Goal: Task Accomplishment & Management: Complete application form

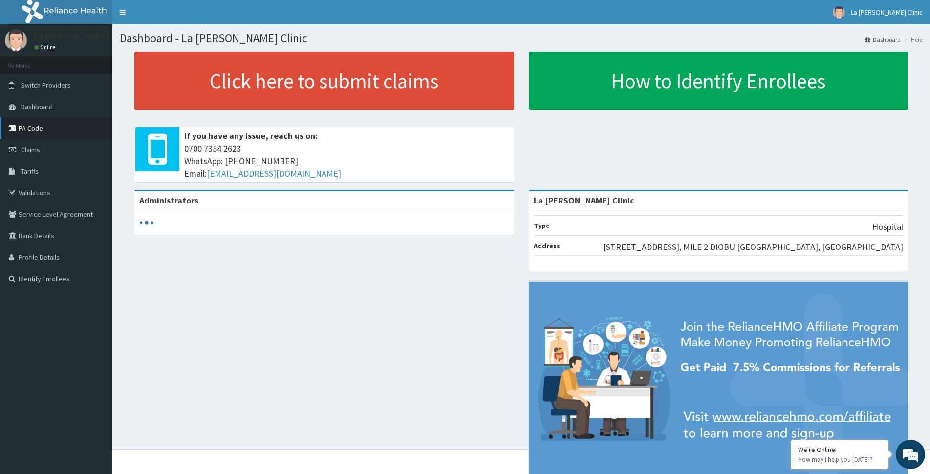
click at [52, 131] on link "PA Code" at bounding box center [56, 128] width 112 height 22
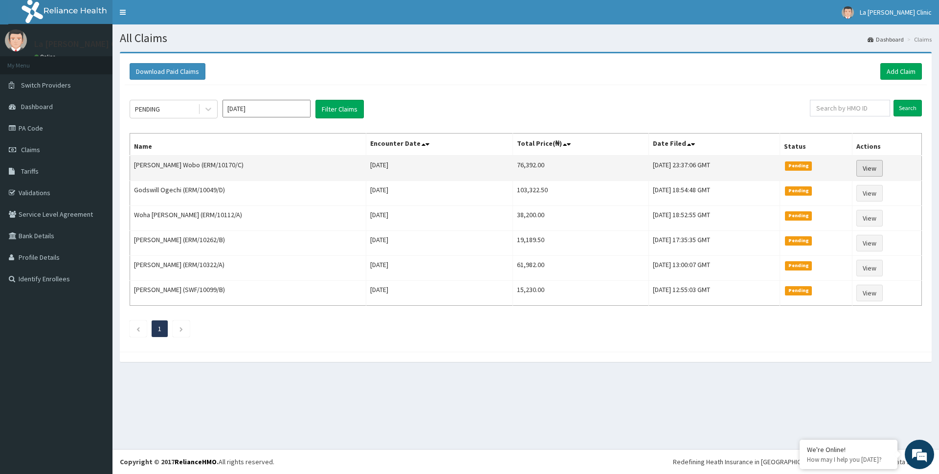
click at [875, 170] on link "View" at bounding box center [869, 168] width 26 height 17
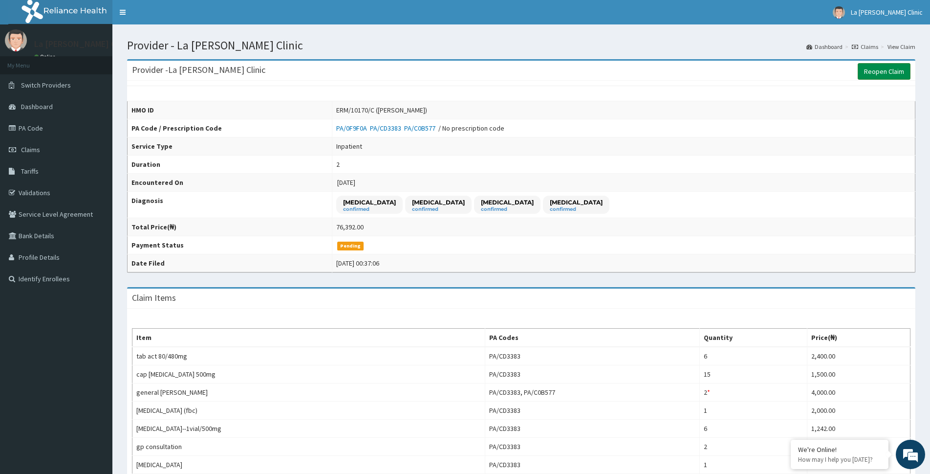
click at [869, 77] on link "Reopen Claim" at bounding box center [884, 71] width 53 height 17
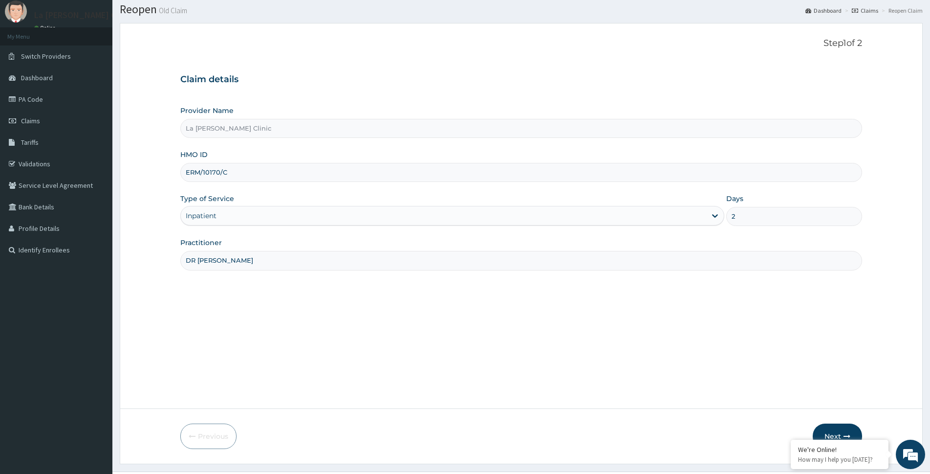
scroll to position [51, 0]
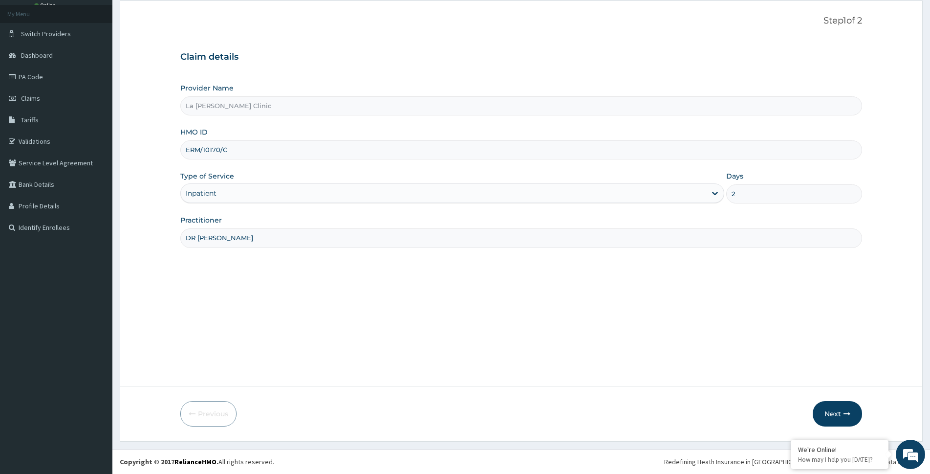
click at [851, 419] on button "Next" at bounding box center [837, 413] width 49 height 25
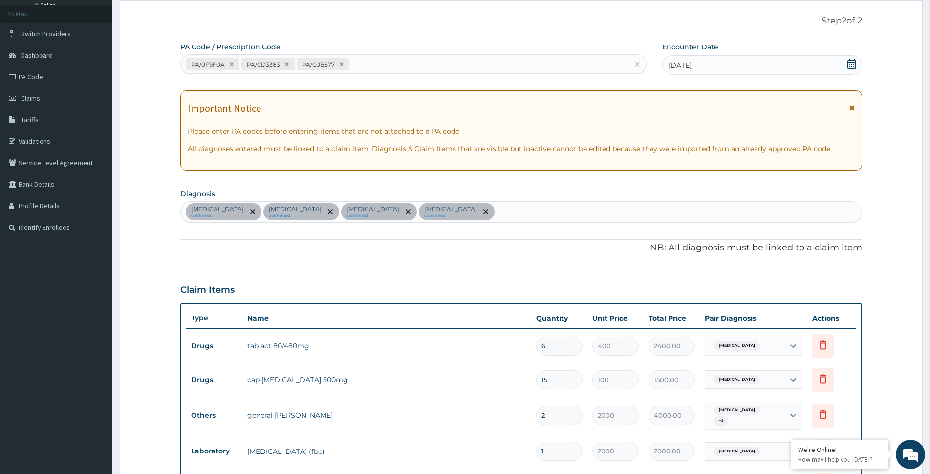
scroll to position [0, 0]
click at [543, 413] on input "2" at bounding box center [559, 415] width 46 height 19
click at [567, 417] on input "2" at bounding box center [559, 415] width 46 height 19
type input "21"
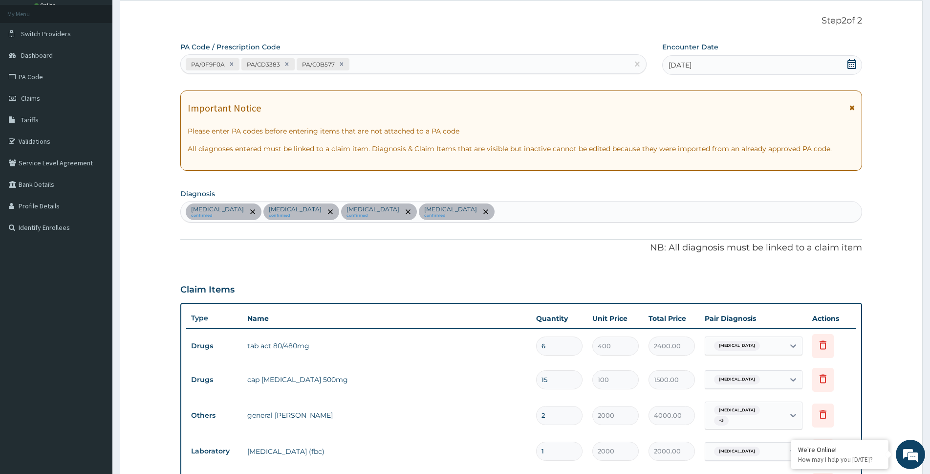
type input "42000.00"
type input "2"
type input "4000.00"
type input "0.00"
type input "4"
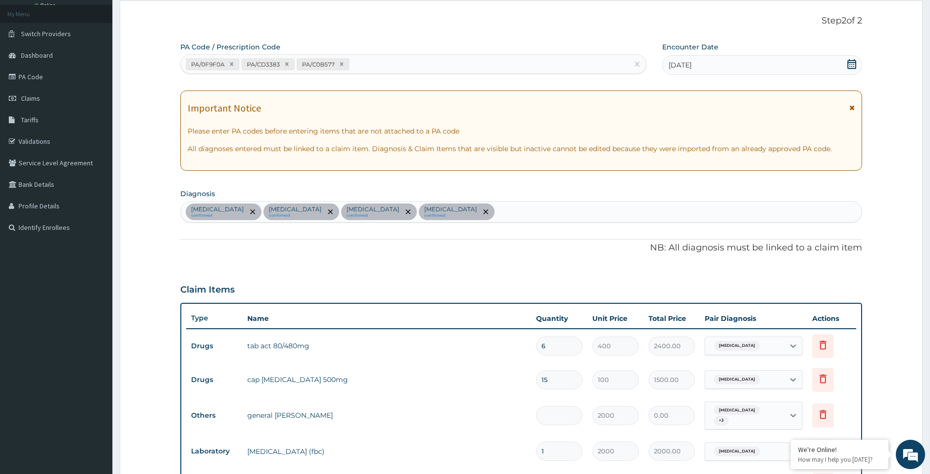
type input "8000.00"
type input "4"
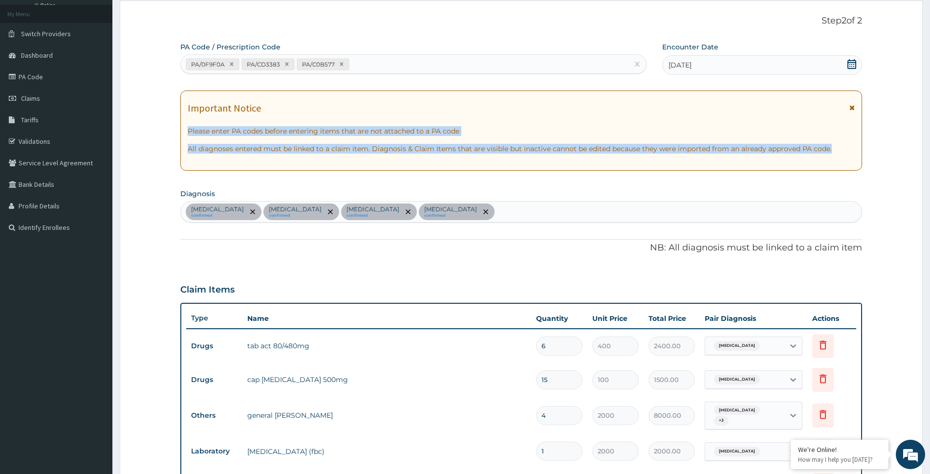
drag, startPoint x: 924, startPoint y: 114, endPoint x: 923, endPoint y: 142, distance: 27.4
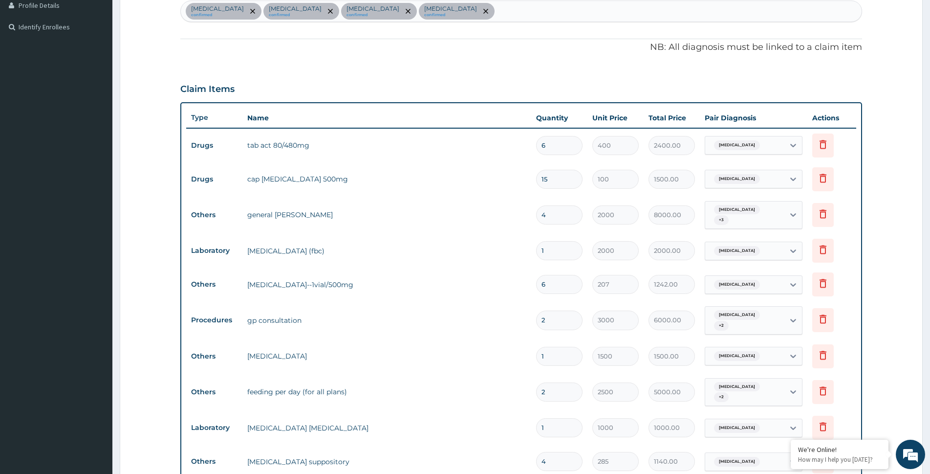
scroll to position [770, 0]
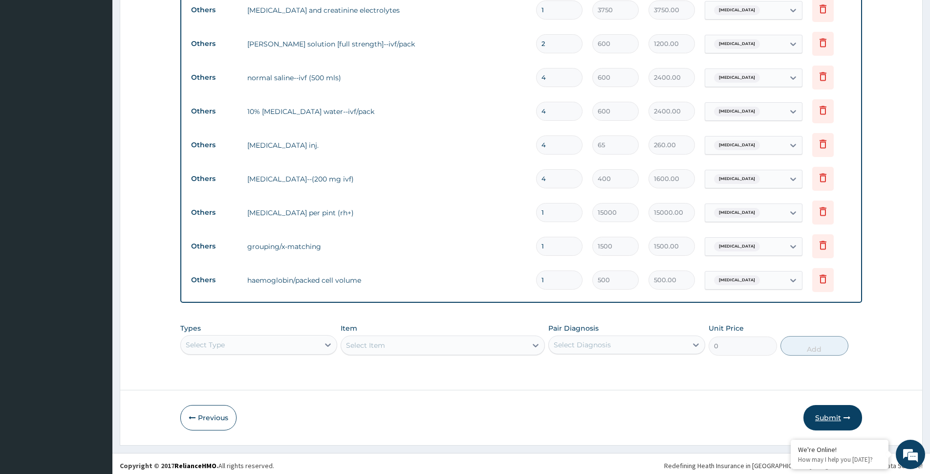
click at [814, 412] on button "Submit" at bounding box center [833, 417] width 59 height 25
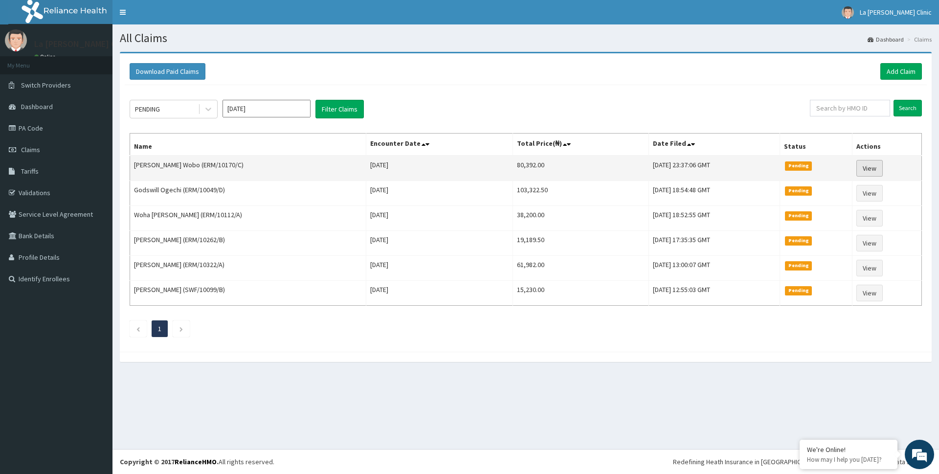
click at [868, 173] on link "View" at bounding box center [869, 168] width 26 height 17
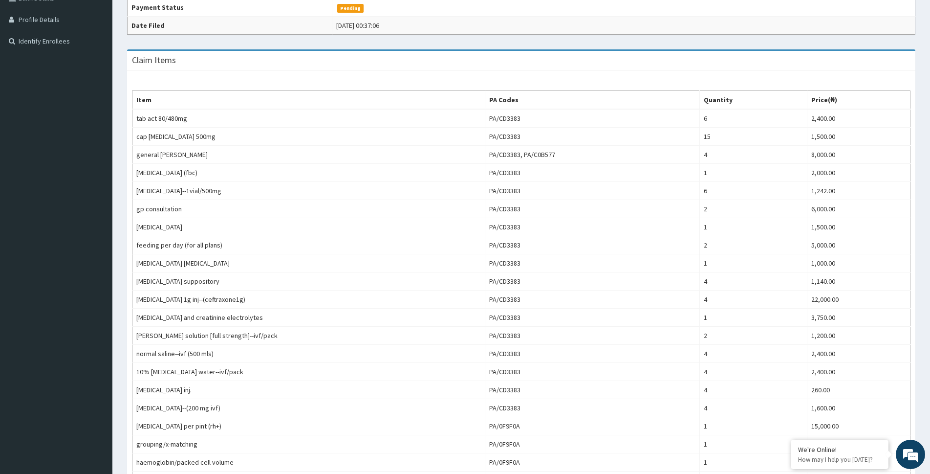
scroll to position [182, 0]
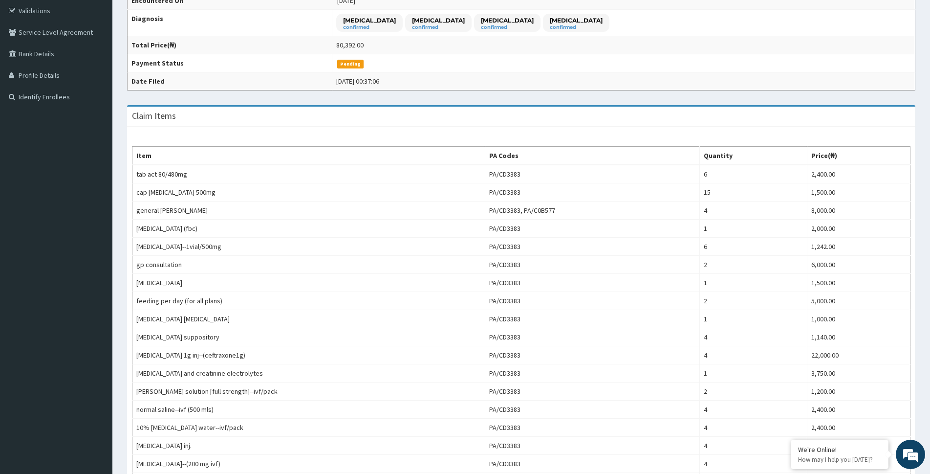
click at [926, 163] on div "Provider - La Rosa Clinic Reopen Claim HMO ID ERM/10170/C (Joash Nyebuchi Wobo)…" at bounding box center [521, 283] width 818 height 827
drag, startPoint x: 921, startPoint y: 163, endPoint x: 911, endPoint y: 156, distance: 12.6
click at [920, 163] on div "Claim Items Item PA Codes Quantity Price(₦) tab act 80/480mg PA/CD3383 6 2,400.…" at bounding box center [521, 344] width 803 height 478
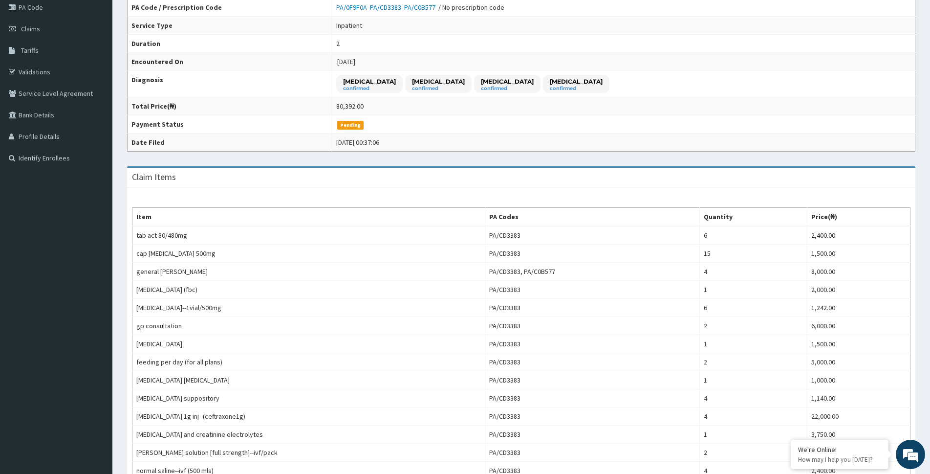
scroll to position [122, 0]
click at [72, 15] on link "PA Code" at bounding box center [56, 7] width 112 height 22
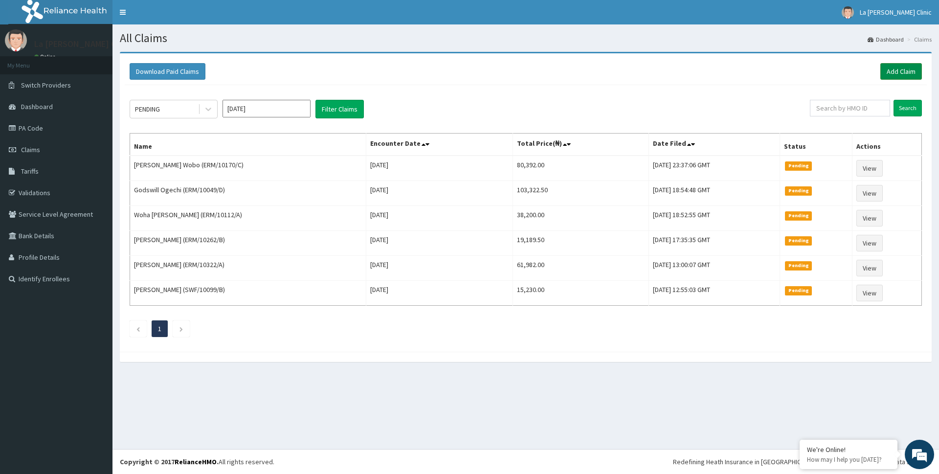
click at [897, 69] on link "Add Claim" at bounding box center [901, 71] width 42 height 17
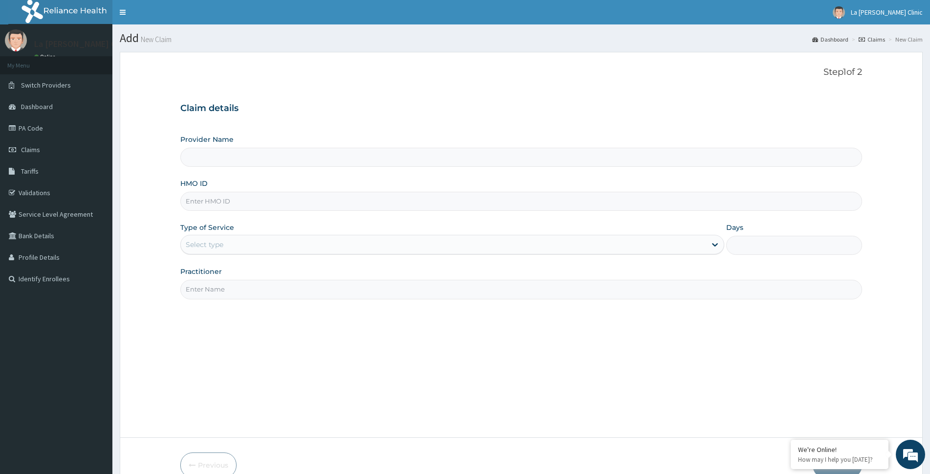
click at [278, 200] on input "HMO ID" at bounding box center [521, 201] width 682 height 19
type input "erm"
type input "La [PERSON_NAME] Clinic"
type input "erm/10281/b"
drag, startPoint x: 624, startPoint y: 241, endPoint x: 612, endPoint y: 249, distance: 14.8
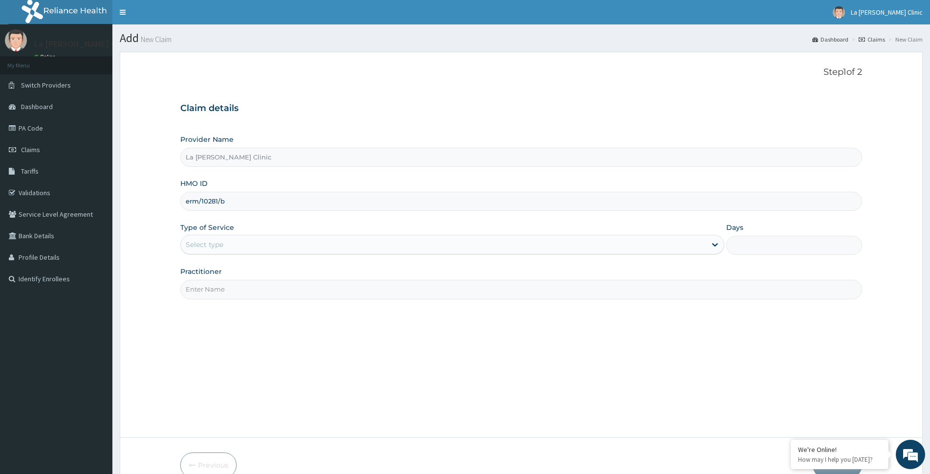
click at [624, 241] on div "Select type" at bounding box center [444, 245] width 526 height 16
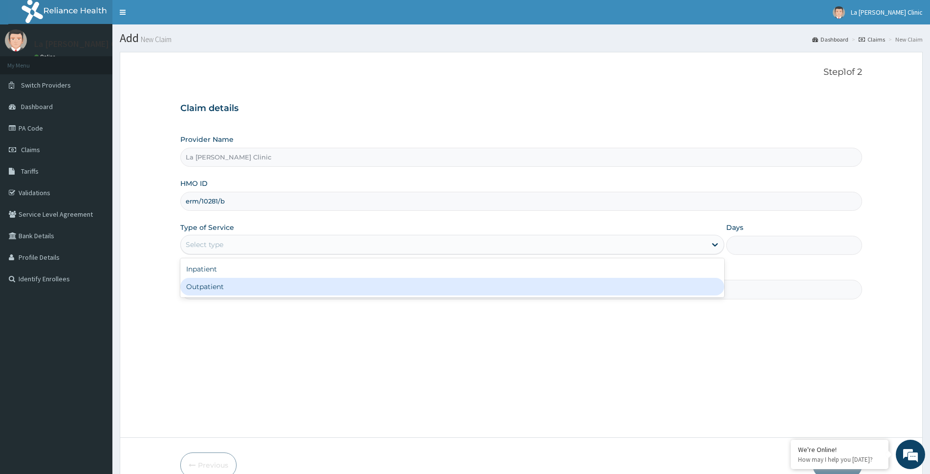
click at [535, 290] on div "Outpatient" at bounding box center [452, 287] width 544 height 18
click at [535, 290] on input "Practitioner" at bounding box center [521, 289] width 682 height 19
type input "1"
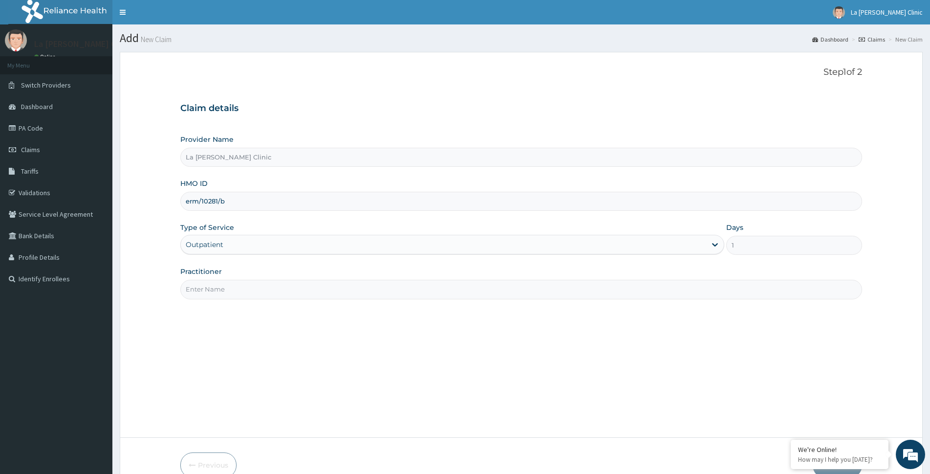
click at [581, 243] on div "Outpatient" at bounding box center [444, 245] width 526 height 16
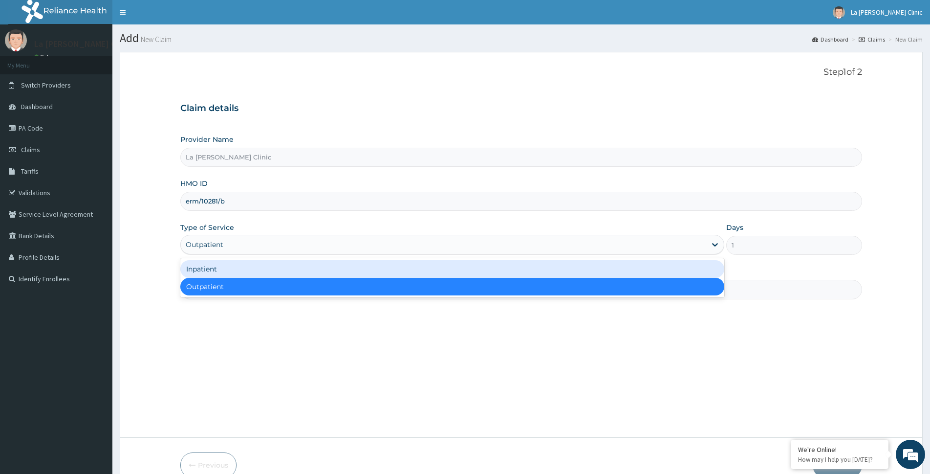
click at [588, 270] on div "Inpatient" at bounding box center [452, 269] width 544 height 18
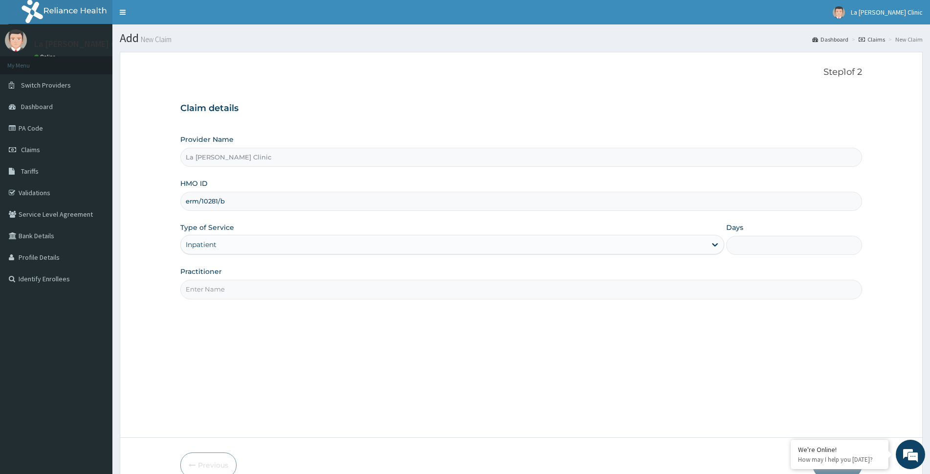
click at [740, 242] on input "Days" at bounding box center [794, 245] width 136 height 19
type input "2"
click at [420, 289] on input "Practitioner" at bounding box center [521, 289] width 682 height 19
type input "d"
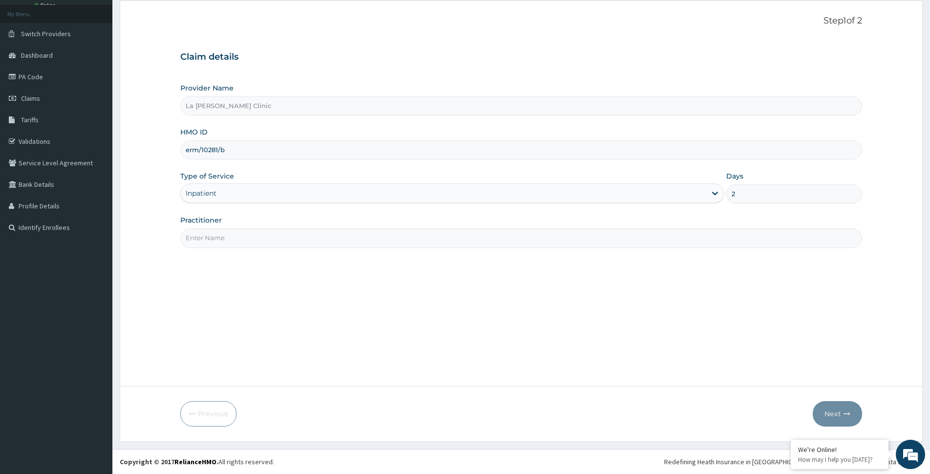
click at [383, 240] on input "Practitioner" at bounding box center [521, 237] width 682 height 19
type input "DR [PERSON_NAME]"
click at [840, 409] on button "Next" at bounding box center [837, 413] width 49 height 25
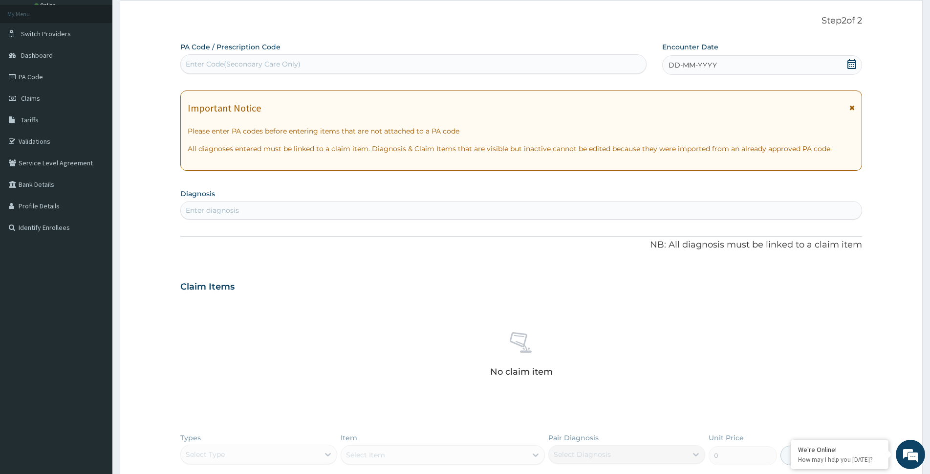
click at [219, 69] on div "Enter Code(Secondary Care Only)" at bounding box center [243, 64] width 115 height 10
click at [217, 70] on div "Enter Code(Secondary Care Only)" at bounding box center [413, 64] width 465 height 16
paste input "PA/B76B44"
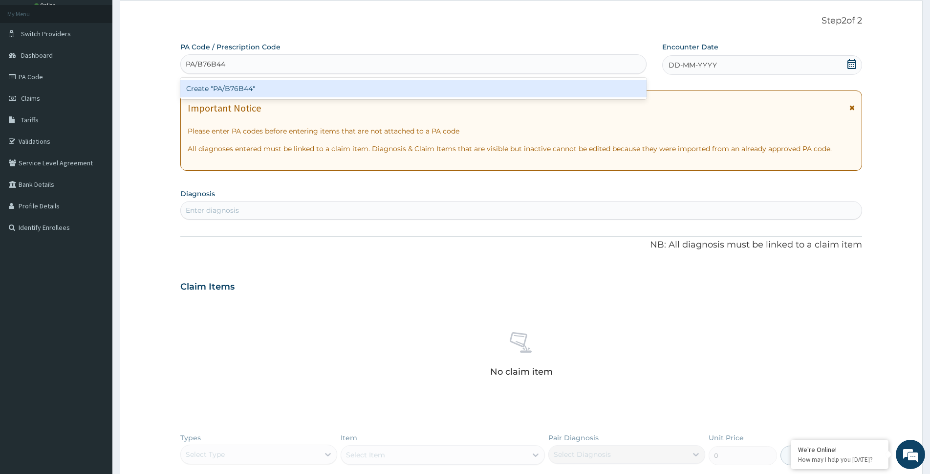
type input "PA/B76B44"
click at [224, 85] on div "Create "PA/B76B44"" at bounding box center [413, 89] width 466 height 18
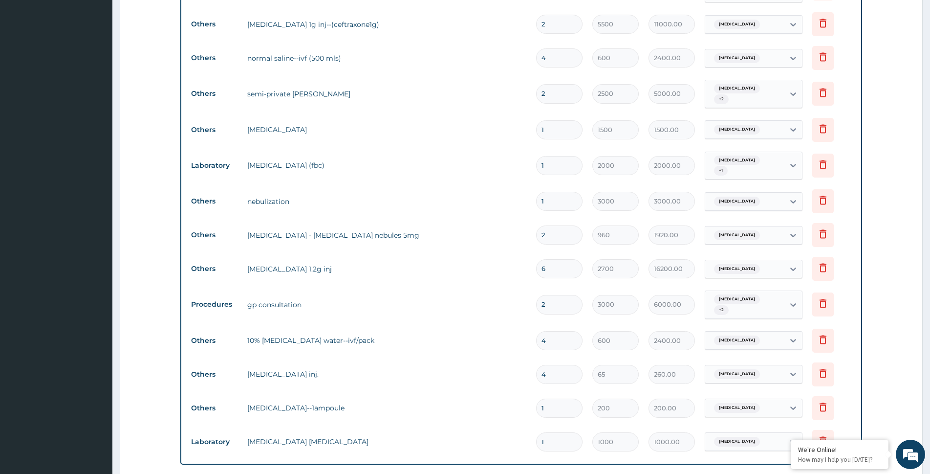
scroll to position [443, 0]
drag, startPoint x: 924, startPoint y: 227, endPoint x: 918, endPoint y: 225, distance: 6.8
click at [918, 225] on section "Step 2 of 2 PA Code / Prescription Code PA/B76B44 Encounter Date 12-09-2025 Imp…" at bounding box center [521, 135] width 818 height 1068
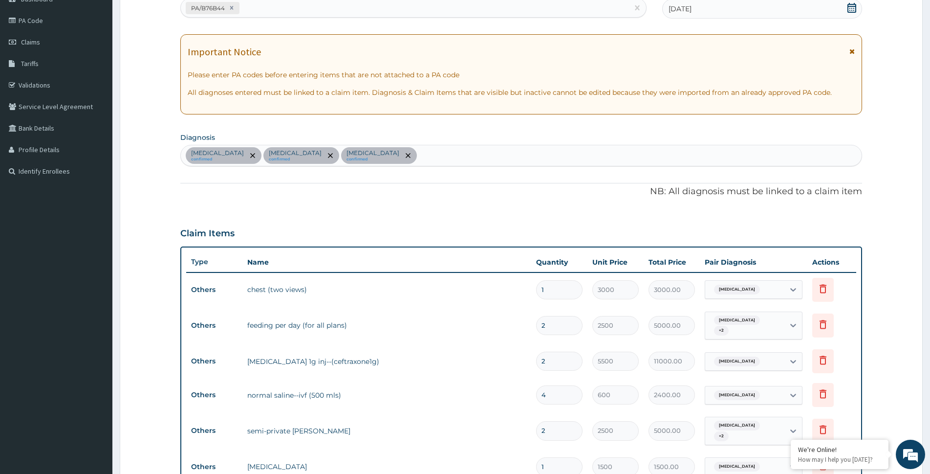
scroll to position [111, 0]
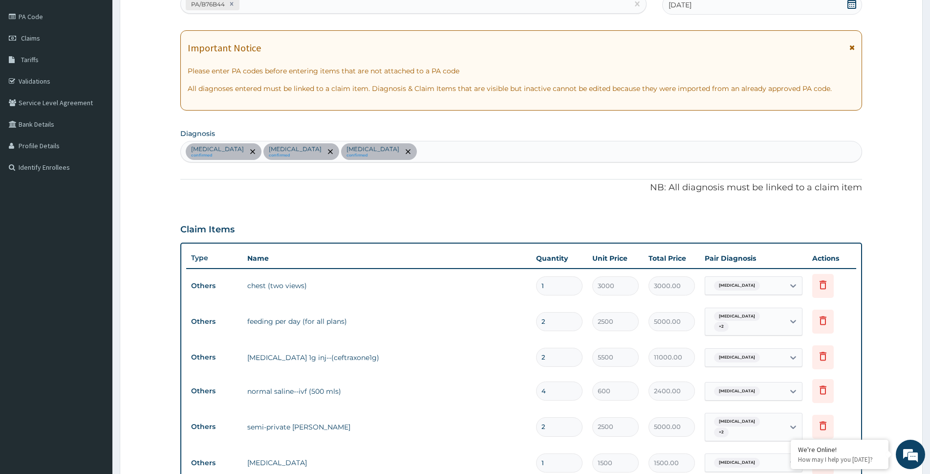
drag, startPoint x: 928, startPoint y: 213, endPoint x: 927, endPoint y: 241, distance: 27.4
click at [927, 225] on section "Step 2 of 2 PA Code / Prescription Code PA/B76B44 Encounter Date 12-09-2025 Imp…" at bounding box center [521, 467] width 818 height 1068
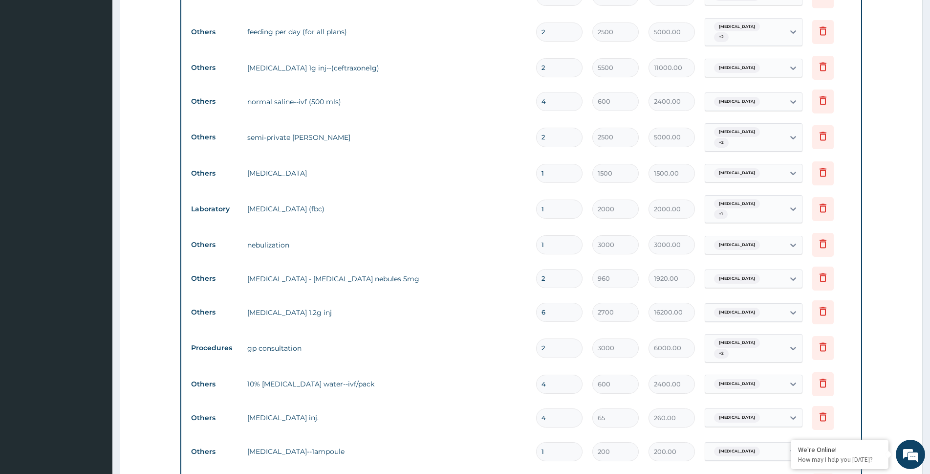
scroll to position [402, 0]
click at [176, 425] on form "Step 2 of 2 PA Code / Prescription Code PA/B76B44 Encounter Date 12-09-2025 Imp…" at bounding box center [521, 176] width 803 height 1053
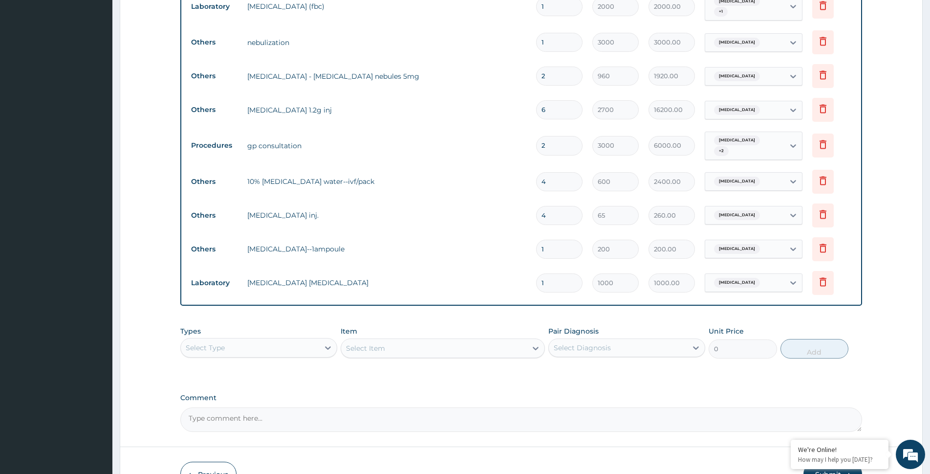
scroll to position [613, 0]
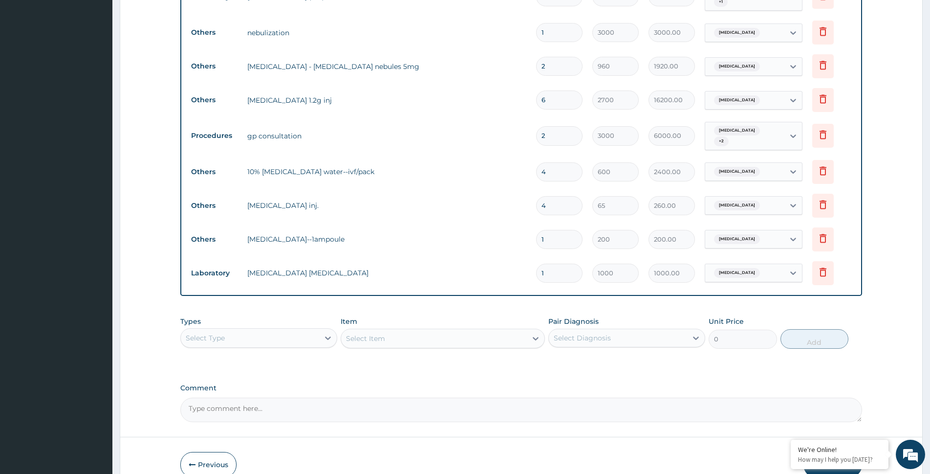
click at [302, 355] on div "Types Select Type Item Select Item Pair Diagnosis Select Diagnosis Unit Price 0…" at bounding box center [521, 339] width 682 height 57
click at [308, 337] on div "Select Type" at bounding box center [250, 338] width 138 height 16
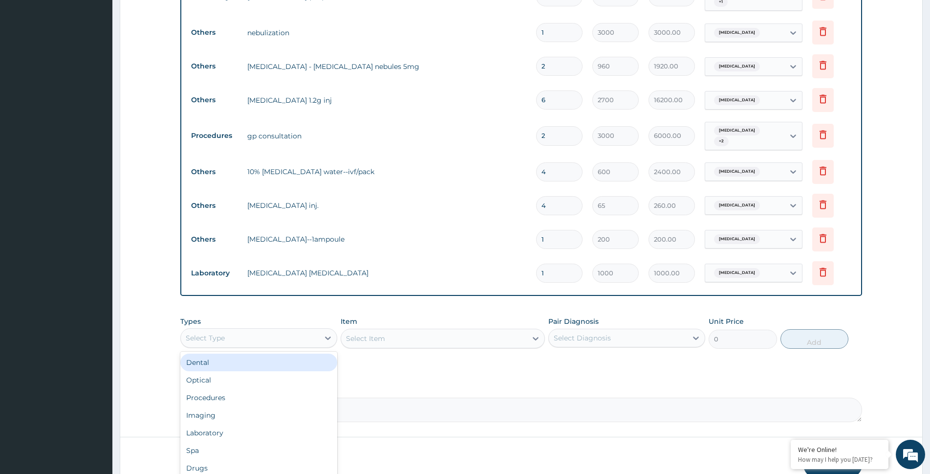
scroll to position [33, 0]
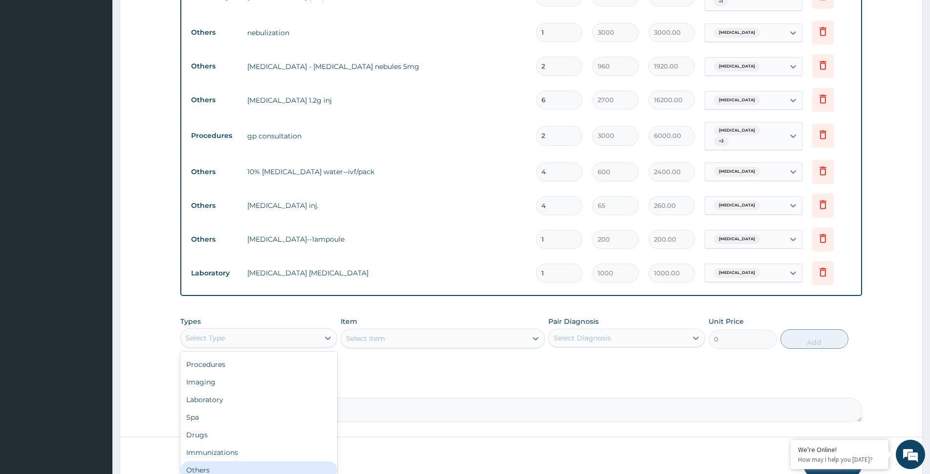
click at [227, 468] on div "Others" at bounding box center [258, 470] width 157 height 18
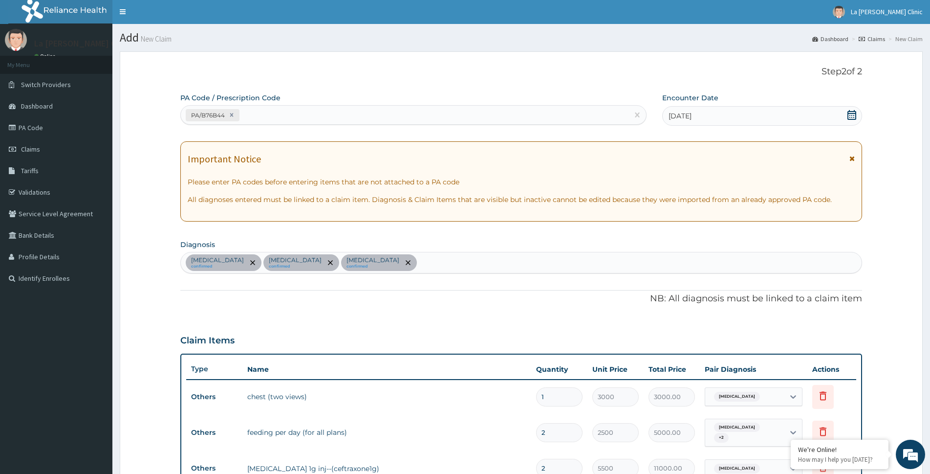
scroll to position [0, 0]
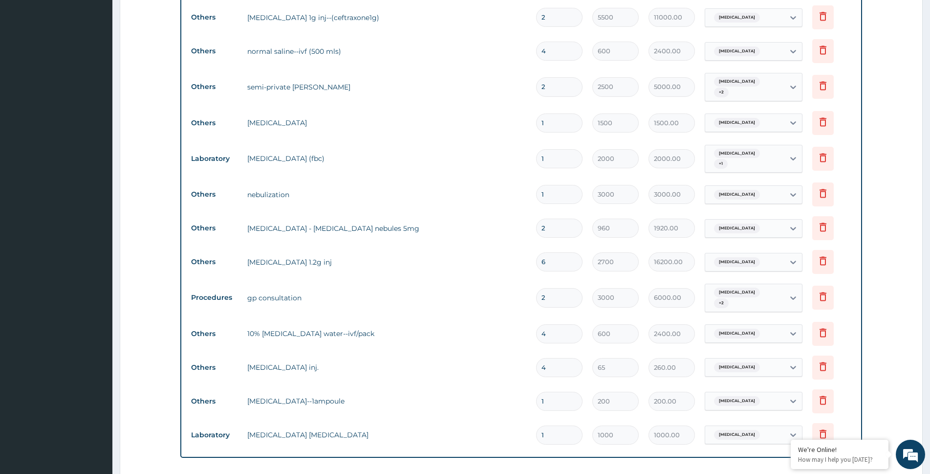
click at [927, 339] on section "Step 2 of 2 PA Code / Prescription Code PA/B76B44 Encounter Date 12-09-2025 Imp…" at bounding box center [521, 127] width 818 height 1068
drag, startPoint x: 927, startPoint y: 339, endPoint x: 924, endPoint y: 358, distance: 18.7
click at [925, 353] on section "Step 2 of 2 PA Code / Prescription Code PA/B76B44 Encounter Date 12-09-2025 Imp…" at bounding box center [521, 127] width 818 height 1068
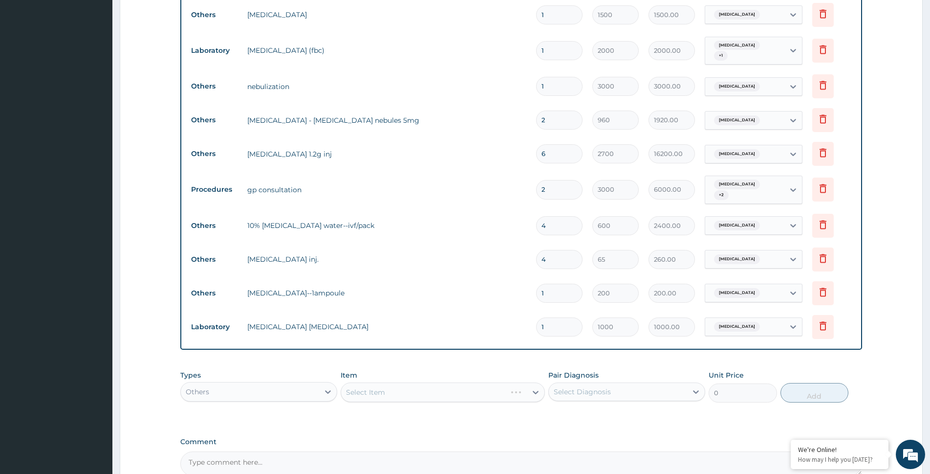
scroll to position [597, 0]
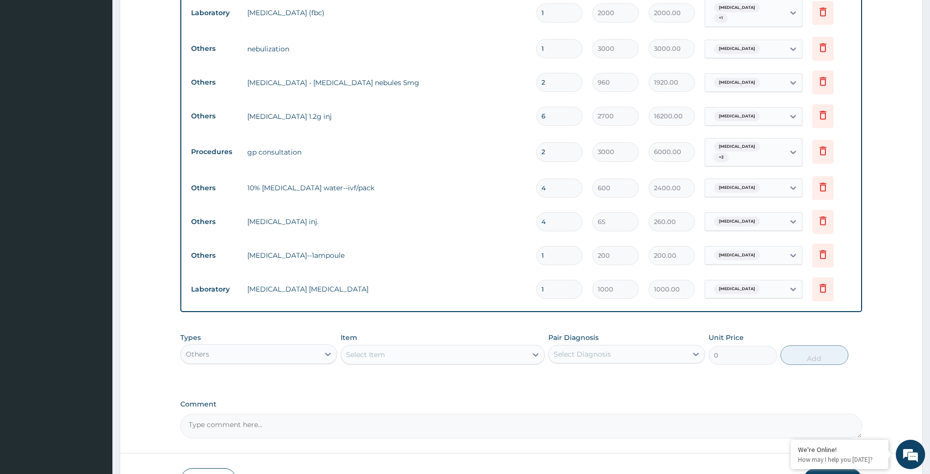
click at [633, 353] on div "Select Diagnosis" at bounding box center [618, 354] width 138 height 16
click at [595, 379] on label "Upper respiratory infection" at bounding box center [595, 378] width 61 height 10
click at [625, 379] on label "Upper respiratory infection" at bounding box center [595, 378] width 61 height 10
checkbox input "true"
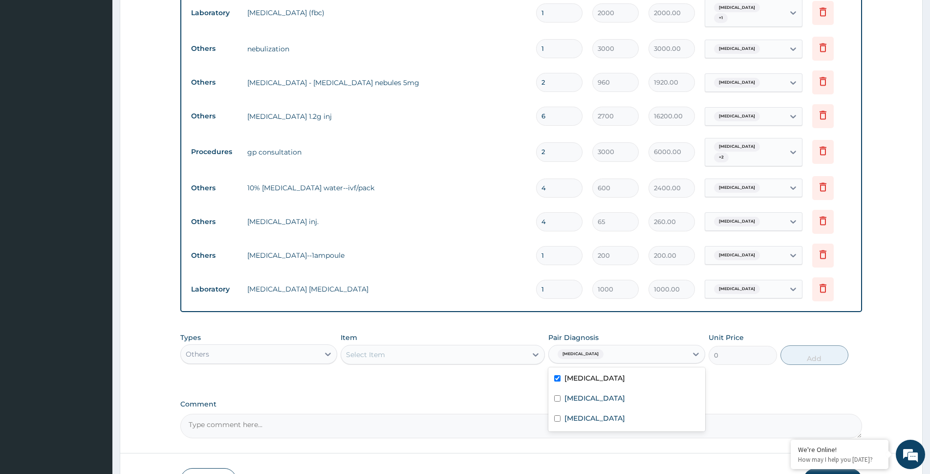
click at [462, 352] on div "Select Item" at bounding box center [434, 355] width 186 height 16
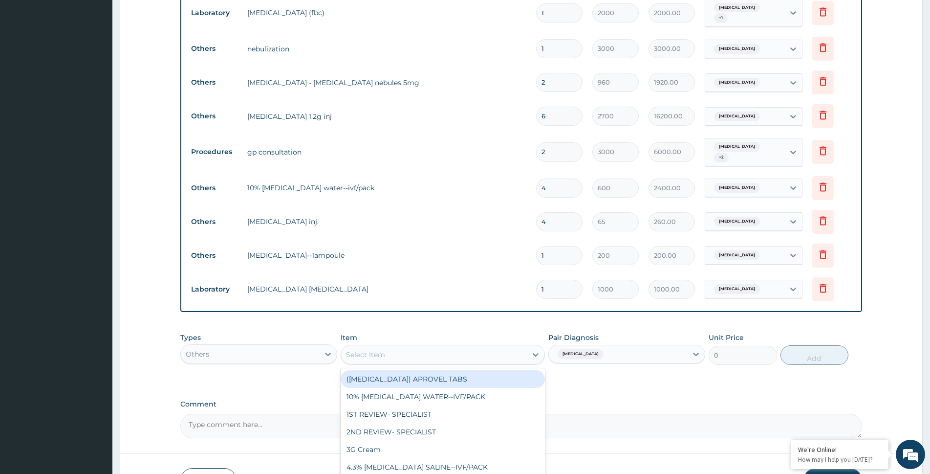
click at [527, 365] on div "Types Others Item option (IRBESARTAN) APROVEL TABS focused, 1 of 1810. 1810 res…" at bounding box center [521, 349] width 682 height 42
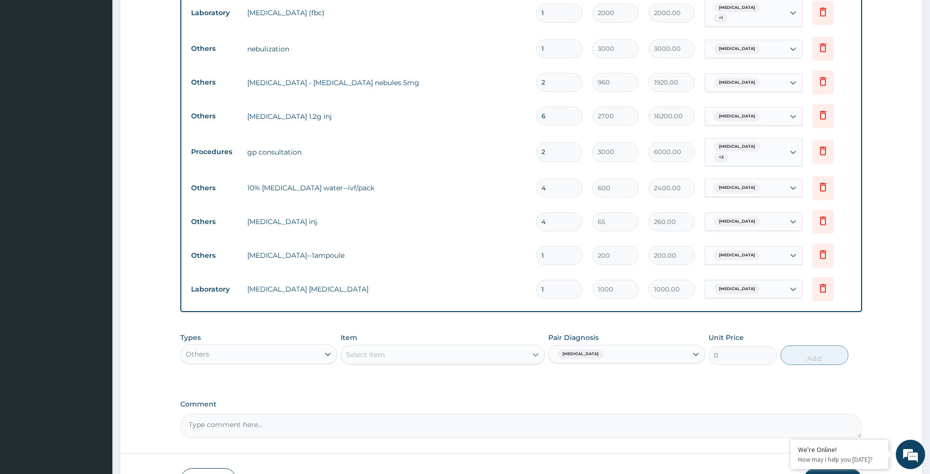
click at [531, 355] on icon at bounding box center [536, 355] width 10 height 10
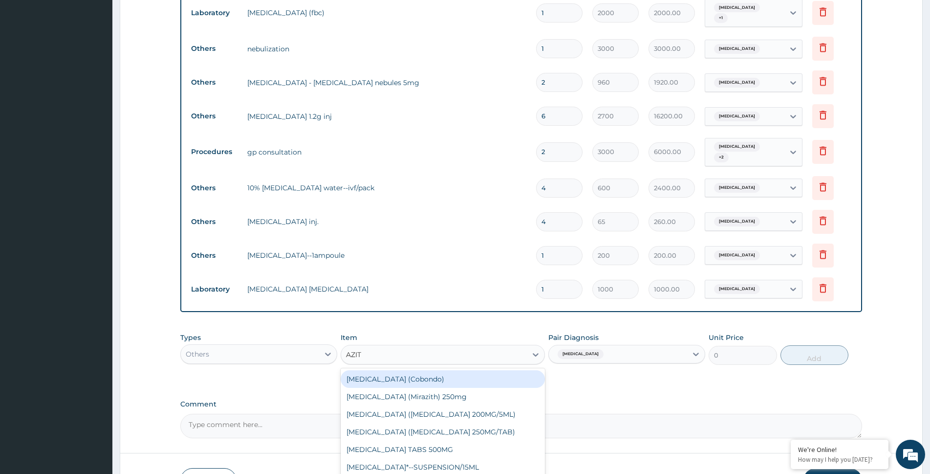
type input "AZITH"
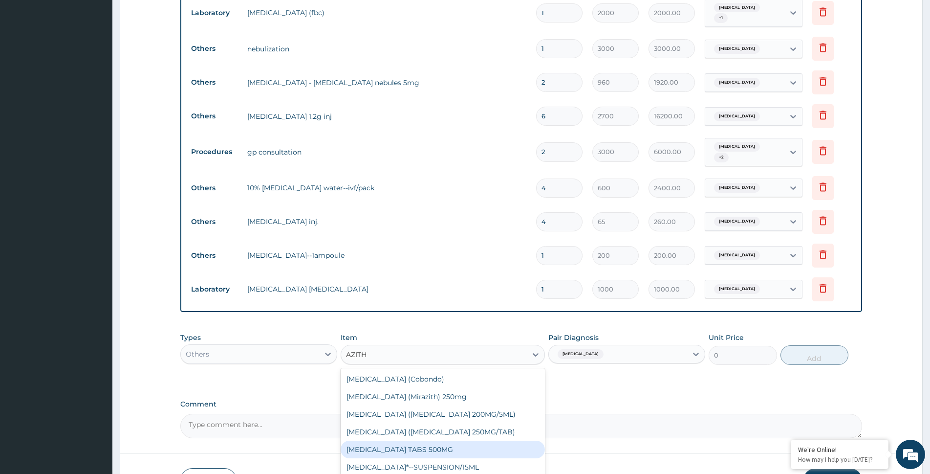
click at [455, 450] on div "AZITHROMYCIN TABS 500MG" at bounding box center [443, 449] width 204 height 18
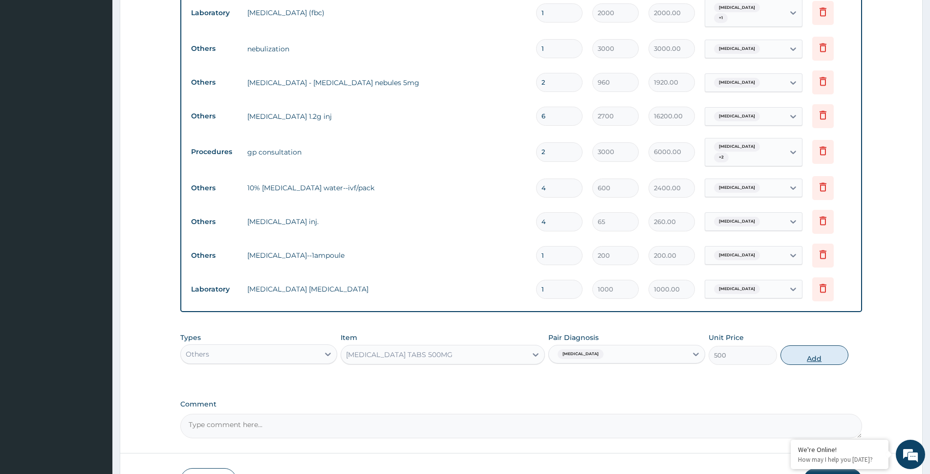
click at [822, 364] on button "Add" at bounding box center [815, 355] width 68 height 20
type input "0"
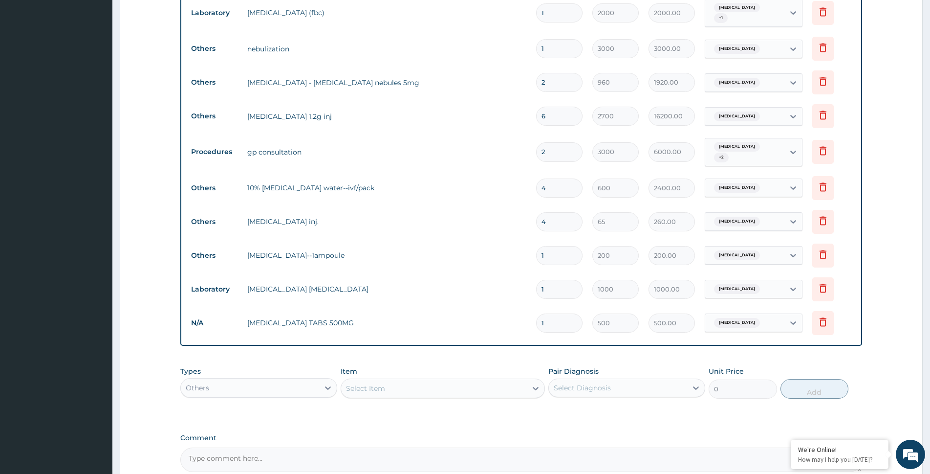
type input "0.00"
type input "3"
type input "1500.00"
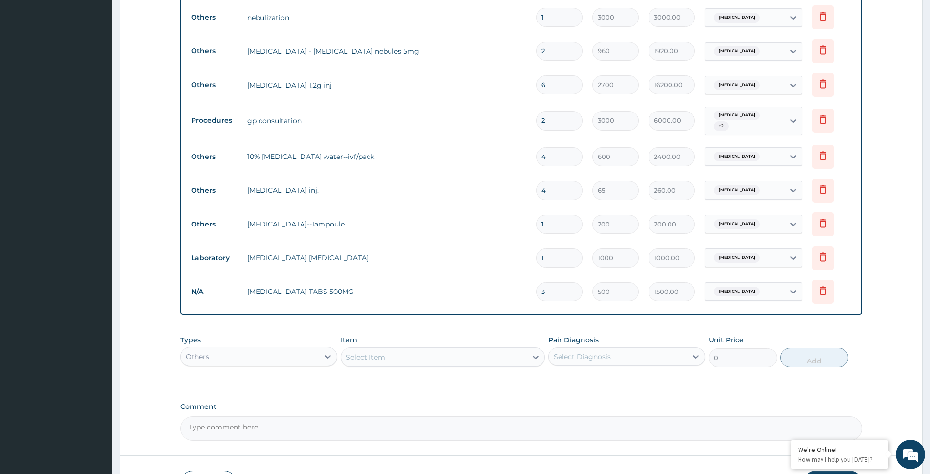
scroll to position [698, 0]
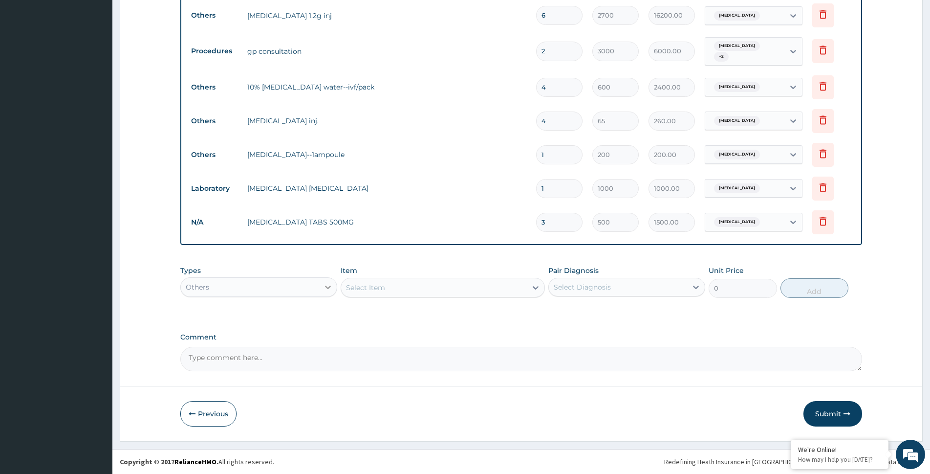
type input "3"
click at [321, 290] on div at bounding box center [328, 287] width 18 height 18
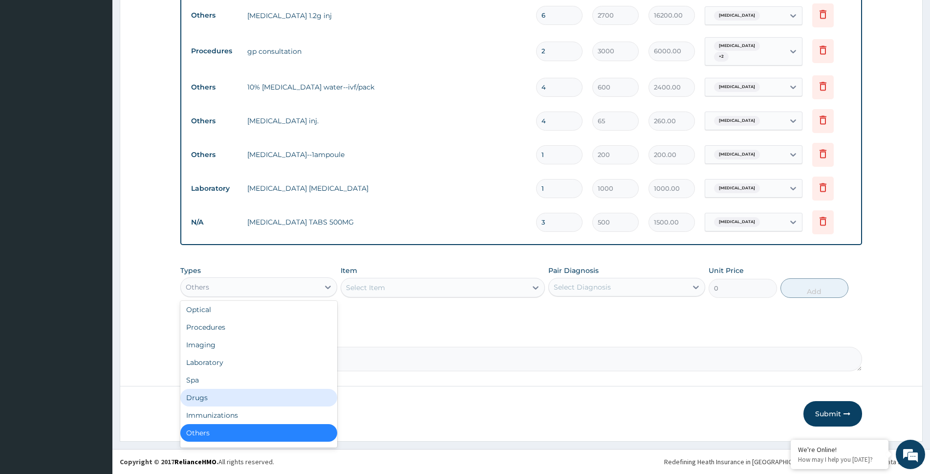
click at [291, 400] on div "Drugs" at bounding box center [258, 398] width 157 height 18
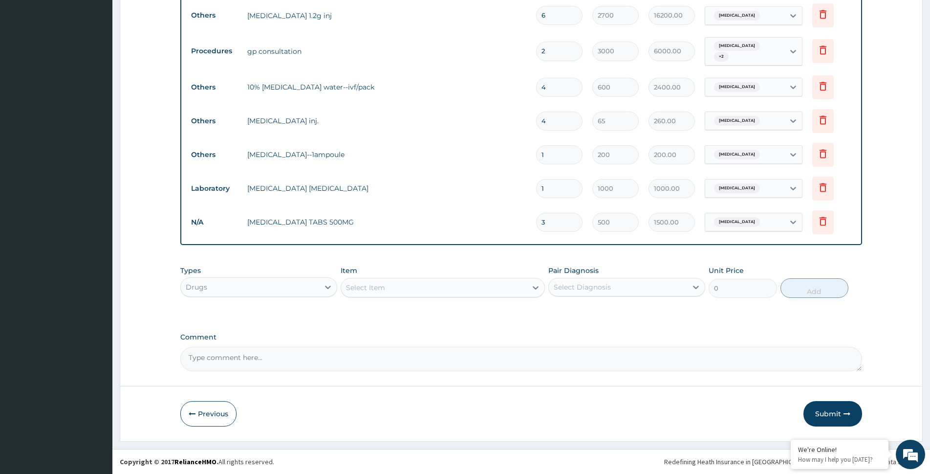
click at [585, 289] on div "Select Diagnosis" at bounding box center [582, 287] width 57 height 10
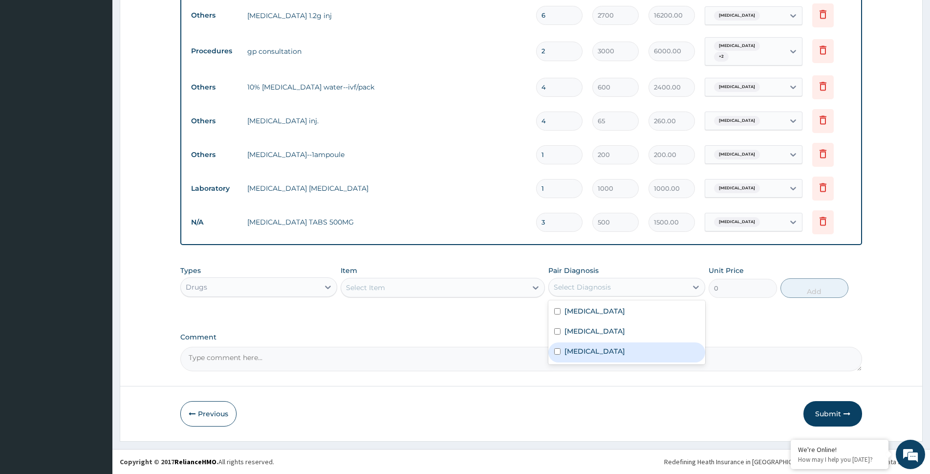
click at [587, 351] on label "Malaria" at bounding box center [595, 351] width 61 height 10
checkbox input "true"
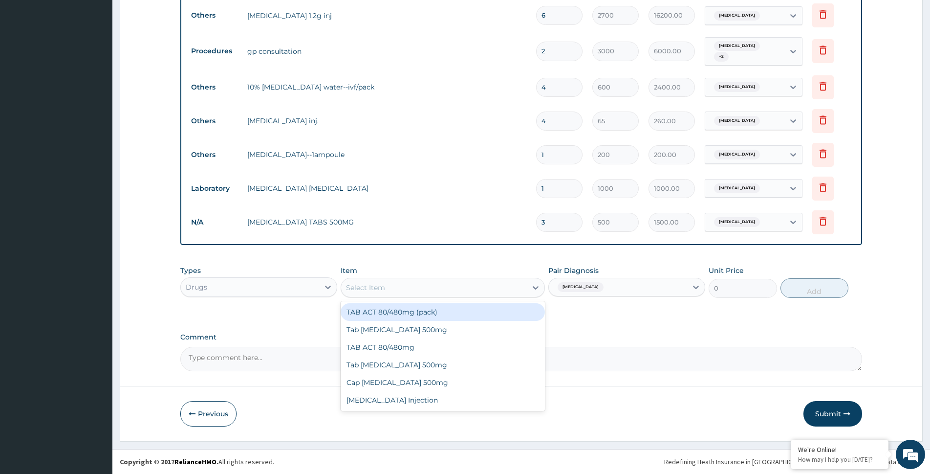
click at [454, 281] on div "Select Item" at bounding box center [434, 288] width 186 height 16
click at [454, 319] on div "TAB ACT 80/480mg (pack)" at bounding box center [443, 312] width 204 height 18
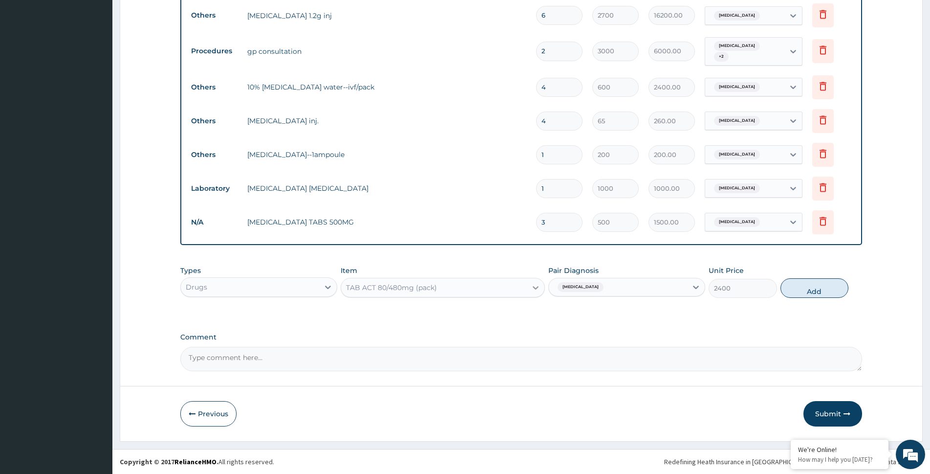
click at [534, 284] on icon at bounding box center [536, 288] width 10 height 10
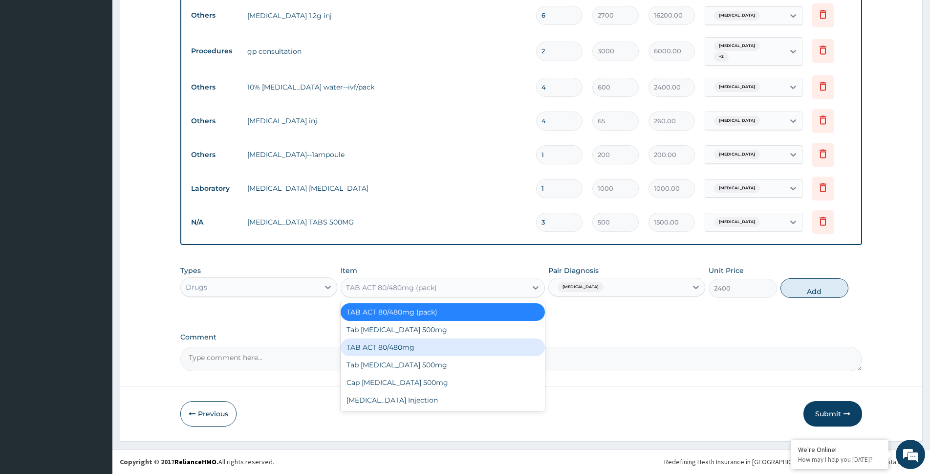
click at [445, 349] on div "TAB ACT 80/480mg" at bounding box center [443, 347] width 204 height 18
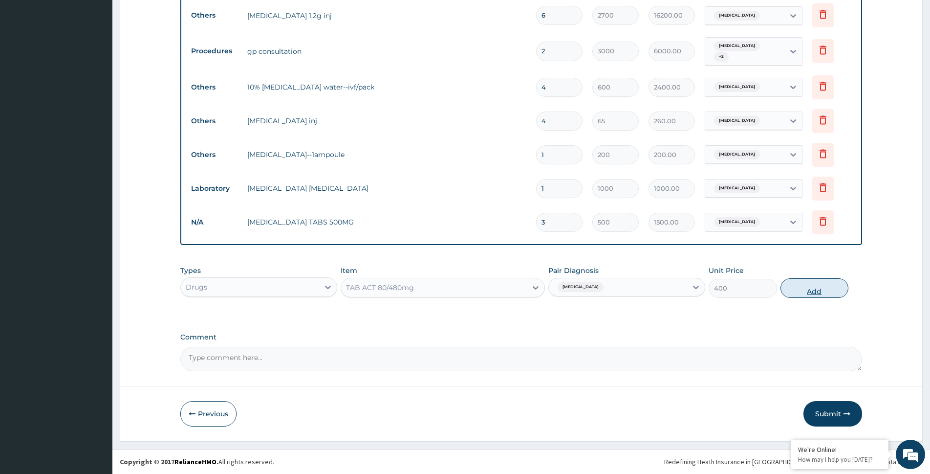
click at [803, 296] on button "Add" at bounding box center [815, 288] width 68 height 20
click at [803, 296] on div "Types Drugs Item option TAB ACT 80/480mg, selected. Select is focused ,type to …" at bounding box center [521, 282] width 682 height 42
type input "0"
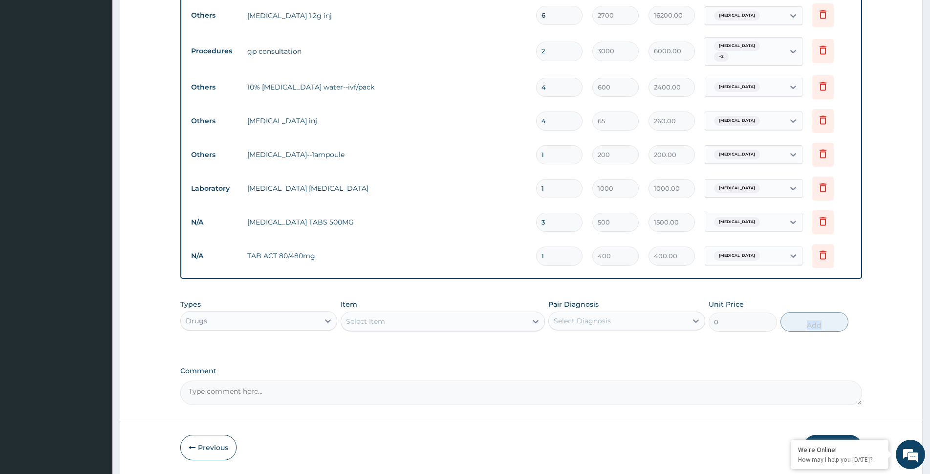
click at [554, 261] on input "1" at bounding box center [559, 255] width 46 height 19
type input "0.00"
type input "6"
type input "2400.00"
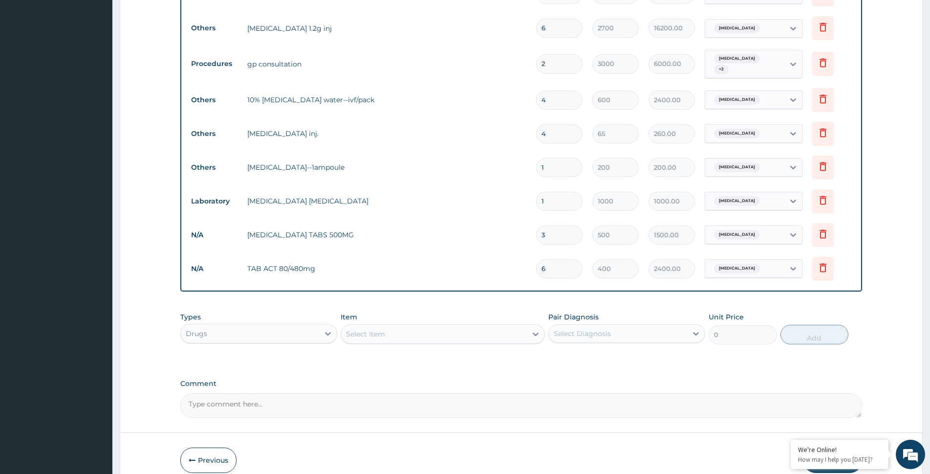
type input "6"
click at [393, 334] on div "Select Item" at bounding box center [434, 334] width 186 height 16
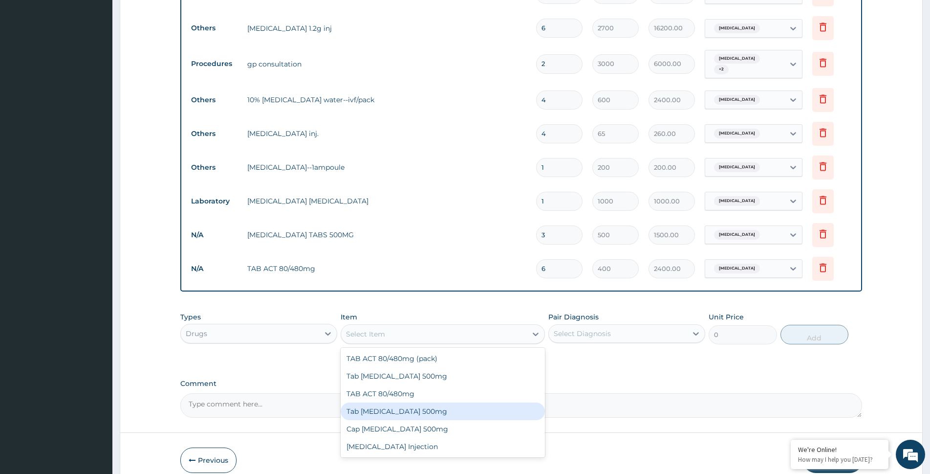
click at [418, 416] on div "Tab Paracetamol 500mg" at bounding box center [443, 411] width 204 height 18
type input "16.7"
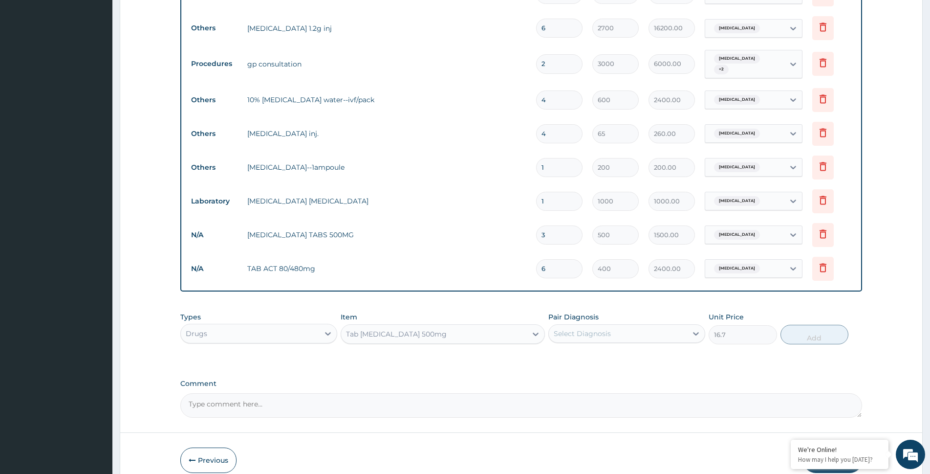
click at [652, 335] on div "Select Diagnosis" at bounding box center [618, 334] width 138 height 16
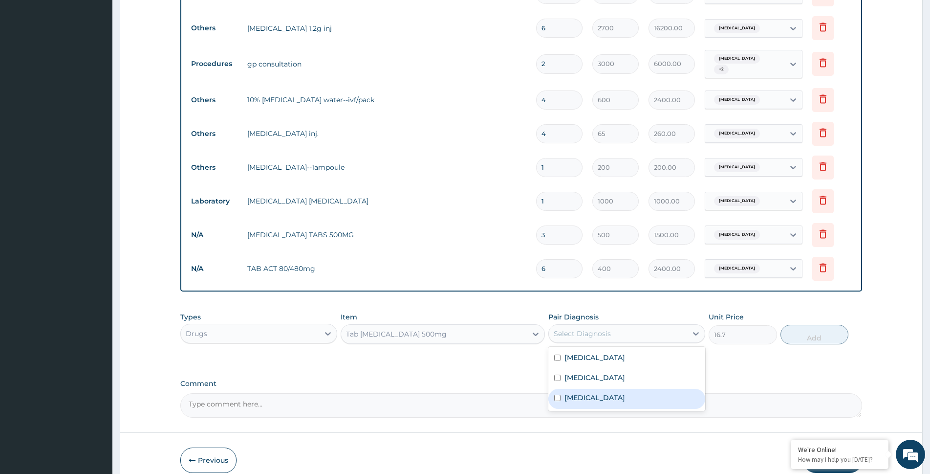
click at [599, 395] on div "Malaria" at bounding box center [626, 399] width 157 height 20
click at [600, 391] on div "Malaria" at bounding box center [626, 399] width 157 height 20
checkbox input "true"
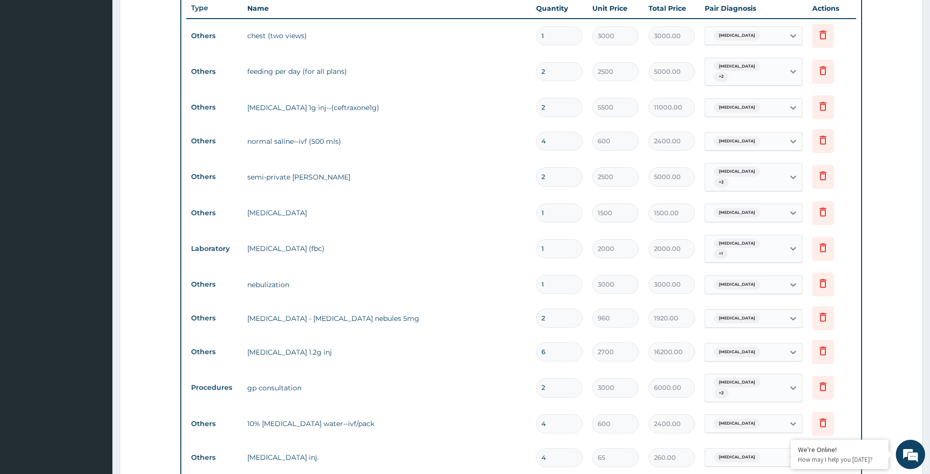
scroll to position [398, 0]
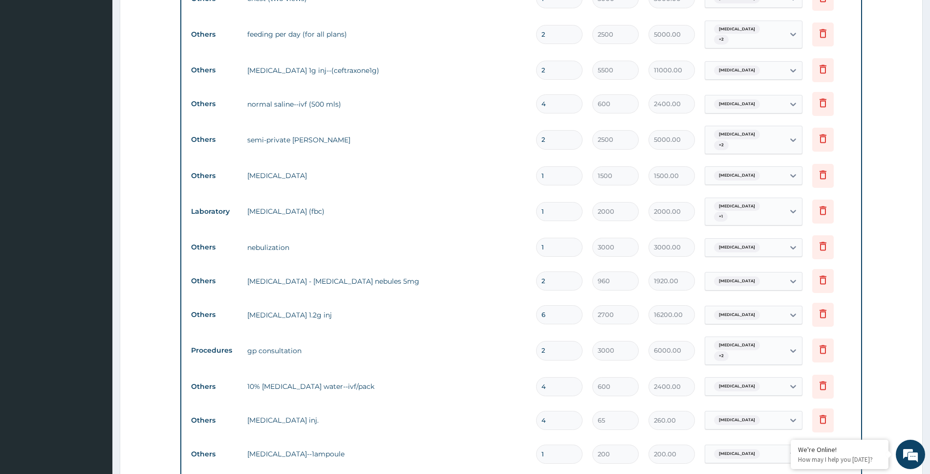
click at [930, 205] on section "Step 2 of 2 PA Code / Prescription Code PA/B76B44 Encounter Date 12-09-2025 Imp…" at bounding box center [521, 213] width 818 height 1135
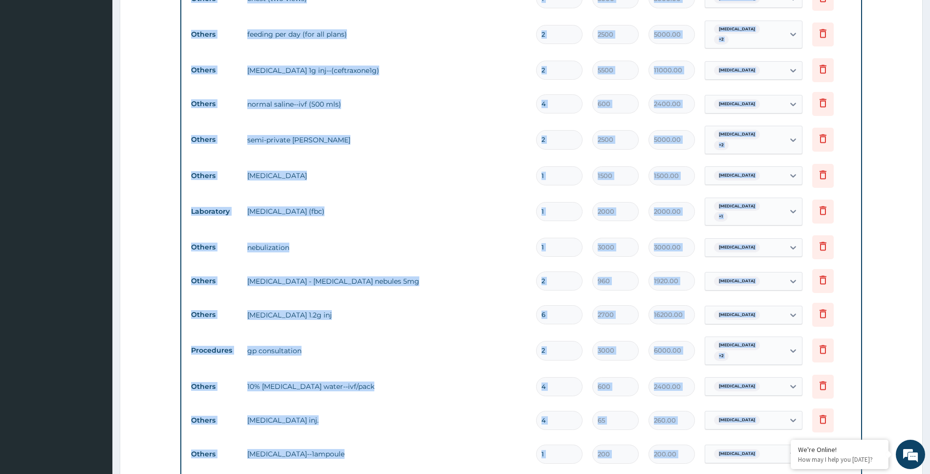
click at [929, 205] on section "Step 2 of 2 PA Code / Prescription Code PA/B76B44 Encounter Date 12-09-2025 Imp…" at bounding box center [521, 213] width 818 height 1135
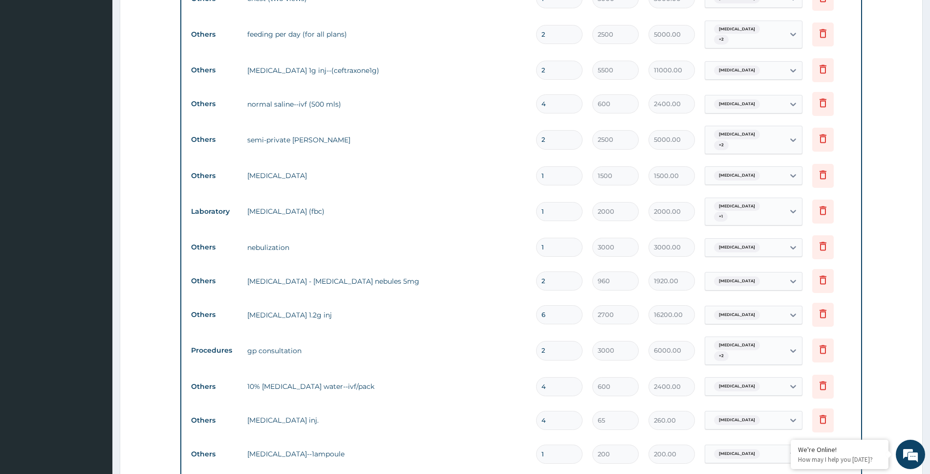
drag, startPoint x: 929, startPoint y: 205, endPoint x: 923, endPoint y: 241, distance: 36.2
click at [923, 241] on section "Step 2 of 2 PA Code / Prescription Code PA/B76B44 Encounter Date 12-09-2025 Imp…" at bounding box center [521, 213] width 818 height 1135
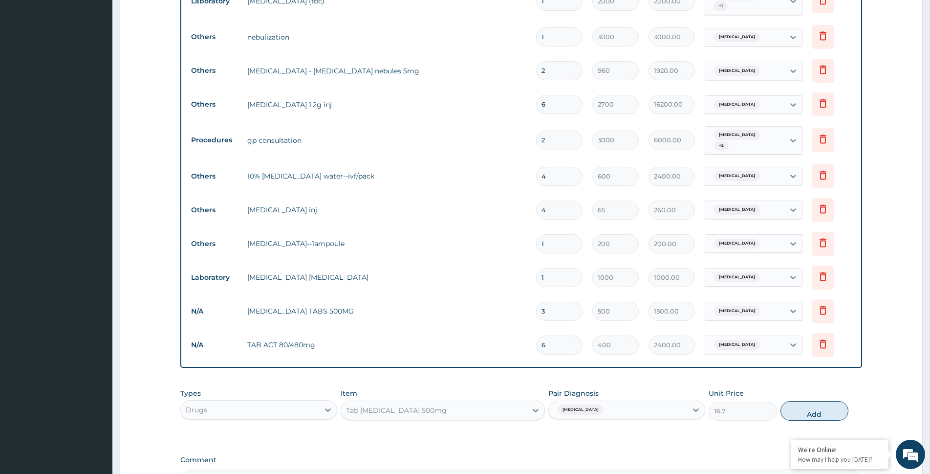
scroll to position [610, 0]
click at [528, 409] on div at bounding box center [536, 409] width 18 height 18
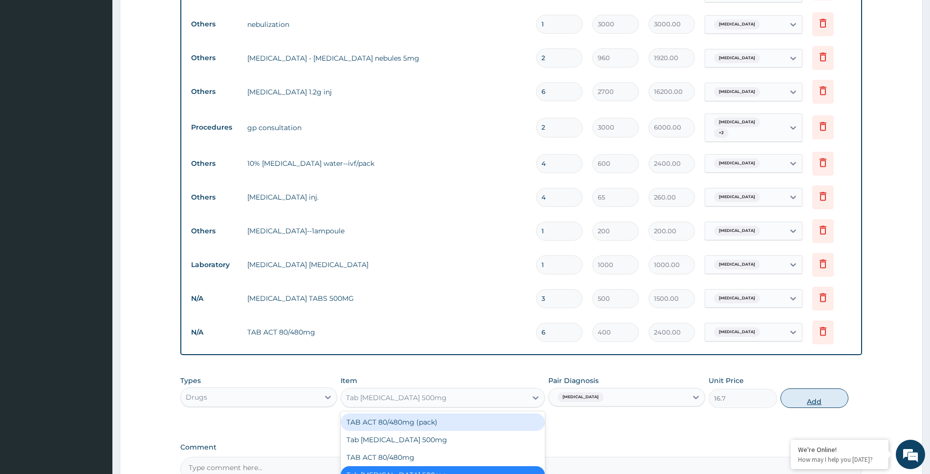
scroll to position [659, 0]
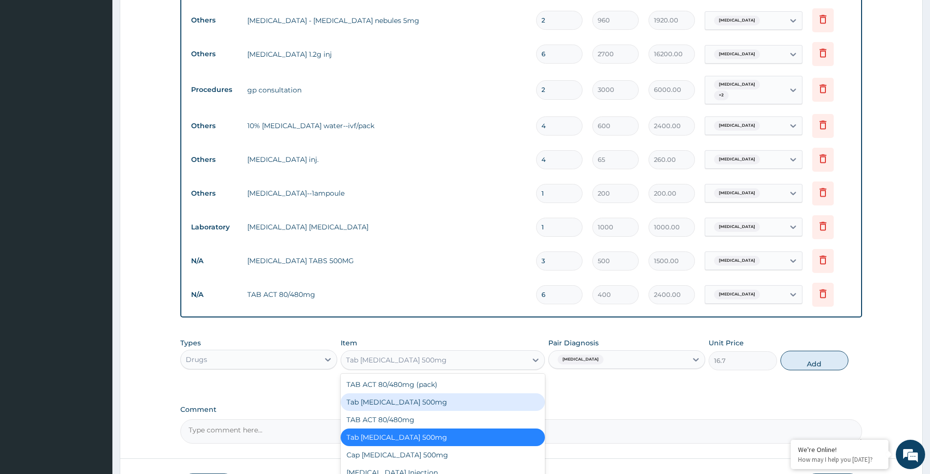
click at [443, 408] on div "Tab Paracetamol 500mg" at bounding box center [443, 402] width 204 height 18
click at [443, 408] on label "Comment" at bounding box center [521, 409] width 682 height 8
click at [443, 419] on textarea "Comment" at bounding box center [521, 431] width 682 height 24
click at [443, 408] on label "Comment" at bounding box center [521, 409] width 682 height 8
click at [443, 419] on textarea "Comment" at bounding box center [521, 431] width 682 height 24
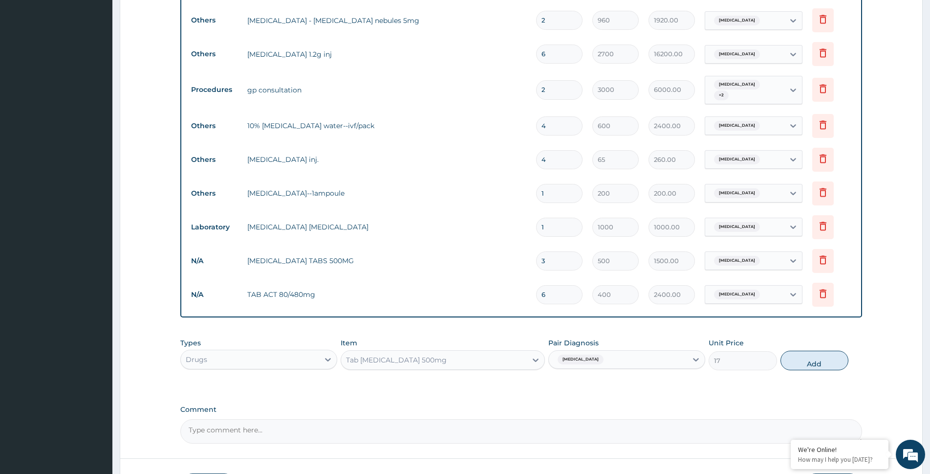
click at [808, 359] on button "Add" at bounding box center [815, 360] width 68 height 20
type input "0"
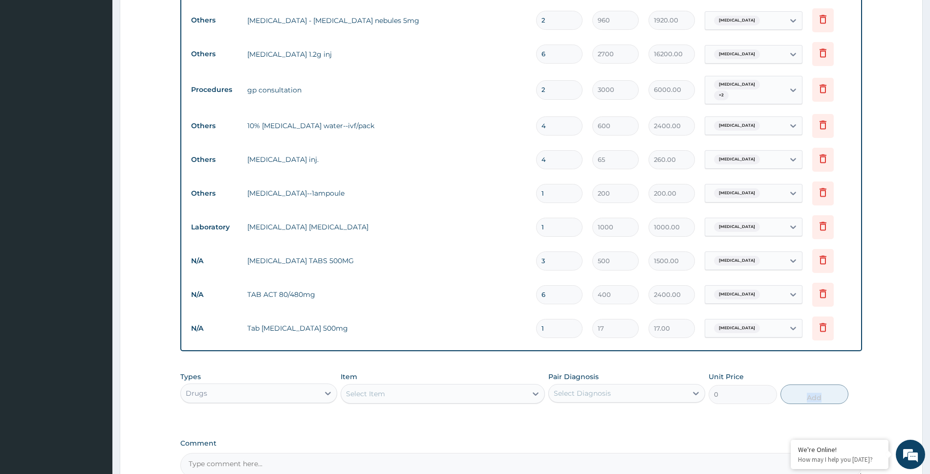
click at [557, 322] on input "1" at bounding box center [559, 328] width 46 height 19
type input "18"
type input "306.00"
type input "18"
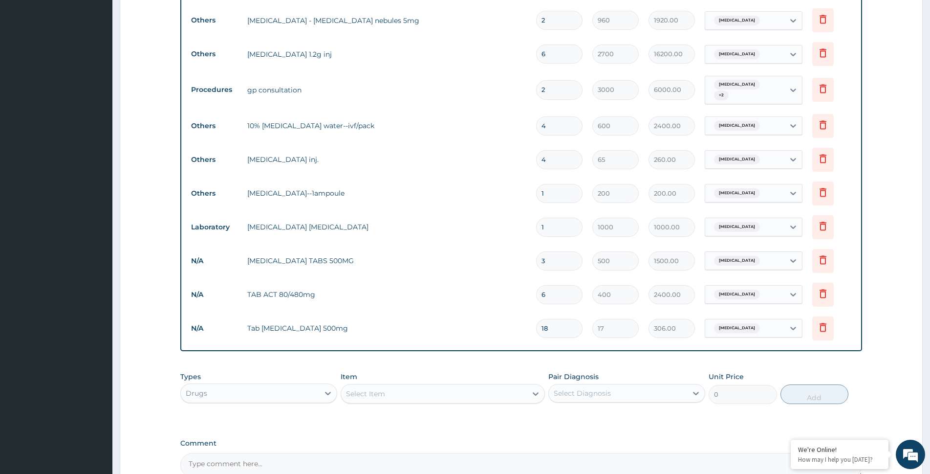
click at [328, 392] on icon at bounding box center [328, 393] width 10 height 10
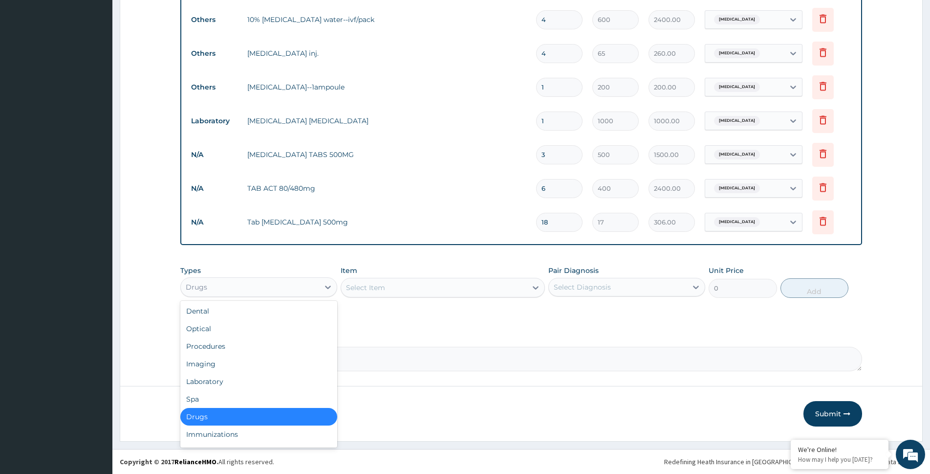
scroll to position [33, 0]
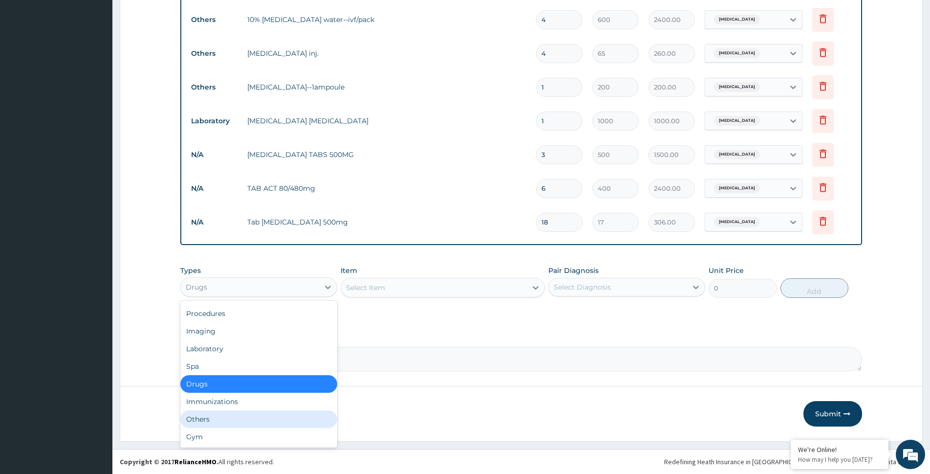
click at [312, 423] on div "Others" at bounding box center [258, 419] width 157 height 18
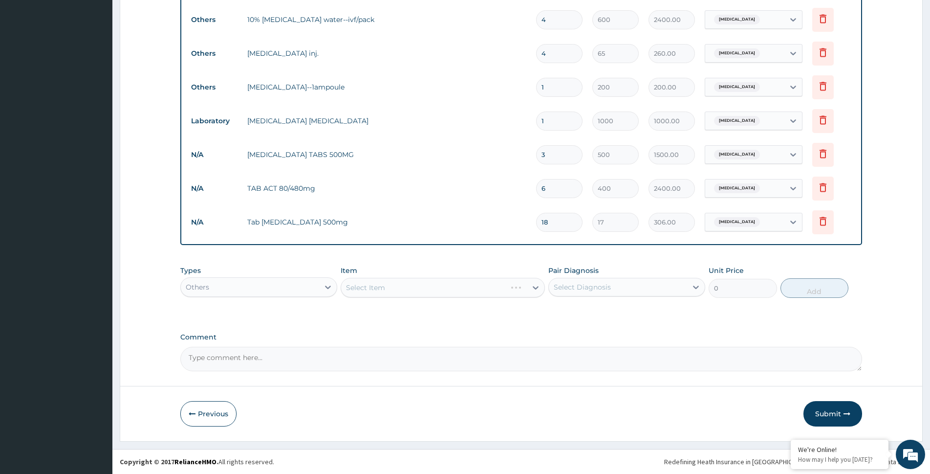
click at [581, 287] on div "Select Diagnosis" at bounding box center [582, 287] width 57 height 10
click at [590, 319] on div "Upper respiratory infection" at bounding box center [626, 312] width 157 height 20
checkbox input "true"
click at [481, 285] on div "Select Item" at bounding box center [434, 288] width 186 height 16
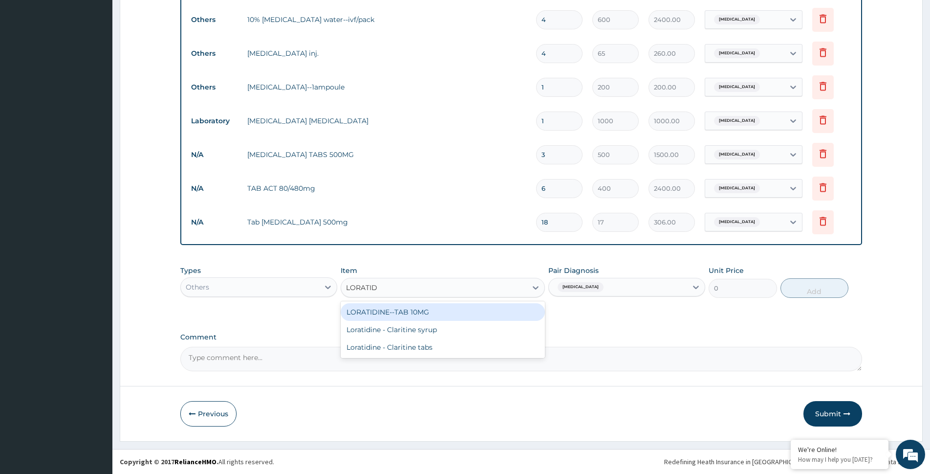
type input "LORATIDI"
click at [425, 307] on div "LORATIDINE--TAB 10MG" at bounding box center [443, 312] width 204 height 18
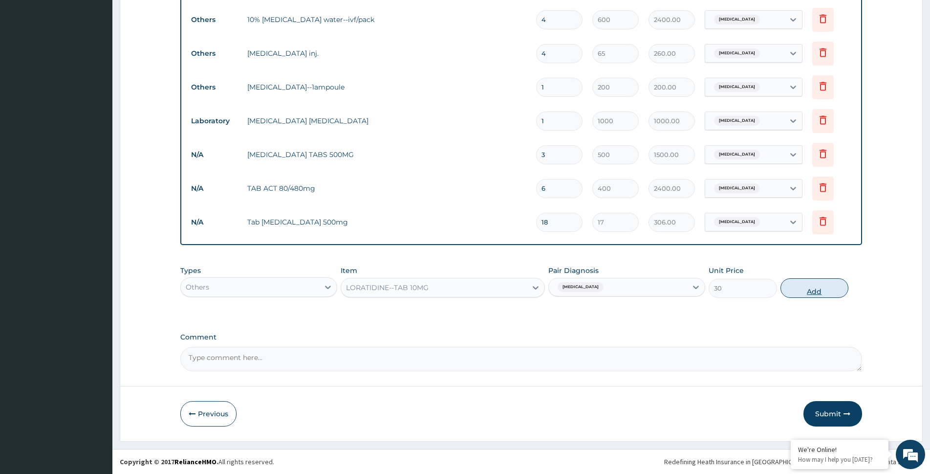
click at [808, 296] on button "Add" at bounding box center [815, 288] width 68 height 20
type input "0"
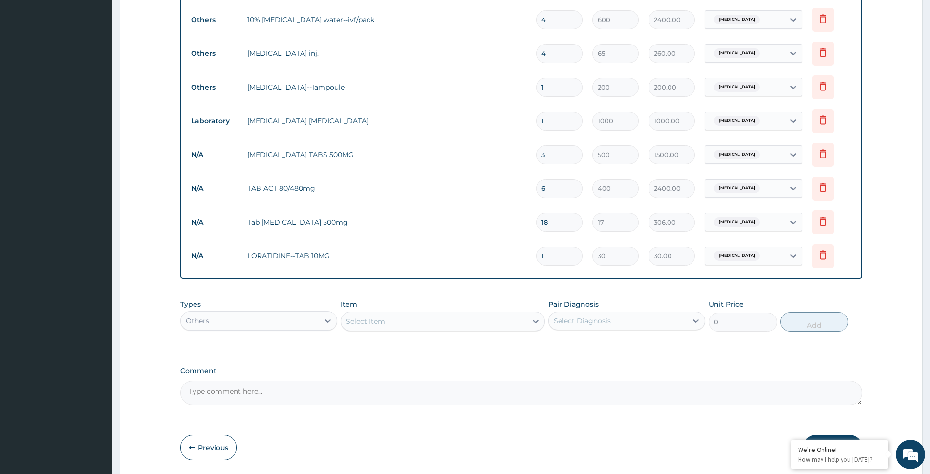
type input "10"
type input "300.00"
type input "10"
click at [371, 316] on div "Select Item" at bounding box center [365, 321] width 39 height 10
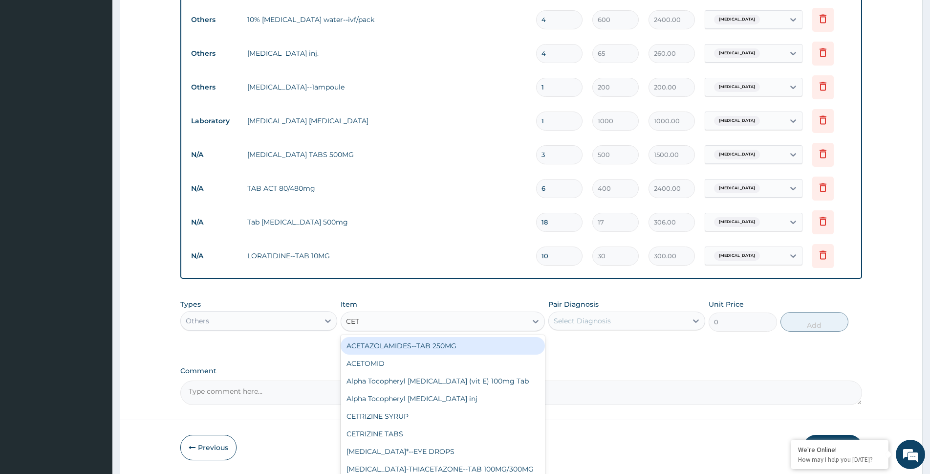
type input "CETR"
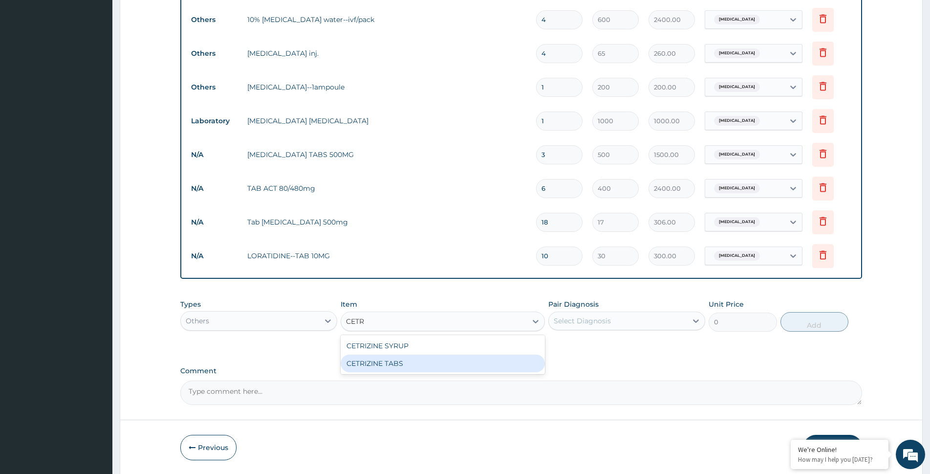
click at [403, 360] on div "CETRIZINE TABS" at bounding box center [443, 363] width 204 height 18
type input "25"
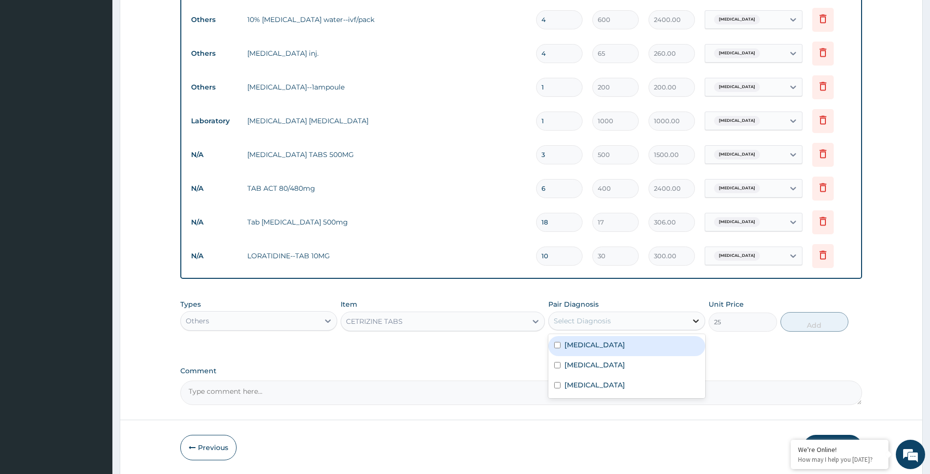
click at [689, 319] on div at bounding box center [696, 321] width 18 height 18
click at [362, 322] on div "CETRIZINE TABS" at bounding box center [374, 321] width 57 height 10
click at [362, 321] on div "CETRIZINE TABS" at bounding box center [374, 321] width 57 height 10
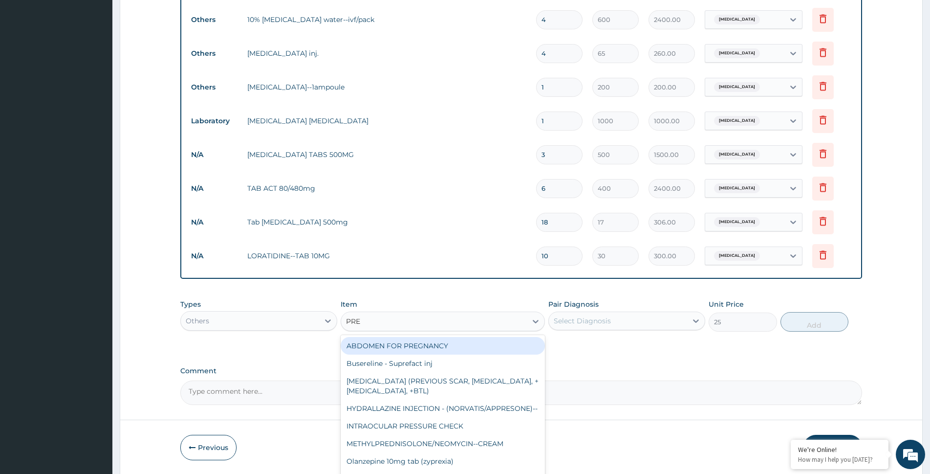
type input "PRED"
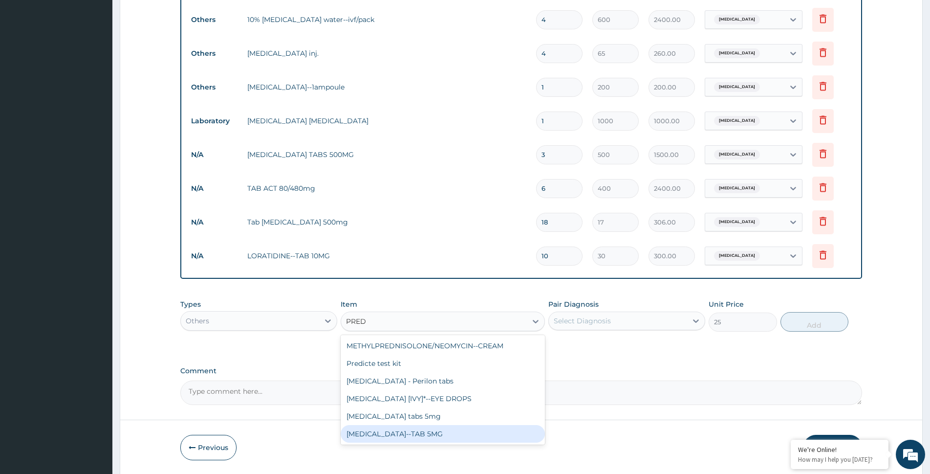
click at [474, 438] on div "PREDNISOLONE--TAB 5MG" at bounding box center [443, 434] width 204 height 18
click at [474, 438] on div "Previous Submit" at bounding box center [521, 447] width 682 height 25
type input "9"
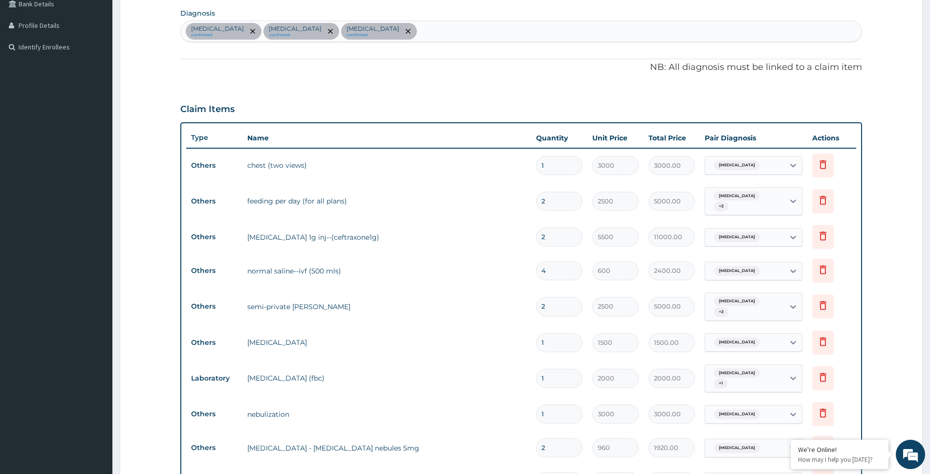
scroll to position [0, 0]
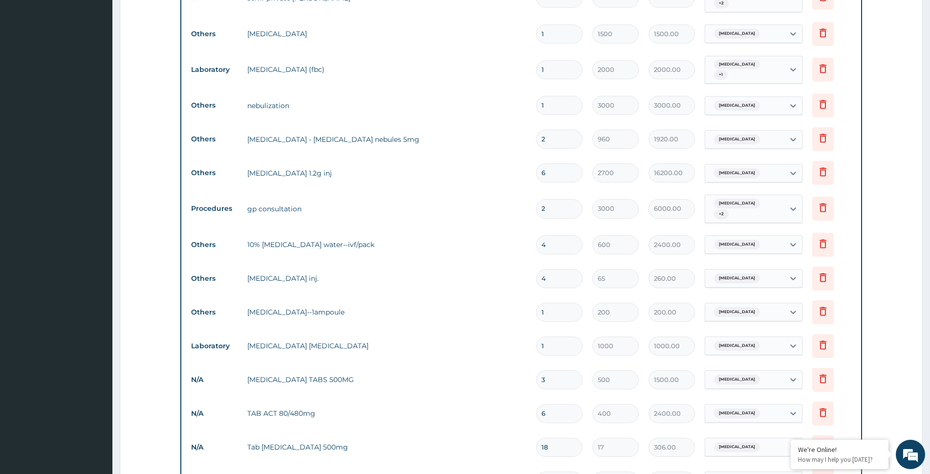
click at [896, 299] on form "Step 2 of 2 PA Code / Prescription Code PA/B76B44 Encounter Date 12-09-2025 Imp…" at bounding box center [521, 106] width 803 height 1188
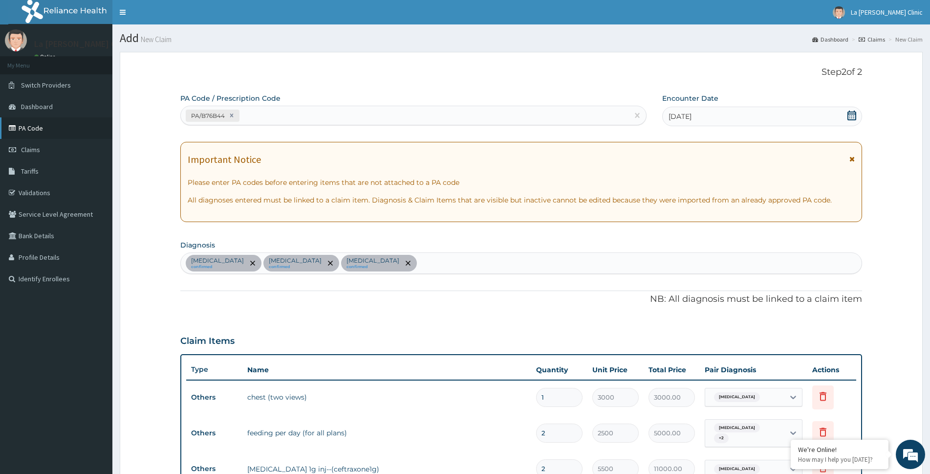
click at [42, 133] on link "PA Code" at bounding box center [56, 128] width 112 height 22
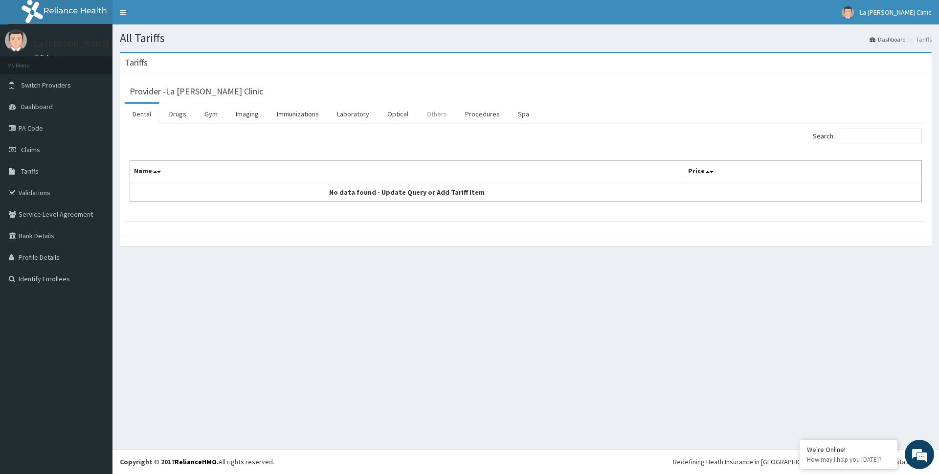
click at [446, 115] on link "Others" at bounding box center [436, 114] width 36 height 21
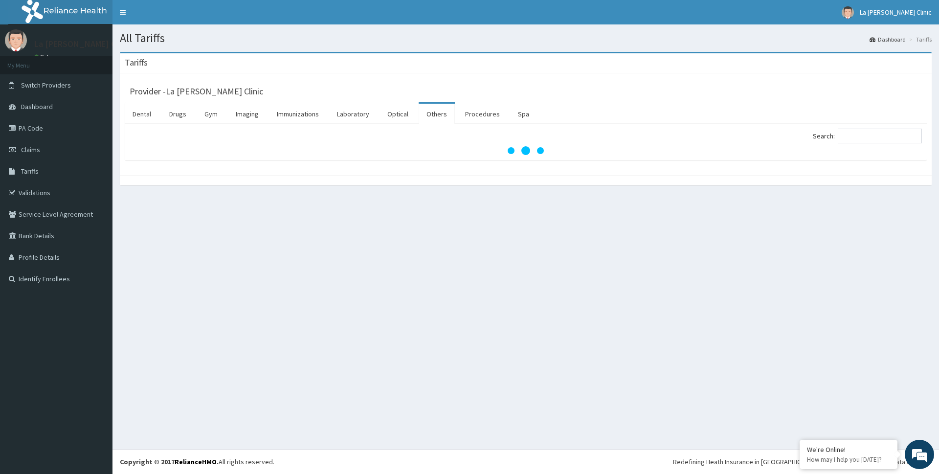
drag, startPoint x: 937, startPoint y: 193, endPoint x: 934, endPoint y: 214, distance: 21.3
click at [934, 214] on div "All Tariffs Dashboard Tariffs Tariffs Provider - La Rosa Clinic Dental Drugs Gy…" at bounding box center [525, 236] width 826 height 424
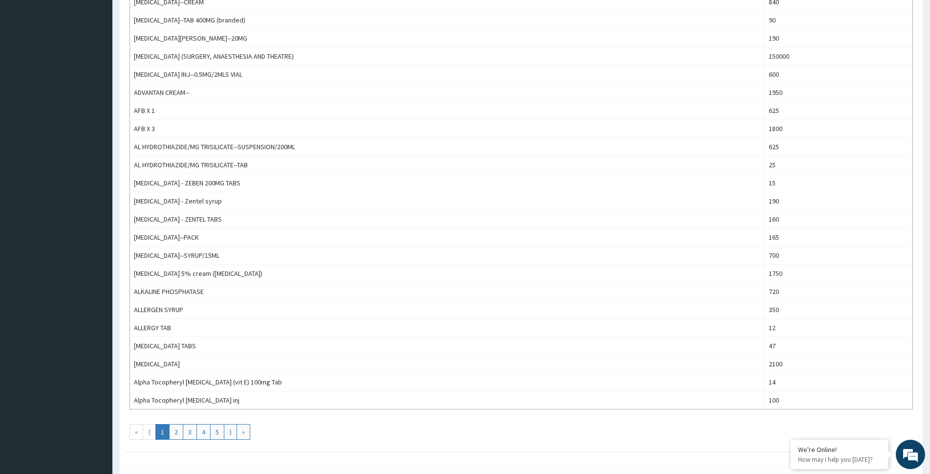
scroll to position [723, 0]
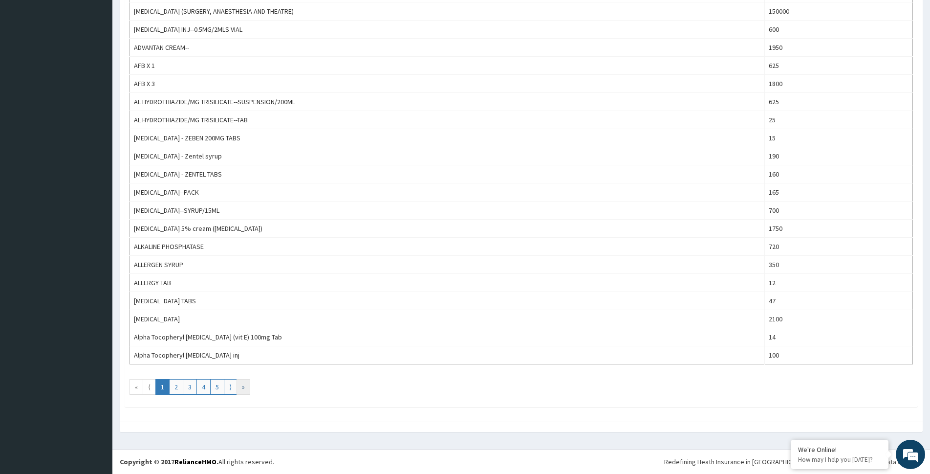
click at [246, 390] on link "»" at bounding box center [244, 387] width 14 height 16
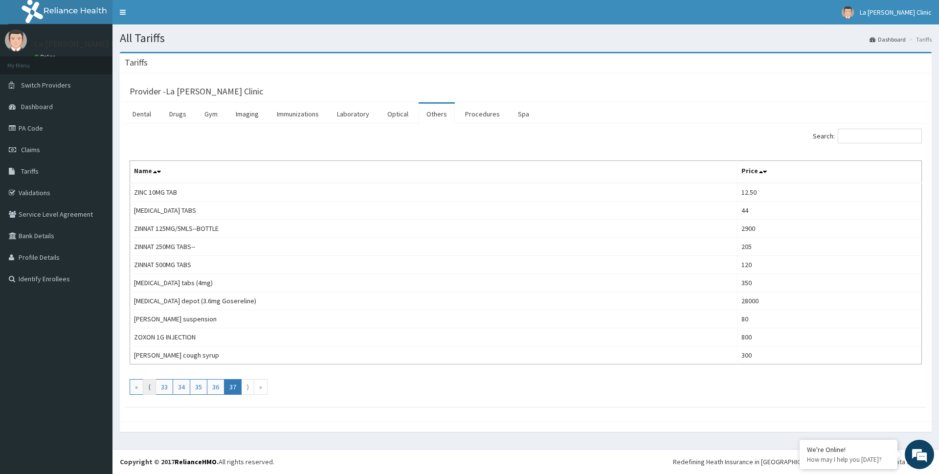
click at [148, 383] on link "⟨" at bounding box center [149, 387] width 13 height 16
click at [148, 383] on div "All Tariffs Dashboard Tariffs Tariffs Provider - La Rosa Clinic Dental Drugs Gy…" at bounding box center [525, 236] width 826 height 424
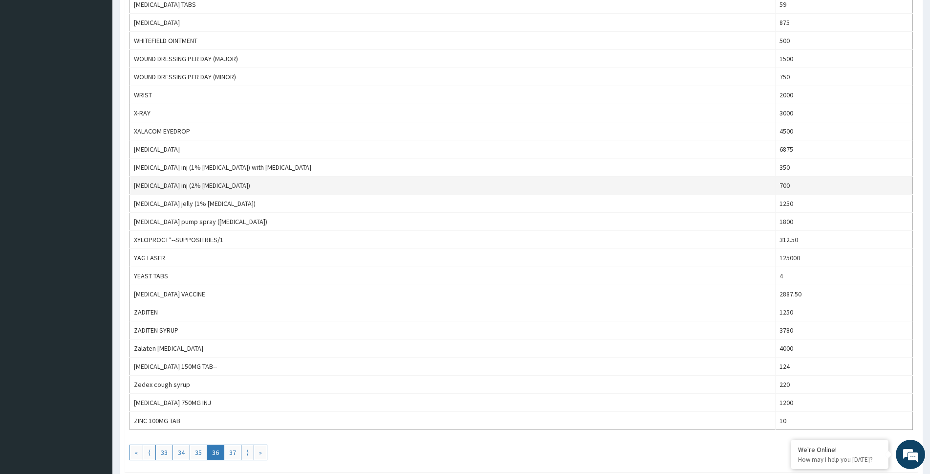
scroll to position [723, 0]
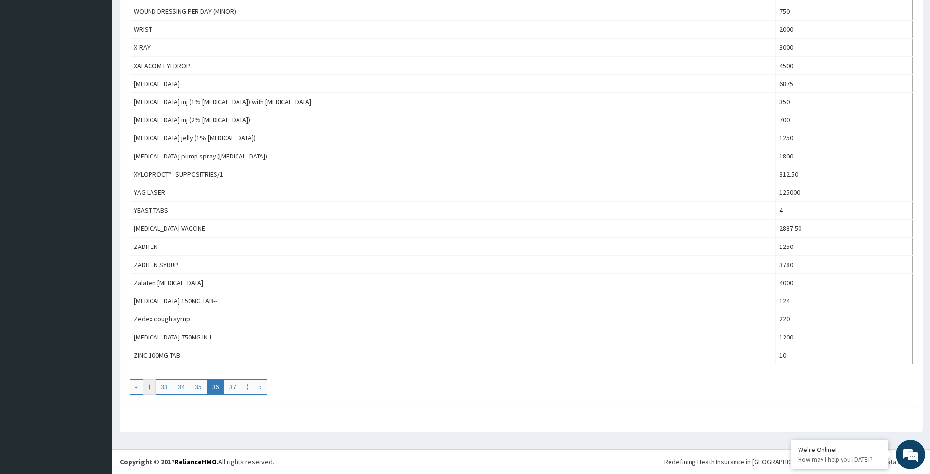
click at [153, 385] on link "⟨" at bounding box center [149, 387] width 13 height 16
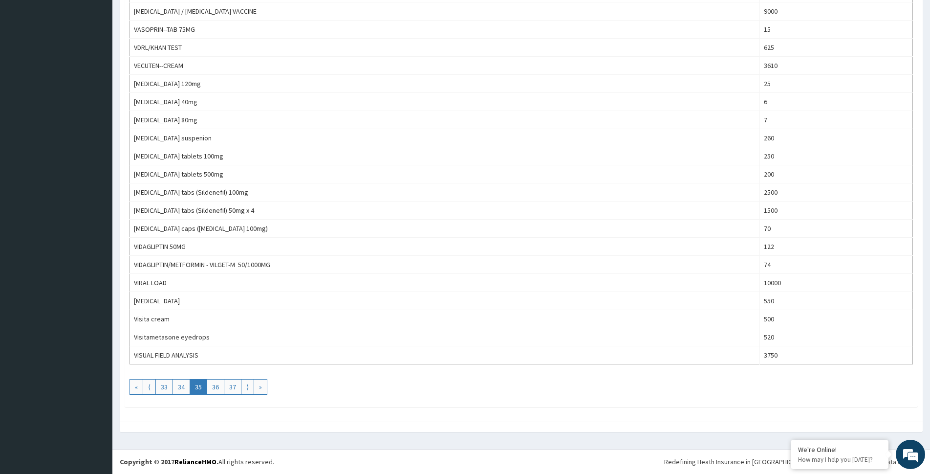
click at [152, 388] on link "⟨" at bounding box center [149, 387] width 13 height 16
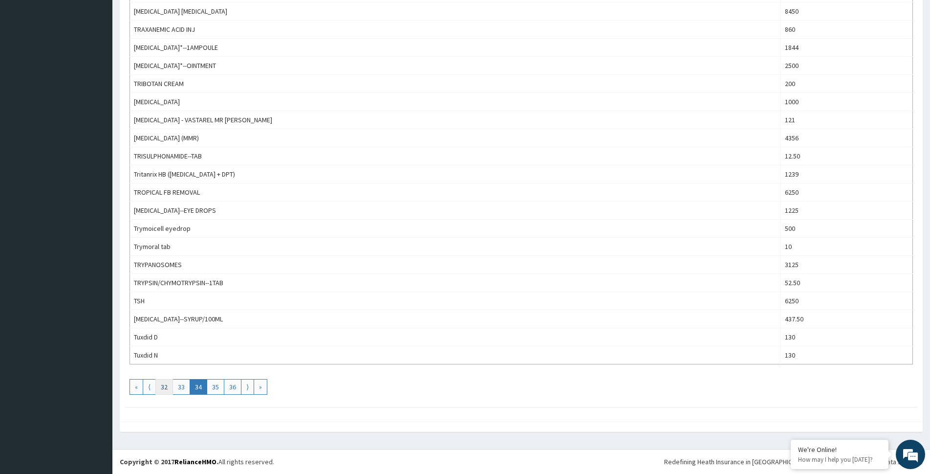
click at [157, 394] on link "32" at bounding box center [164, 387] width 18 height 16
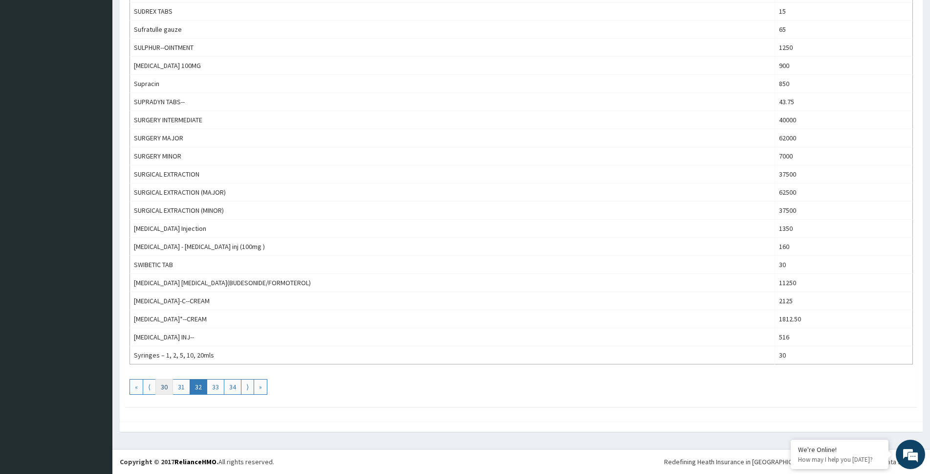
click at [170, 386] on link "30" at bounding box center [164, 387] width 18 height 16
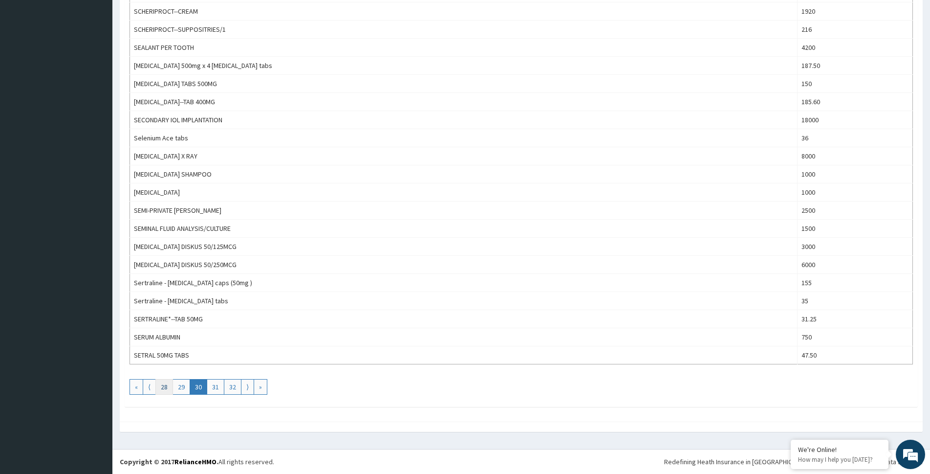
click at [158, 385] on link "28" at bounding box center [164, 387] width 18 height 16
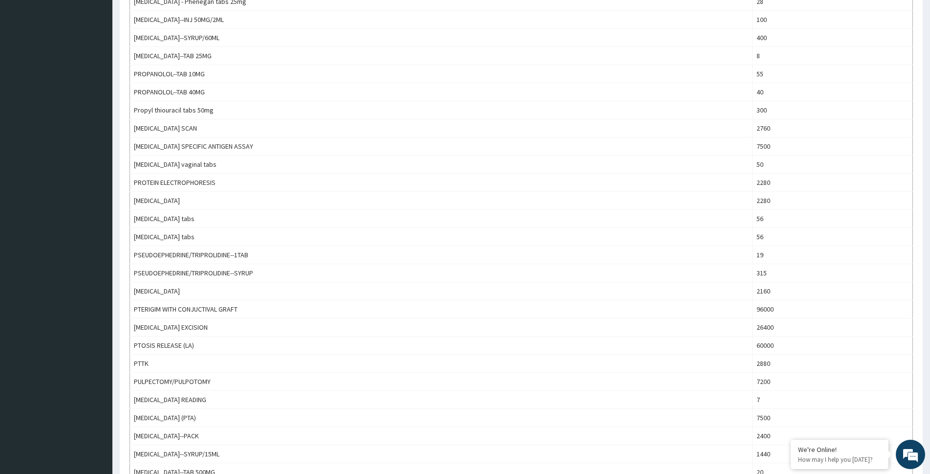
scroll to position [378, 0]
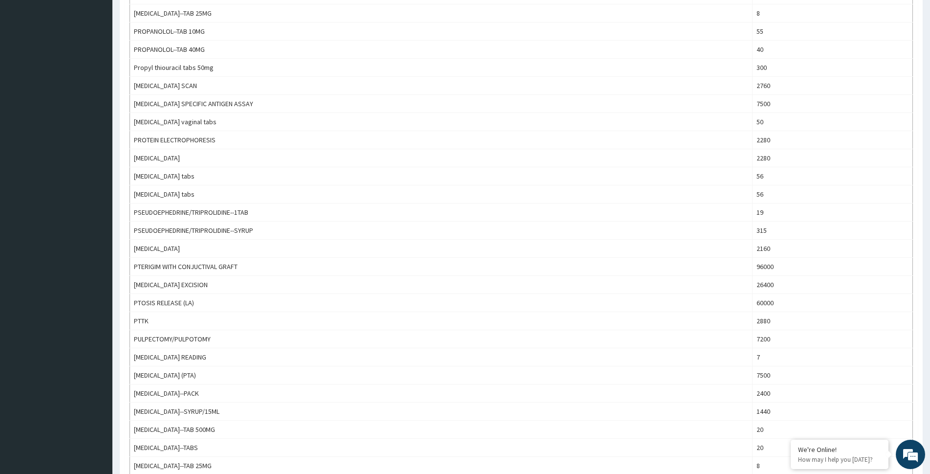
click at [921, 365] on div "Tariffs Provider - La Rosa Clinic Dental Drugs Gym Imaging Immunizations Labora…" at bounding box center [521, 230] width 818 height 1113
click at [914, 426] on div "Provider - La Rosa Clinic Dental Drugs Gym Imaging Immunizations Laboratory Opt…" at bounding box center [521, 231] width 803 height 1072
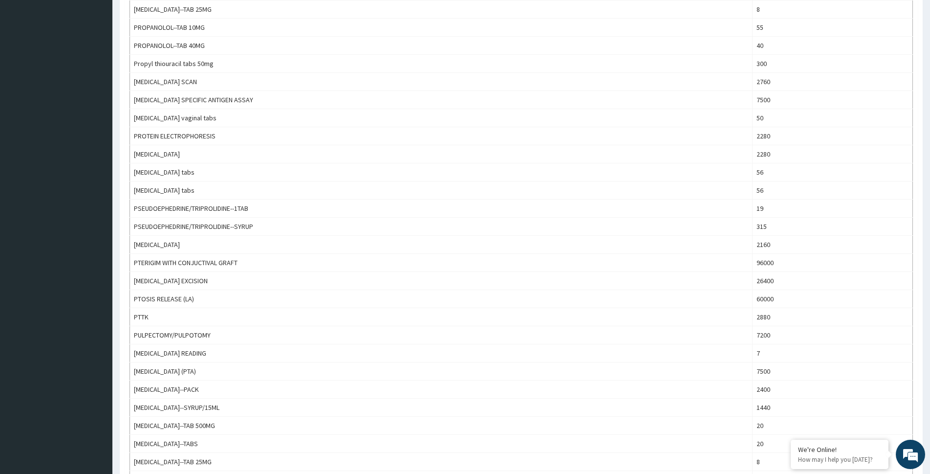
scroll to position [723, 0]
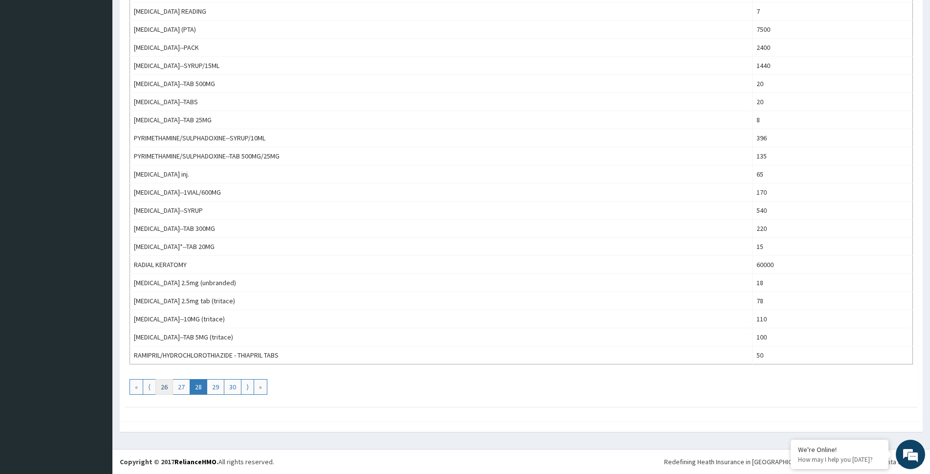
click at [163, 381] on link "26" at bounding box center [164, 387] width 18 height 16
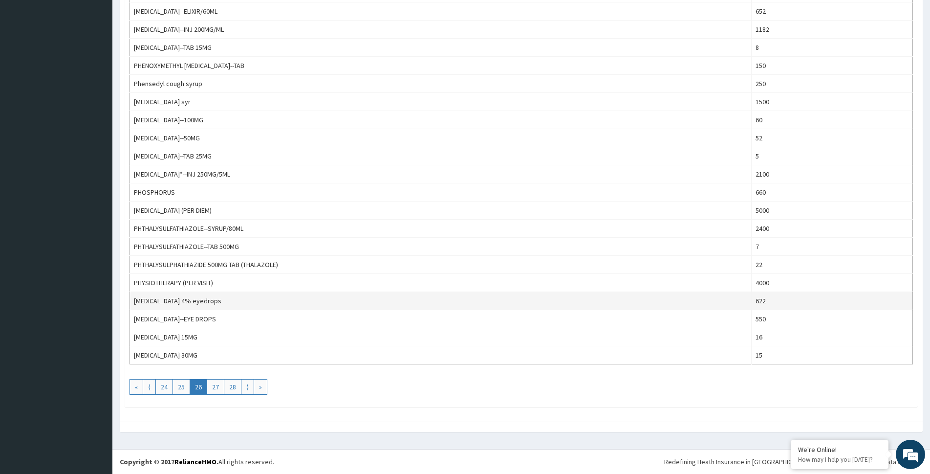
drag, startPoint x: 913, startPoint y: 387, endPoint x: 593, endPoint y: 302, distance: 330.8
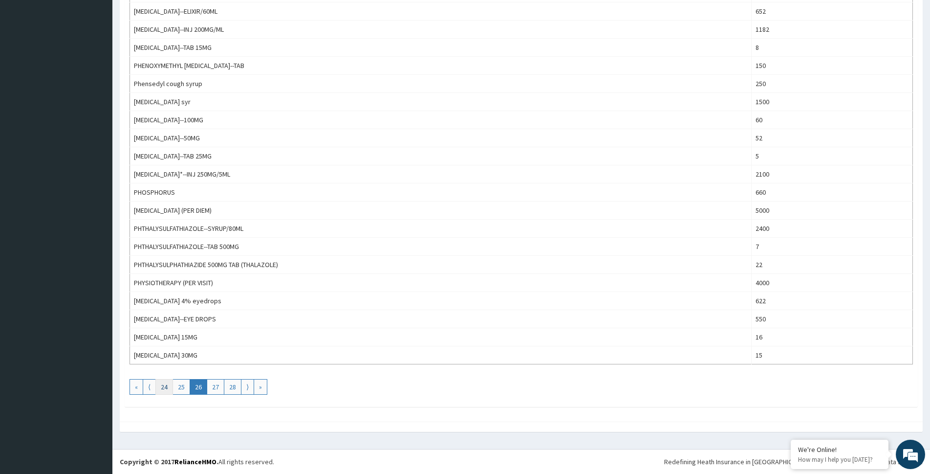
click at [162, 385] on link "24" at bounding box center [164, 387] width 18 height 16
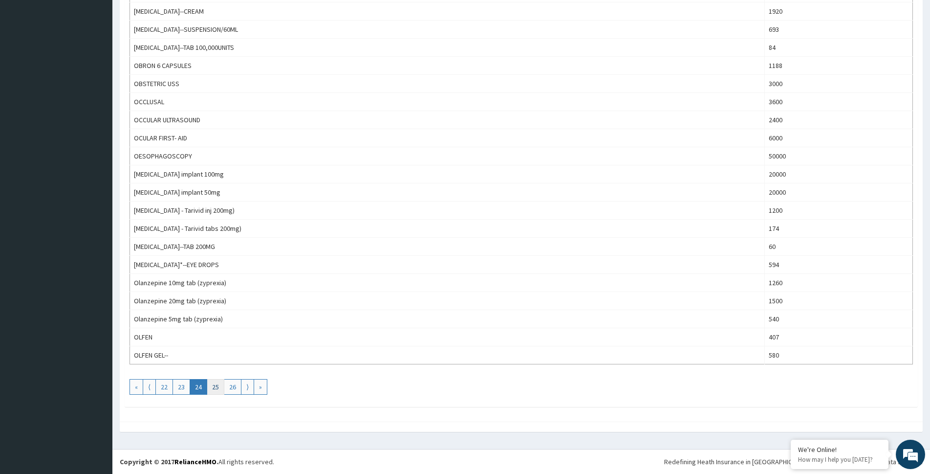
click at [216, 389] on link "25" at bounding box center [216, 387] width 18 height 16
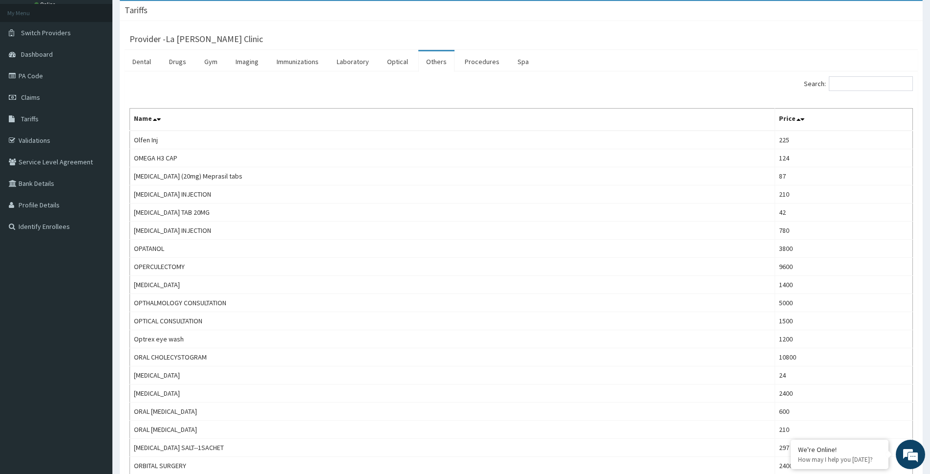
scroll to position [85, 0]
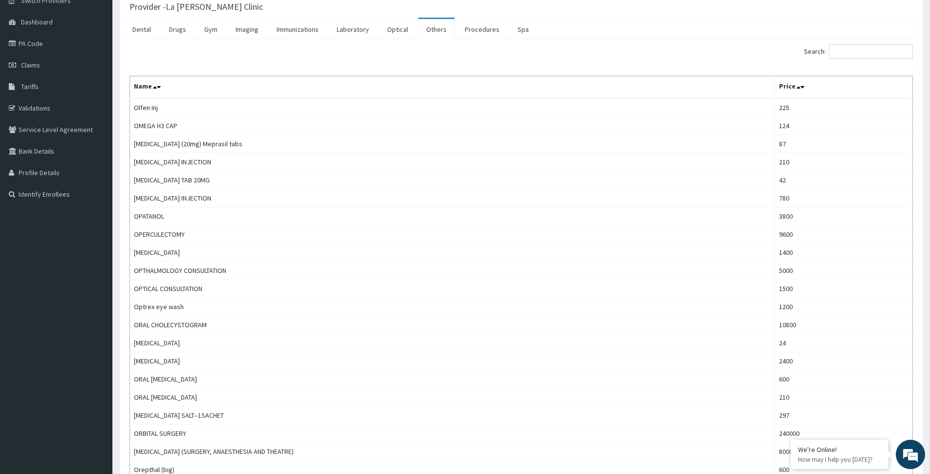
drag, startPoint x: 924, startPoint y: 131, endPoint x: 924, endPoint y: 157, distance: 26.4
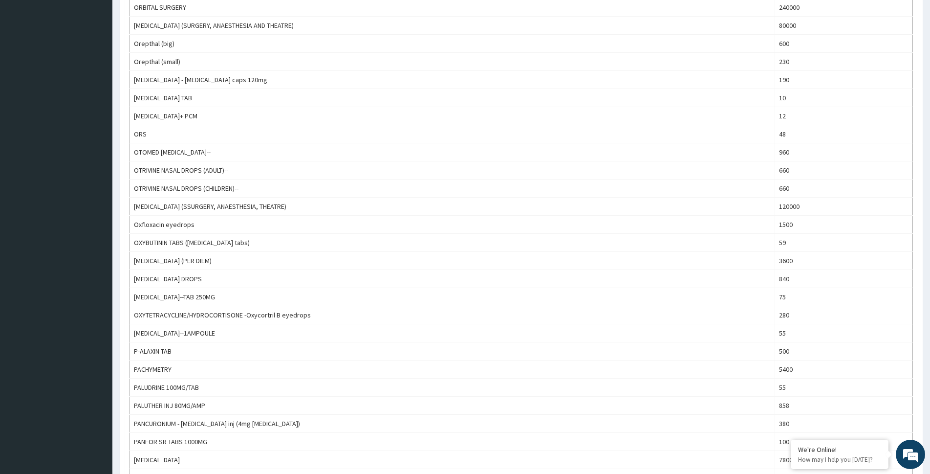
scroll to position [0, 0]
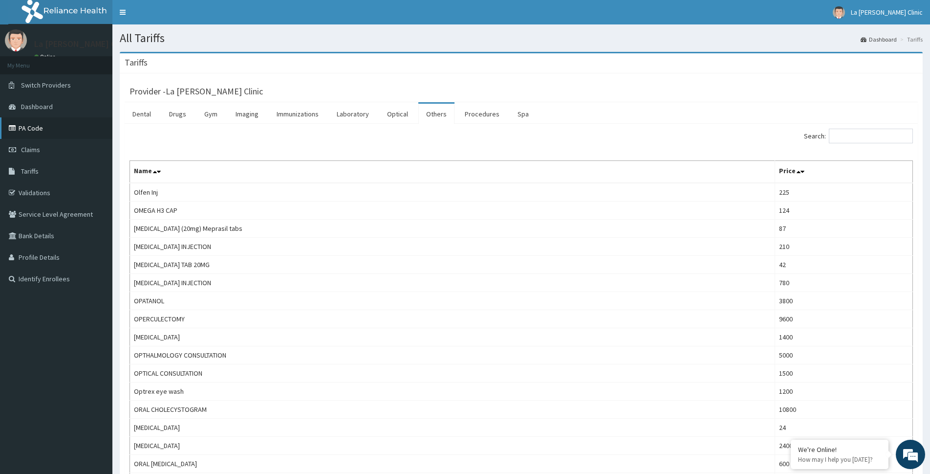
click at [39, 130] on link "PA Code" at bounding box center [56, 128] width 112 height 22
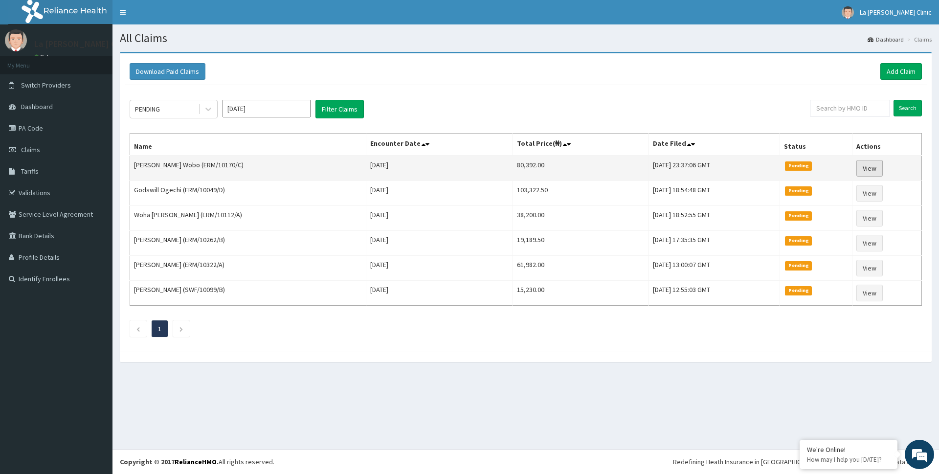
click at [863, 163] on link "View" at bounding box center [869, 168] width 26 height 17
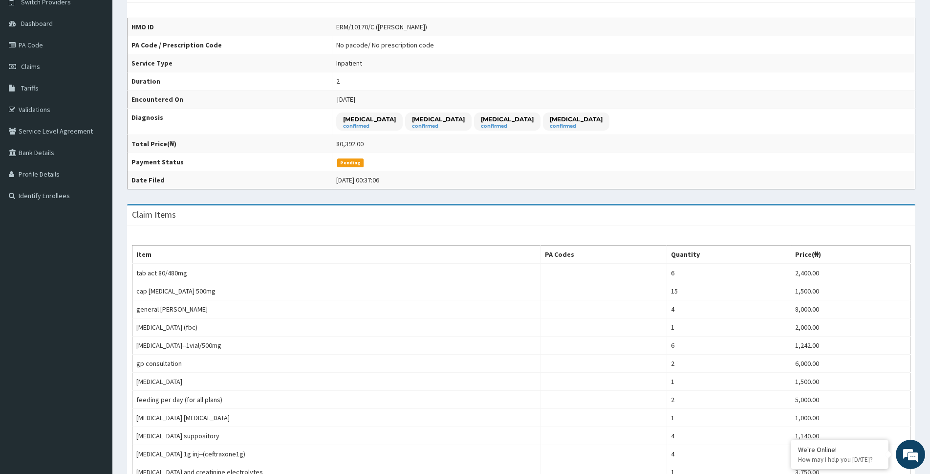
scroll to position [85, 0]
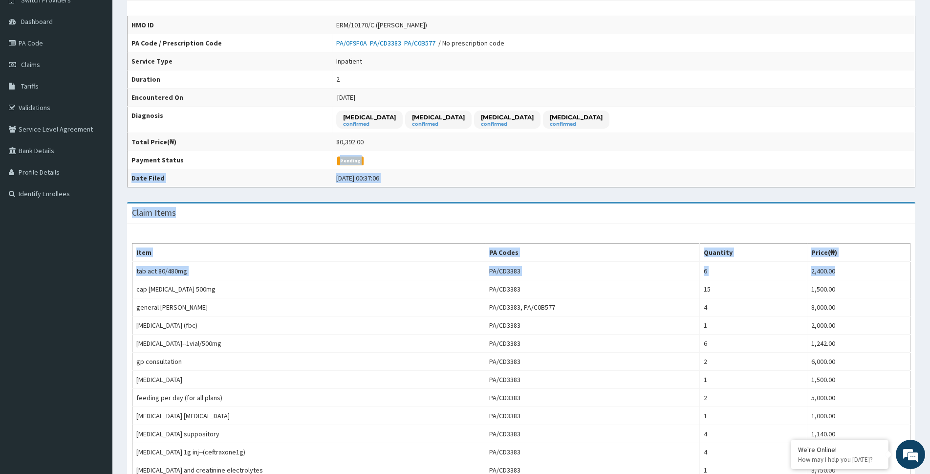
drag, startPoint x: 912, startPoint y: 168, endPoint x: 911, endPoint y: 263, distance: 95.3
click at [911, 263] on div "Provider - La [PERSON_NAME] Clinic Reopen Claim HMO ID ERM/10170/C ([PERSON_NAM…" at bounding box center [521, 384] width 803 height 820
click at [911, 263] on div "Item PA Codes Quantity Price(₦) tab act 80/480mg PA/CD3383 6 2,400.00 cap [MEDI…" at bounding box center [521, 446] width 788 height 446
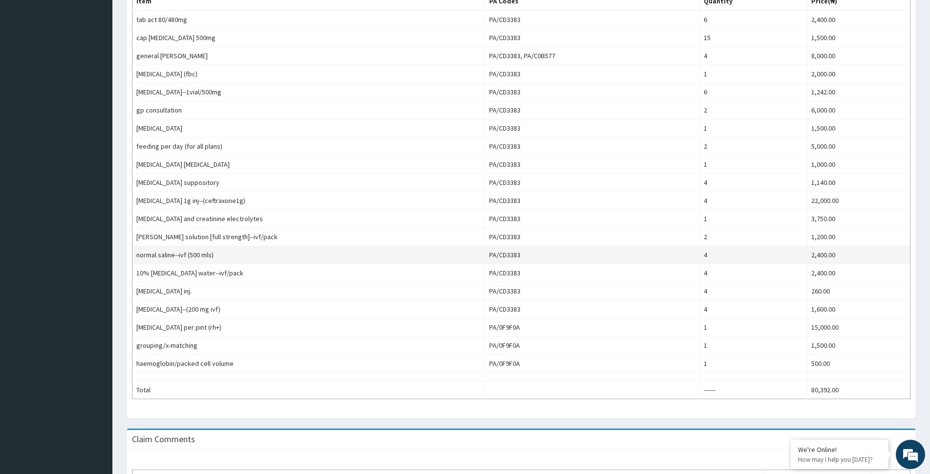
scroll to position [350, 0]
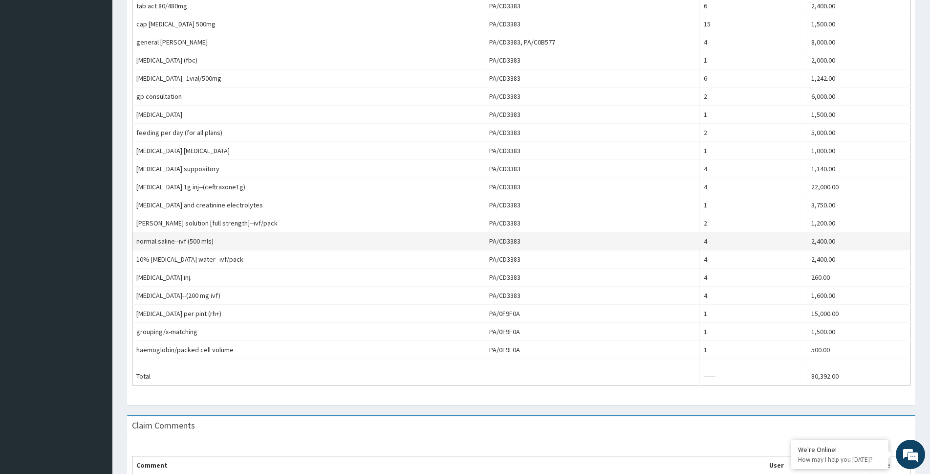
click at [908, 241] on td "2,400.00" at bounding box center [859, 241] width 103 height 18
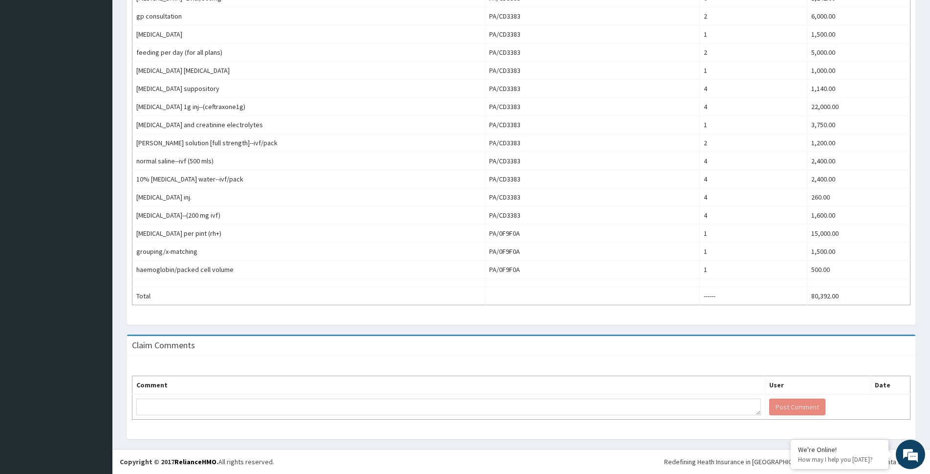
scroll to position [16, 0]
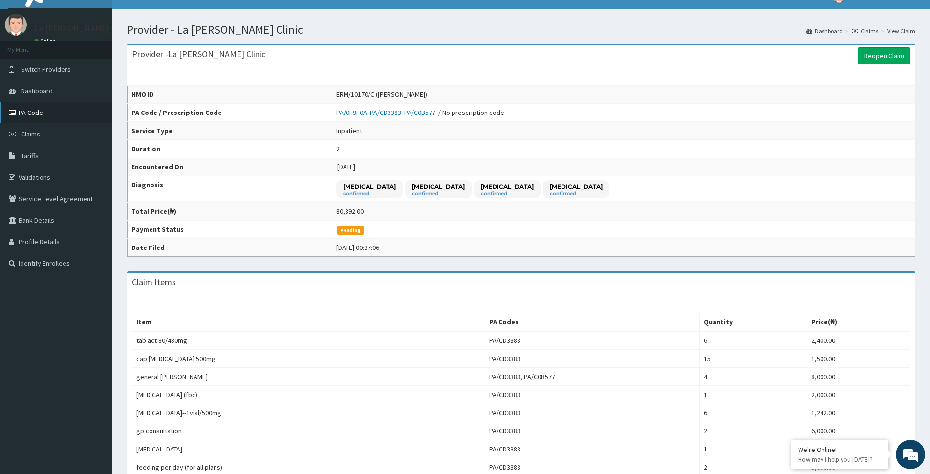
click at [39, 117] on link "PA Code" at bounding box center [56, 113] width 112 height 22
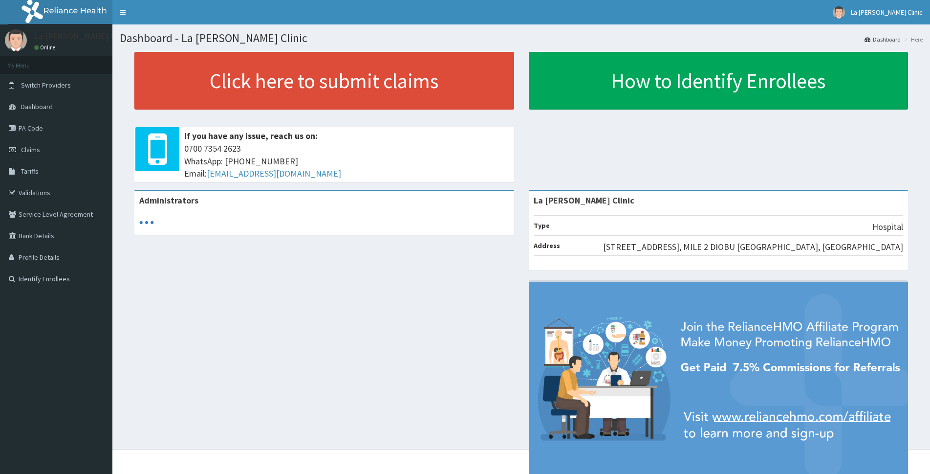
click at [100, 123] on link "PA Code" at bounding box center [56, 128] width 112 height 22
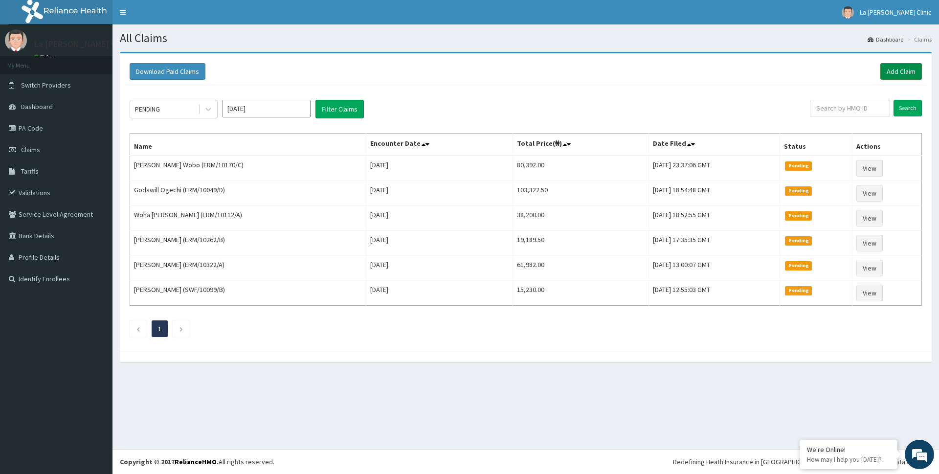
click at [886, 70] on link "Add Claim" at bounding box center [901, 71] width 42 height 17
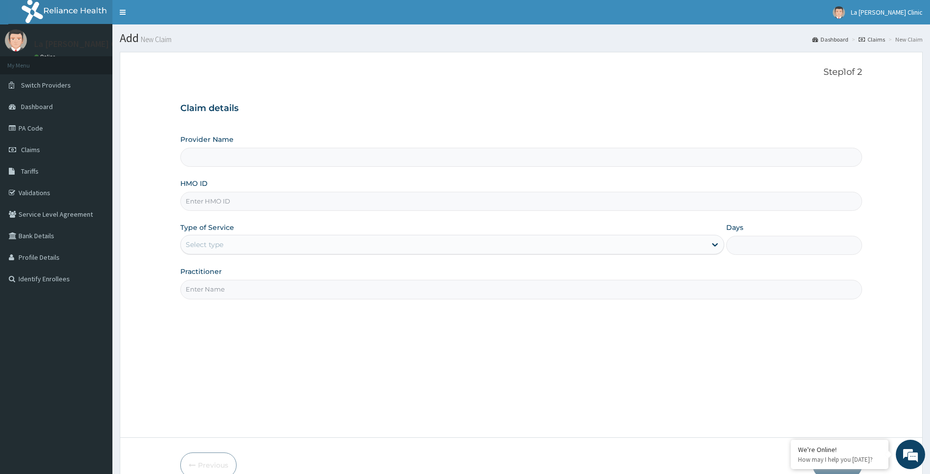
click at [442, 204] on input "HMO ID" at bounding box center [521, 201] width 682 height 19
type input "La [PERSON_NAME] Clinic"
type input "e"
type input "ERM/10281/B"
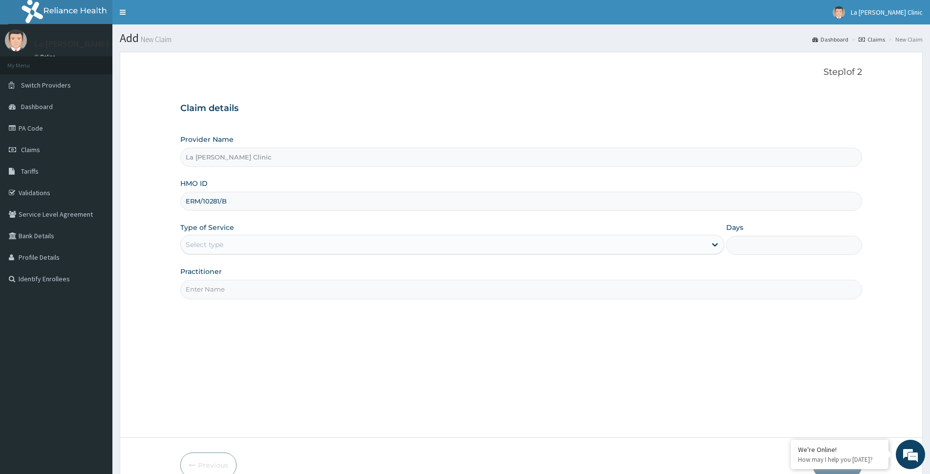
click at [460, 257] on div "Provider Name La [PERSON_NAME] Clinic HMO ID ERM/10281/B Type of Service Select…" at bounding box center [521, 216] width 682 height 164
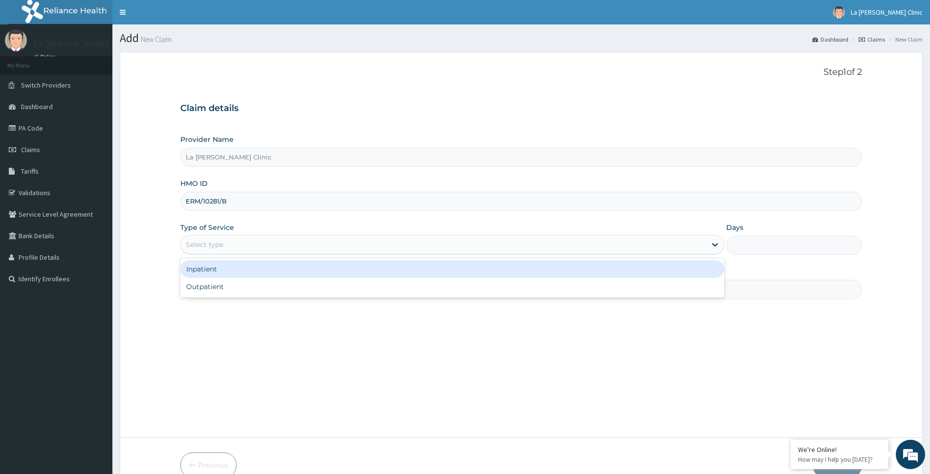
click at [465, 250] on div "Select type" at bounding box center [444, 245] width 526 height 16
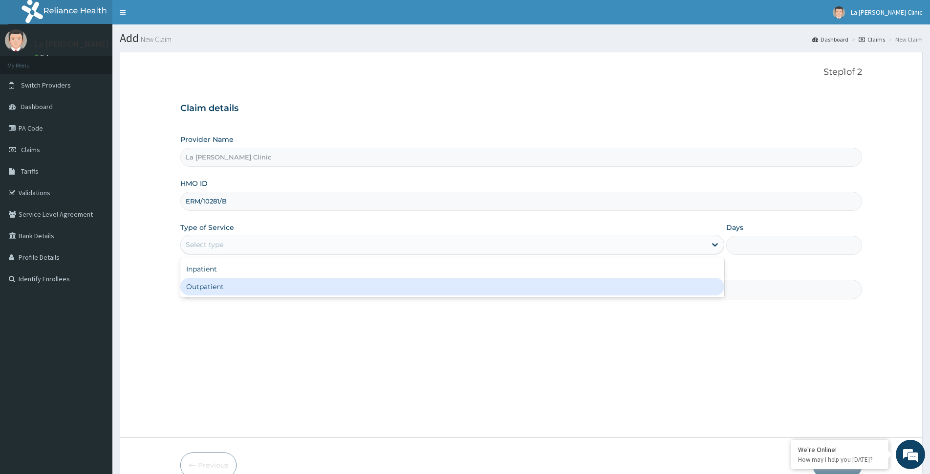
click at [367, 299] on div "Step 1 of 2 Claim details Provider Name La [PERSON_NAME] Clinic HMO ID ERM/1028…" at bounding box center [521, 244] width 682 height 355
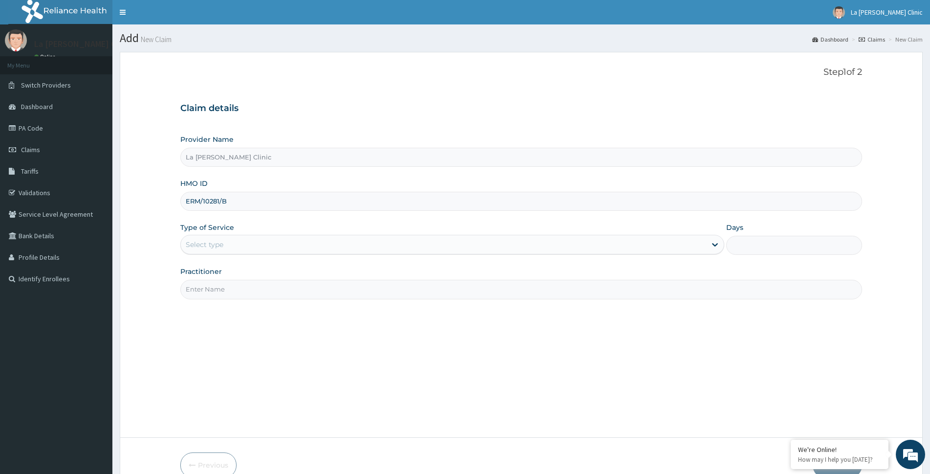
click at [367, 299] on div "Step 1 of 2 Claim details Provider Name La [PERSON_NAME] Clinic HMO ID ERM/1028…" at bounding box center [521, 244] width 682 height 355
click at [383, 249] on div "Select type" at bounding box center [444, 245] width 526 height 16
click at [369, 245] on div "Select type" at bounding box center [444, 245] width 526 height 16
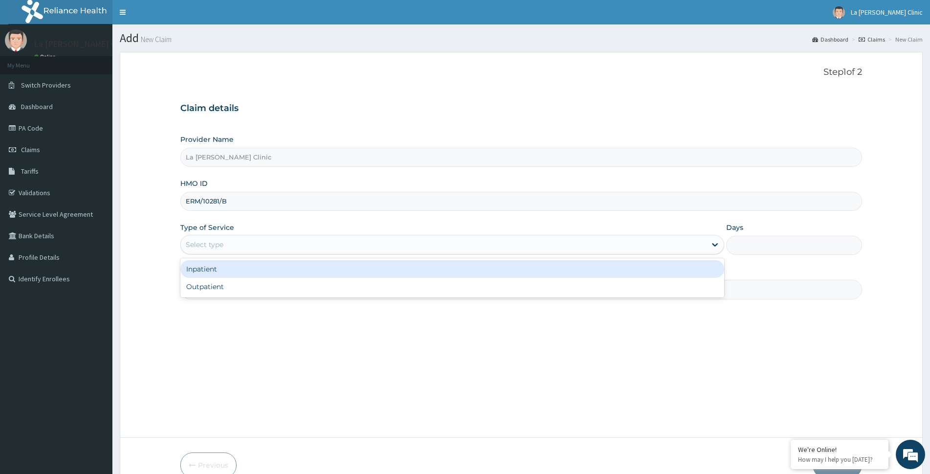
click at [365, 276] on div "Inpatient" at bounding box center [452, 269] width 544 height 18
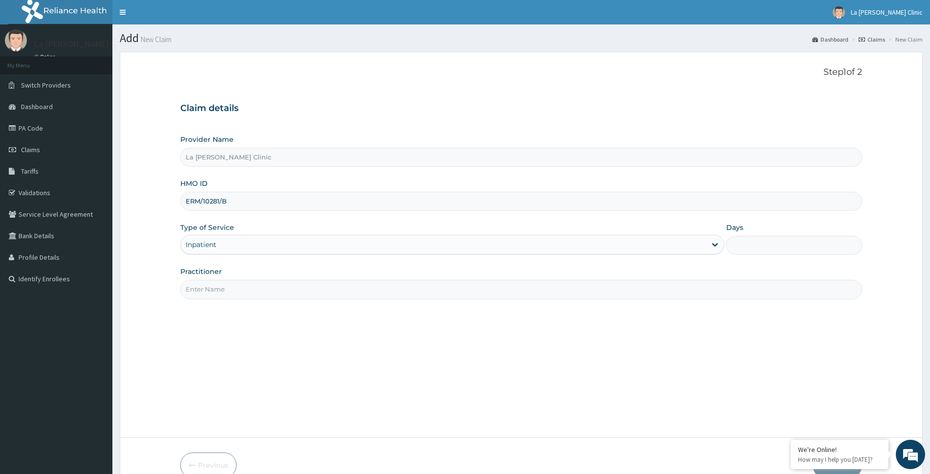
click at [799, 258] on div "Provider Name La [PERSON_NAME] Clinic HMO ID ERM/10281/B Type of Service option…" at bounding box center [521, 216] width 682 height 164
click at [809, 248] on input "Days" at bounding box center [794, 245] width 136 height 19
type input "2"
click at [460, 294] on input "Practitioner" at bounding box center [521, 289] width 682 height 19
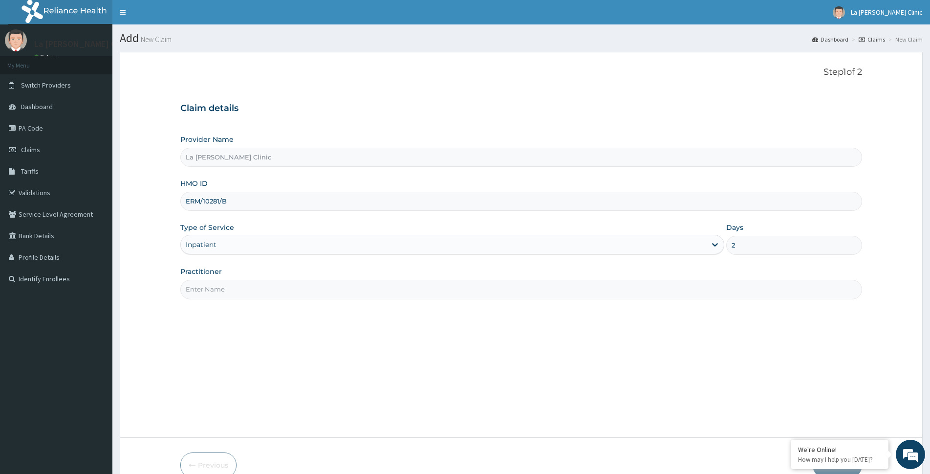
click at [460, 294] on input "Practitioner" at bounding box center [521, 289] width 682 height 19
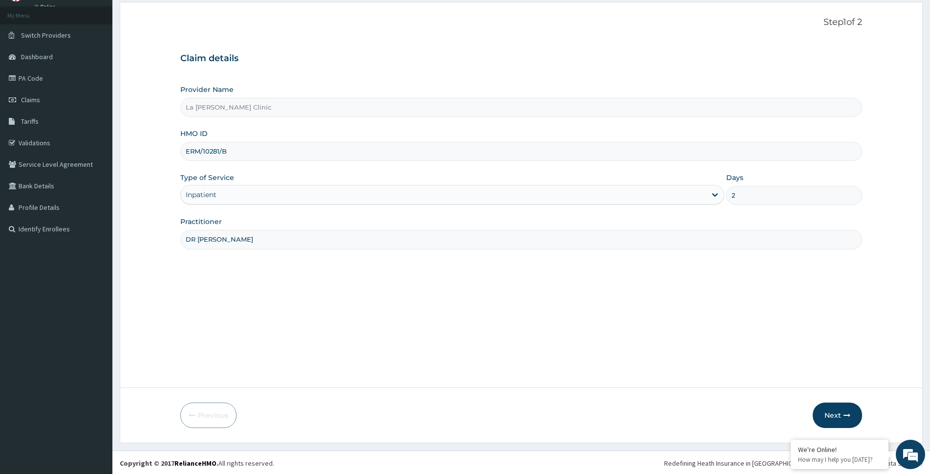
scroll to position [51, 0]
type input "DR [PERSON_NAME]"
click at [849, 428] on form "Step 1 of 2 Claim details Provider Name La [PERSON_NAME] Clinic HMO ID ERM/1028…" at bounding box center [521, 220] width 803 height 441
click at [852, 405] on button "Next" at bounding box center [837, 413] width 49 height 25
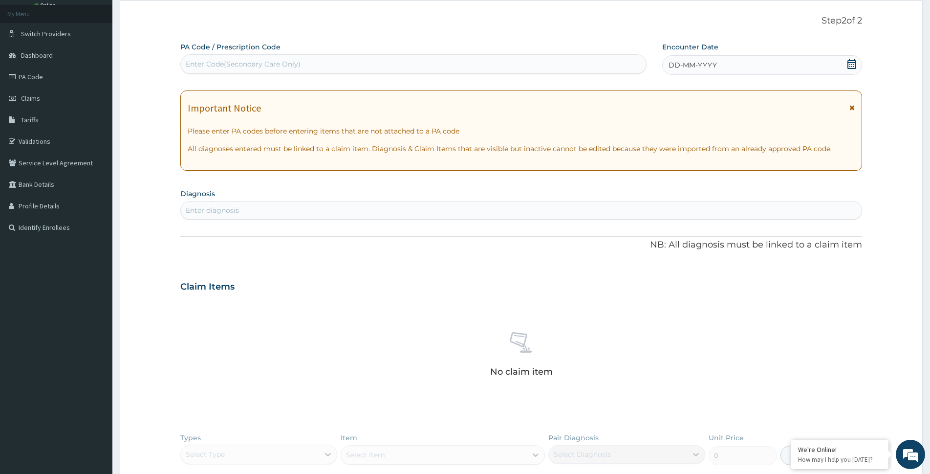
click at [432, 65] on div "Enter Code(Secondary Care Only)" at bounding box center [413, 64] width 465 height 16
paste input "PA/B76B44"
type input "PA/B76B44"
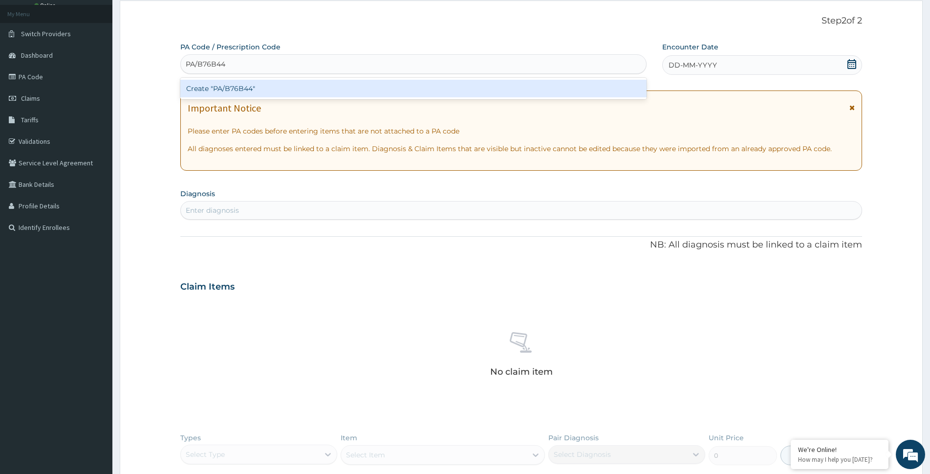
click at [431, 81] on div "Create "PA/B76B44"" at bounding box center [413, 89] width 466 height 18
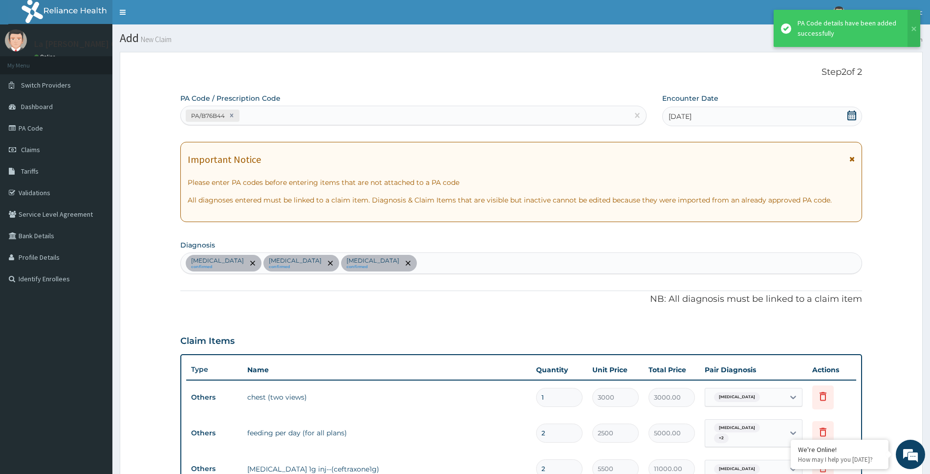
scroll to position [1, 0]
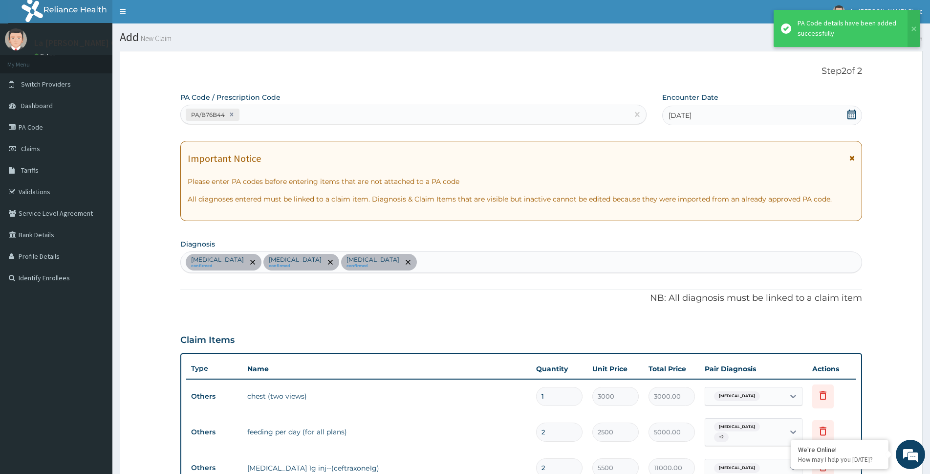
click at [298, 107] on div "PA/B76B44" at bounding box center [405, 115] width 448 height 16
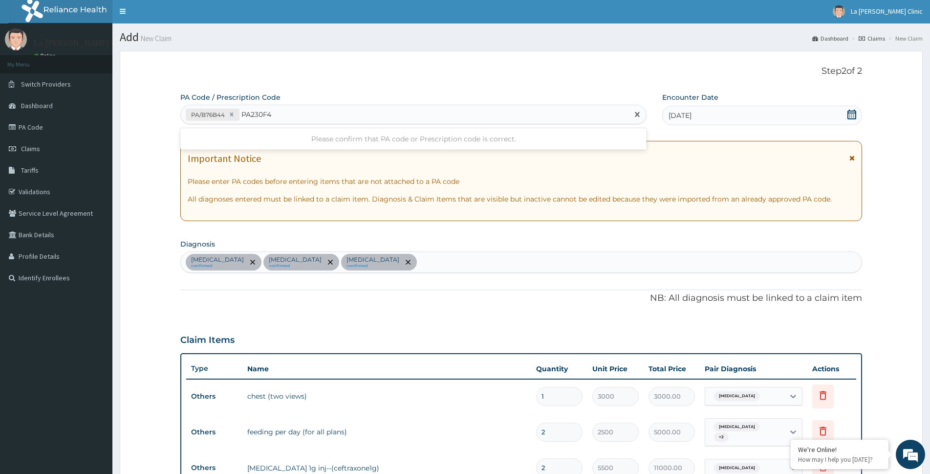
type input "PA230F4E"
click at [313, 111] on div "PA/B76B44 PA230F4E" at bounding box center [405, 115] width 448 height 16
click at [343, 135] on div "Please confirm that PA code or Prescription code is correct." at bounding box center [413, 139] width 466 height 18
click at [257, 110] on input "PA230F4E" at bounding box center [259, 114] width 36 height 10
click at [253, 113] on input "PA230F4E" at bounding box center [259, 114] width 36 height 10
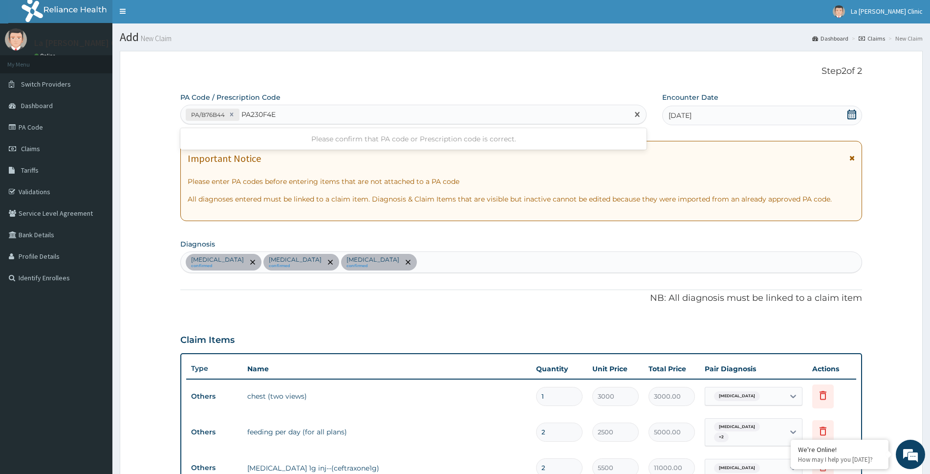
click at [253, 113] on input "PA230F4E" at bounding box center [259, 114] width 36 height 10
click at [252, 112] on input "PA230F4E" at bounding box center [259, 114] width 36 height 10
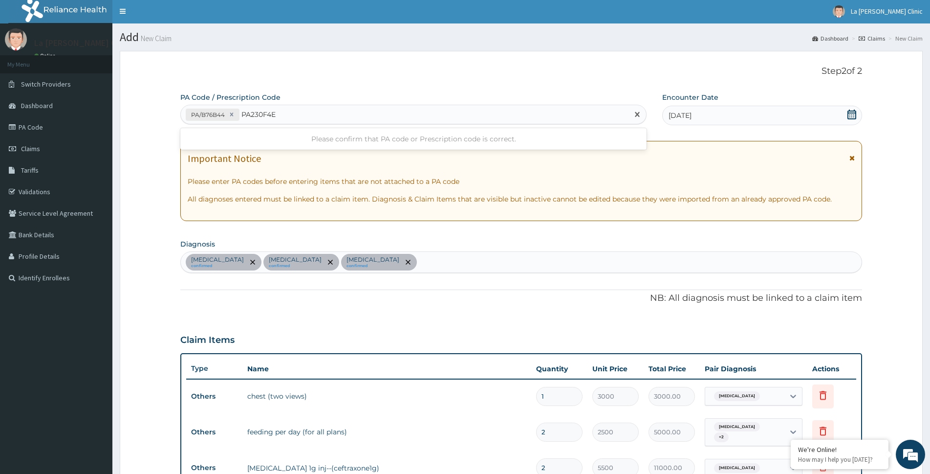
click at [252, 112] on input "PA230F4E" at bounding box center [259, 114] width 36 height 10
click at [265, 110] on input "PA230F4E" at bounding box center [259, 114] width 36 height 10
type input "PA/230F4E"
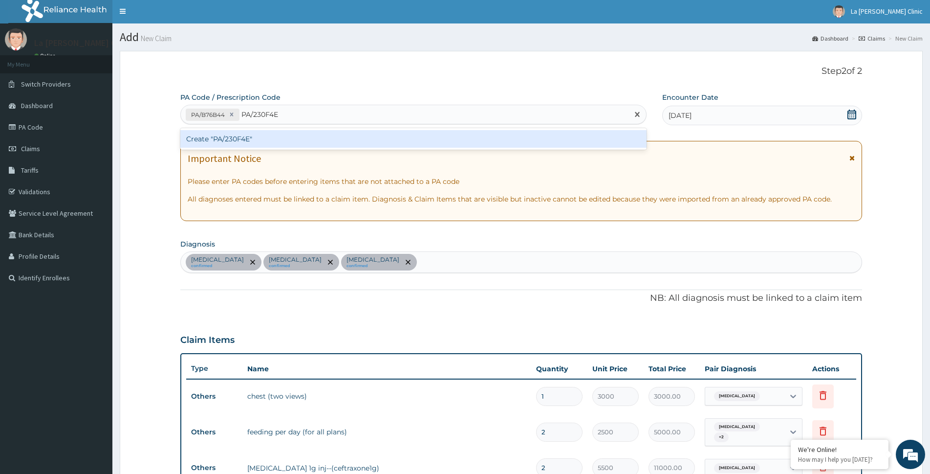
click at [296, 132] on div "Create "PA/230F4E"" at bounding box center [413, 139] width 466 height 18
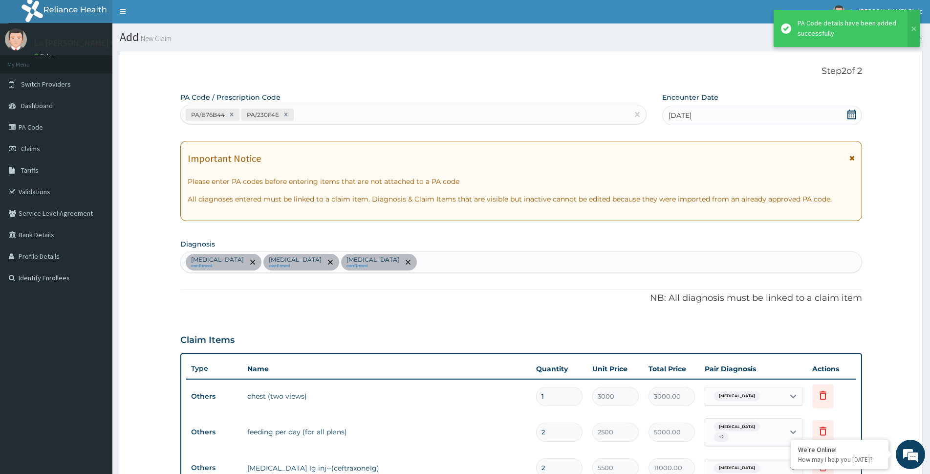
scroll to position [682, 0]
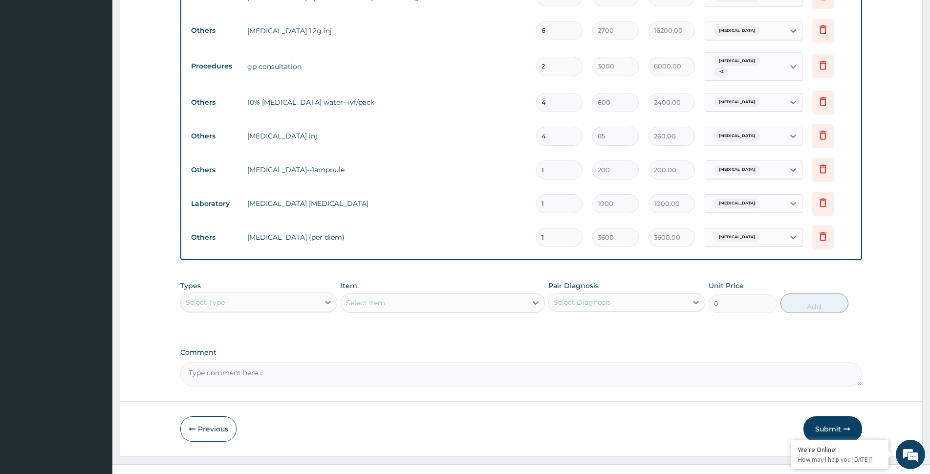
click at [280, 306] on div "Select Type" at bounding box center [250, 302] width 138 height 16
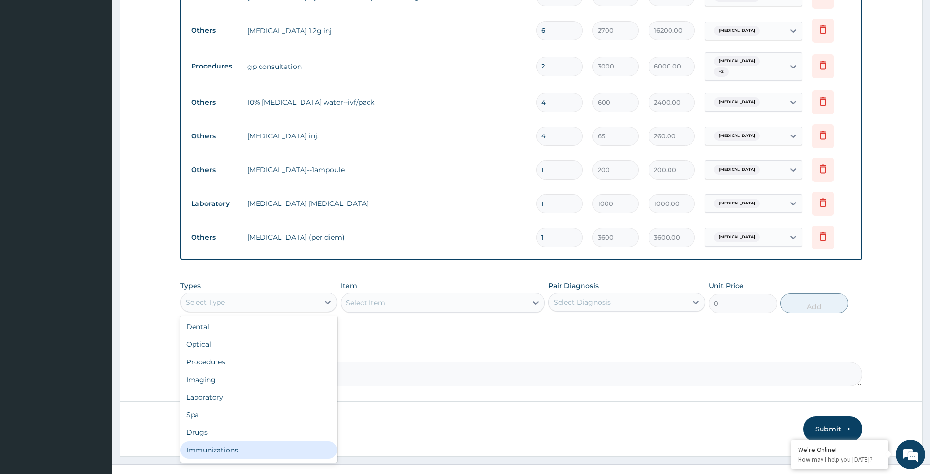
click at [298, 441] on div "Immunizations" at bounding box center [258, 450] width 157 height 18
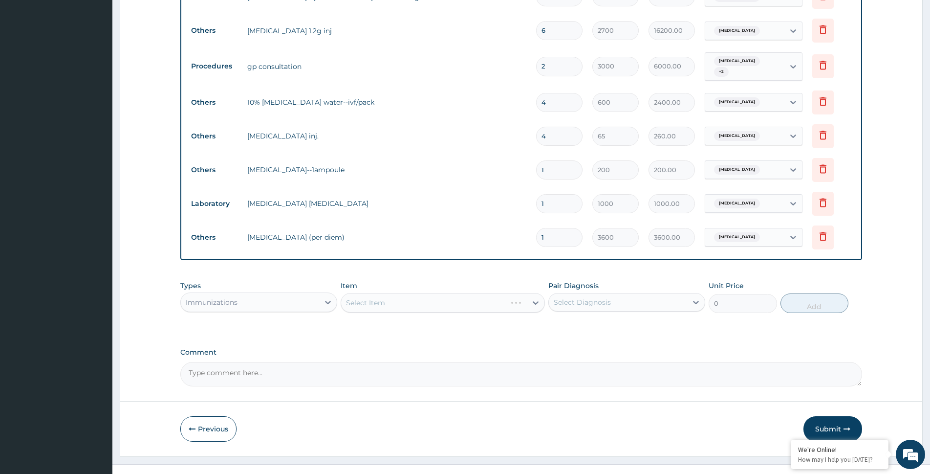
click at [274, 296] on div "Immunizations" at bounding box center [250, 302] width 138 height 16
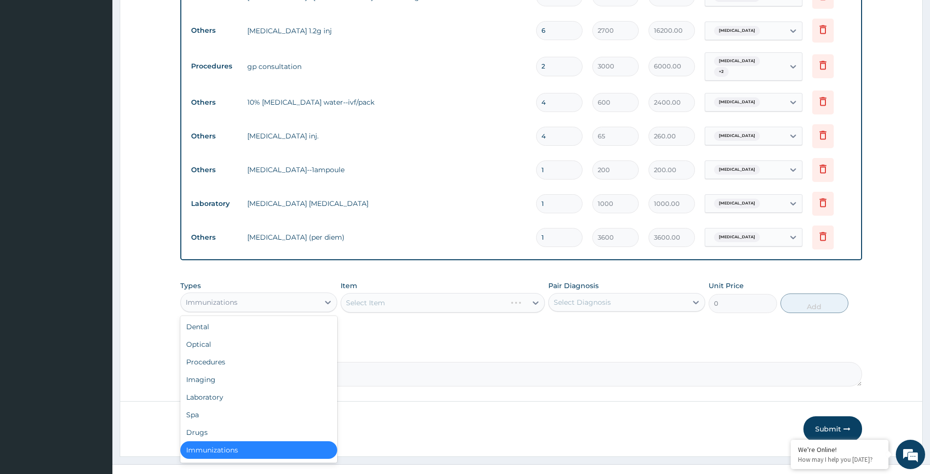
scroll to position [2, 0]
click at [281, 436] on div "Drugs" at bounding box center [258, 430] width 157 height 18
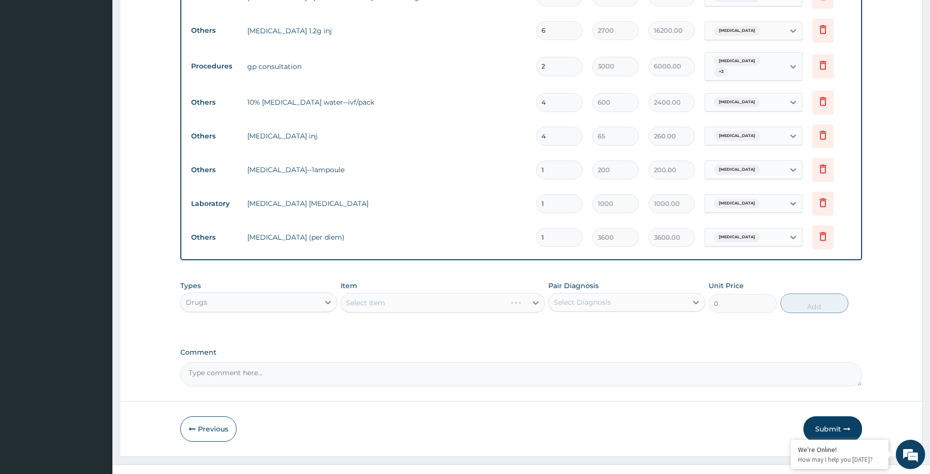
click at [354, 323] on div "Types option Drugs, selected. Select is focused ,type to refine list, press Dow…" at bounding box center [521, 304] width 682 height 57
click at [365, 306] on div "Select Item" at bounding box center [365, 303] width 39 height 10
click at [538, 306] on icon at bounding box center [536, 303] width 10 height 10
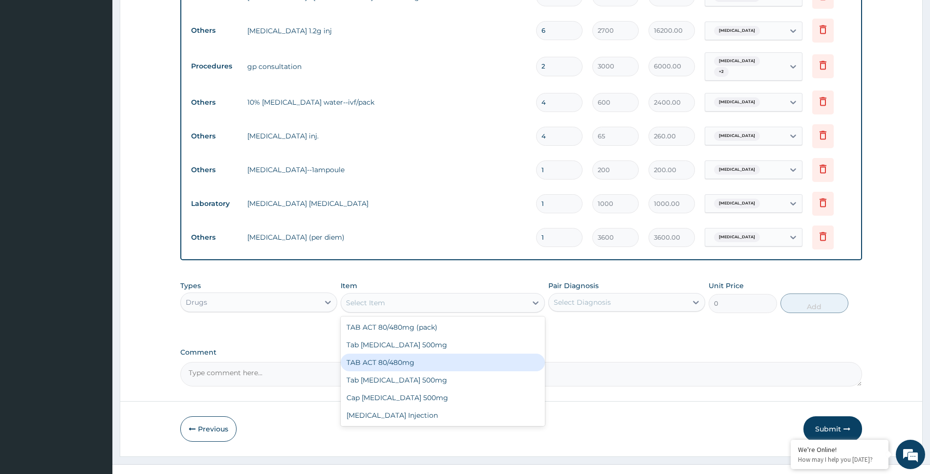
click at [403, 368] on div "TAB ACT 80/480mg" at bounding box center [443, 362] width 204 height 18
type input "400"
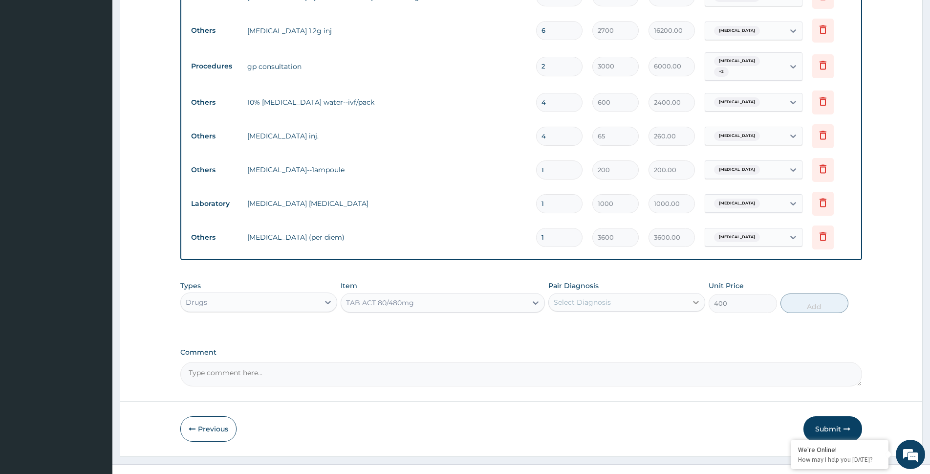
click at [692, 304] on icon at bounding box center [696, 302] width 10 height 10
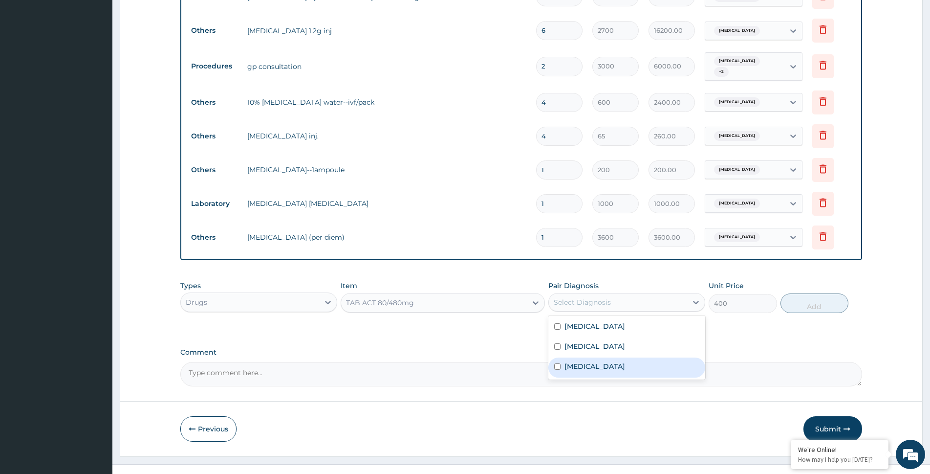
click at [656, 370] on div "[MEDICAL_DATA]" at bounding box center [626, 367] width 157 height 20
checkbox input "false"
click at [782, 310] on div "Types Drugs Item TAB ACT 80/480mg Pair Diagnosis option [MEDICAL_DATA], deselec…" at bounding box center [521, 297] width 682 height 42
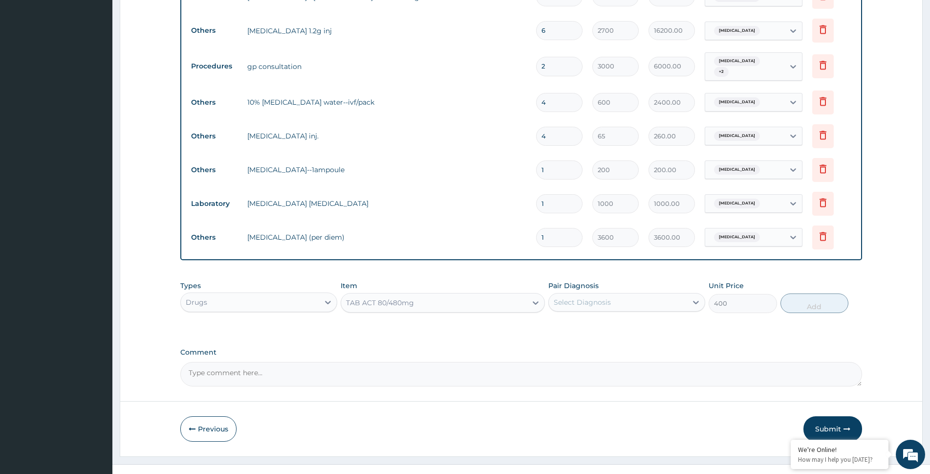
click at [599, 297] on div "Select Diagnosis" at bounding box center [582, 302] width 57 height 10
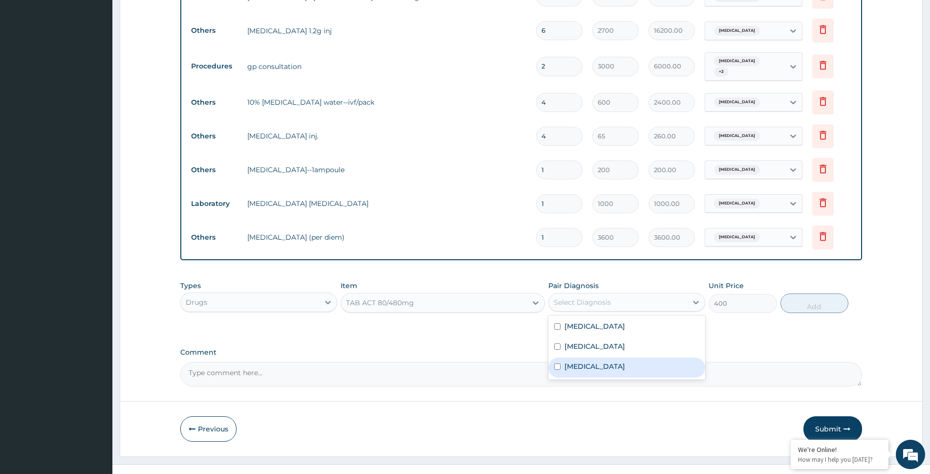
click at [607, 369] on div "[MEDICAL_DATA]" at bounding box center [626, 367] width 157 height 20
checkbox input "true"
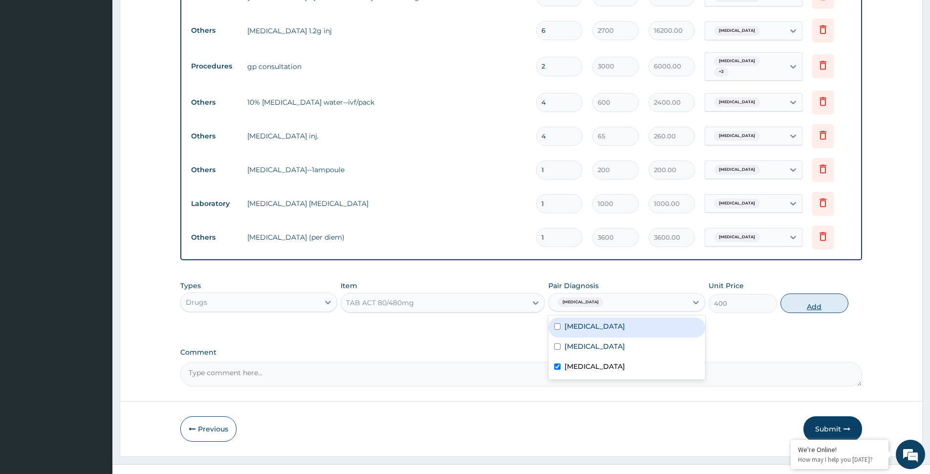
click at [814, 305] on button "Add" at bounding box center [815, 303] width 68 height 20
type input "0"
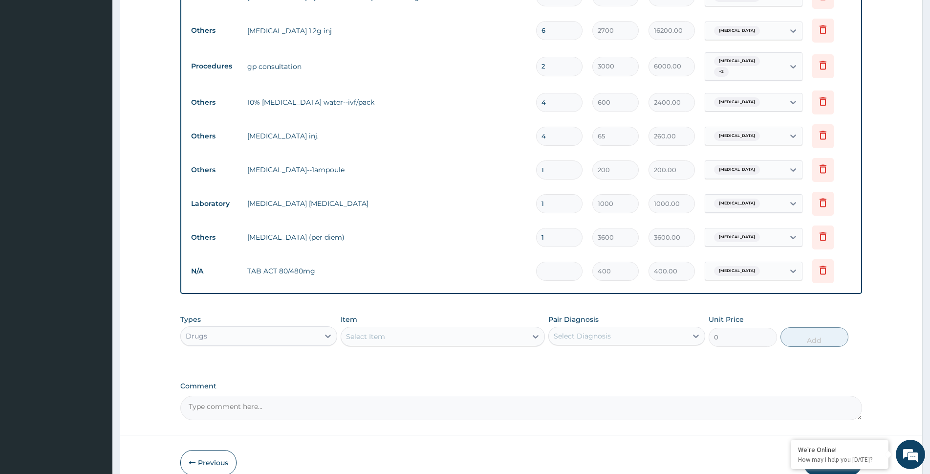
type input "0.00"
type input "6"
type input "2400.00"
type input "6"
click at [420, 352] on div "Types Drugs Item Select Item Pair Diagnosis Select Diagnosis Unit Price 0 Add" at bounding box center [521, 337] width 682 height 57
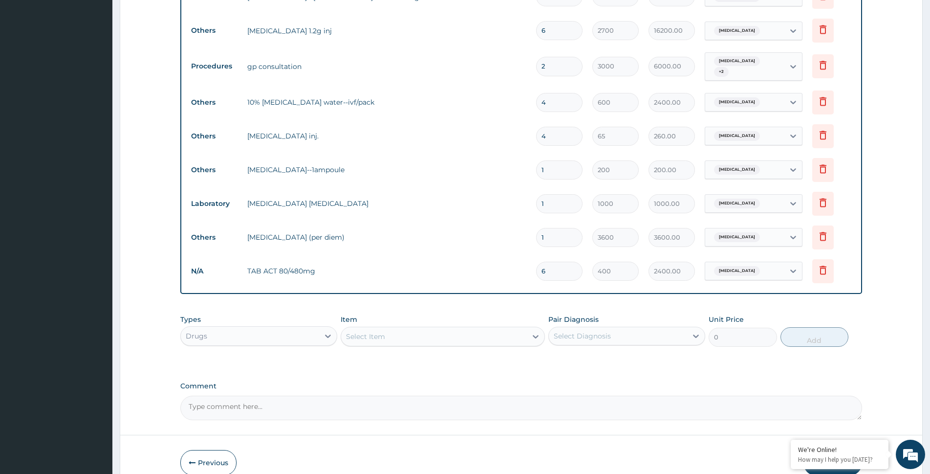
click at [495, 343] on div "Select Item" at bounding box center [434, 336] width 186 height 16
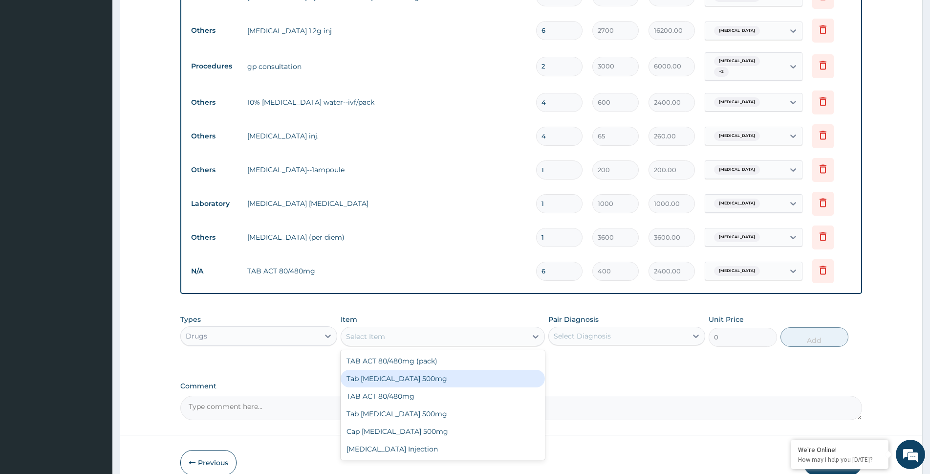
click at [401, 380] on div "Tab [MEDICAL_DATA] 500mg" at bounding box center [443, 379] width 204 height 18
type input "17"
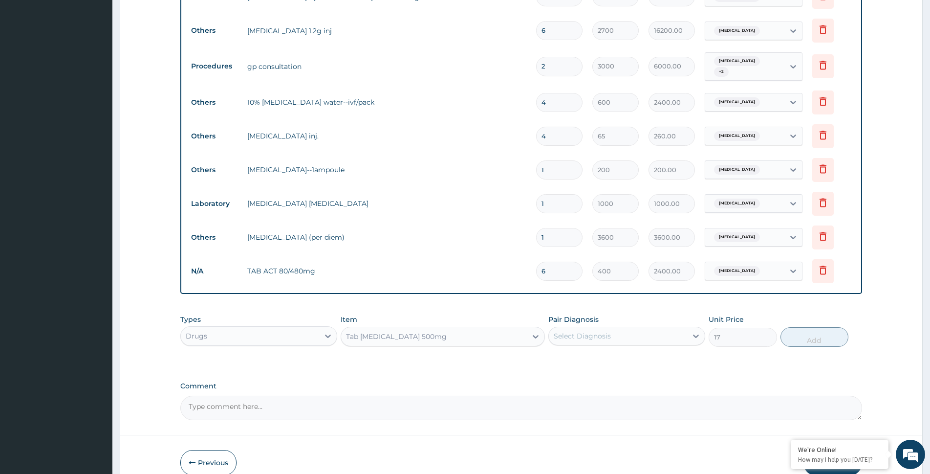
drag, startPoint x: 627, startPoint y: 345, endPoint x: 632, endPoint y: 340, distance: 6.6
click at [630, 340] on div "Select Diagnosis" at bounding box center [626, 336] width 157 height 19
click at [630, 340] on div "Select Diagnosis" at bounding box center [618, 336] width 138 height 16
click at [648, 338] on div "Select Diagnosis" at bounding box center [618, 336] width 138 height 16
click at [649, 338] on div "Select Diagnosis" at bounding box center [618, 336] width 138 height 16
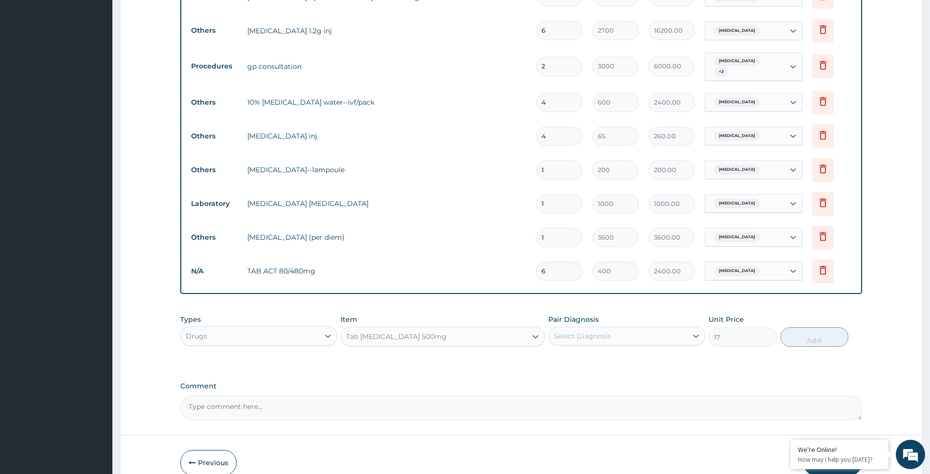
click at [644, 340] on div "Select Diagnosis" at bounding box center [618, 336] width 138 height 16
click at [644, 339] on div "Select Diagnosis" at bounding box center [618, 336] width 138 height 16
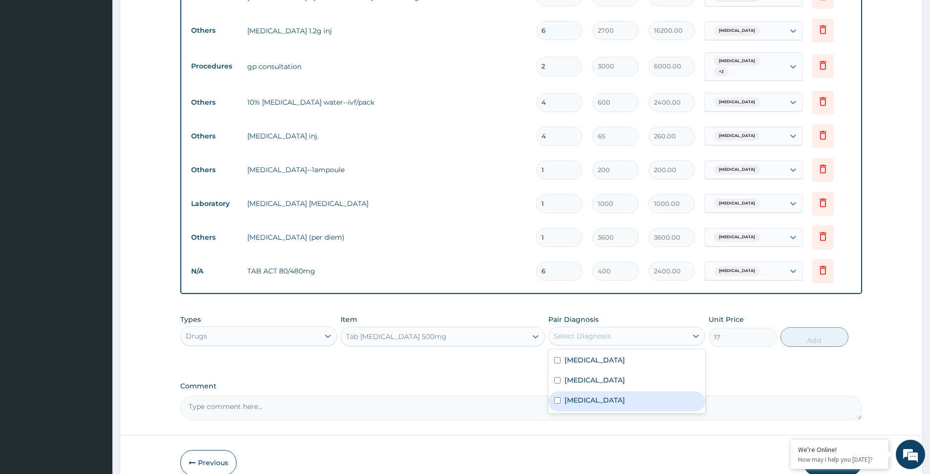
click at [596, 394] on div "[MEDICAL_DATA]" at bounding box center [626, 401] width 157 height 20
checkbox input "true"
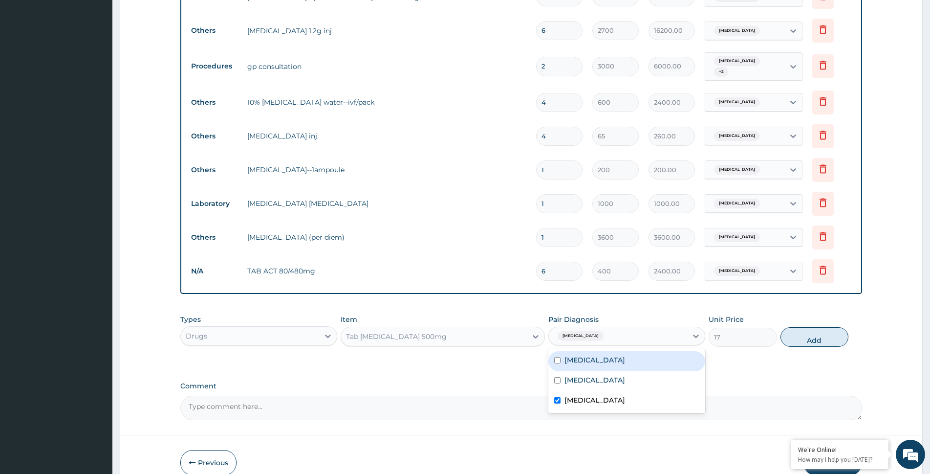
click at [805, 344] on button "Add" at bounding box center [815, 337] width 68 height 20
type input "0"
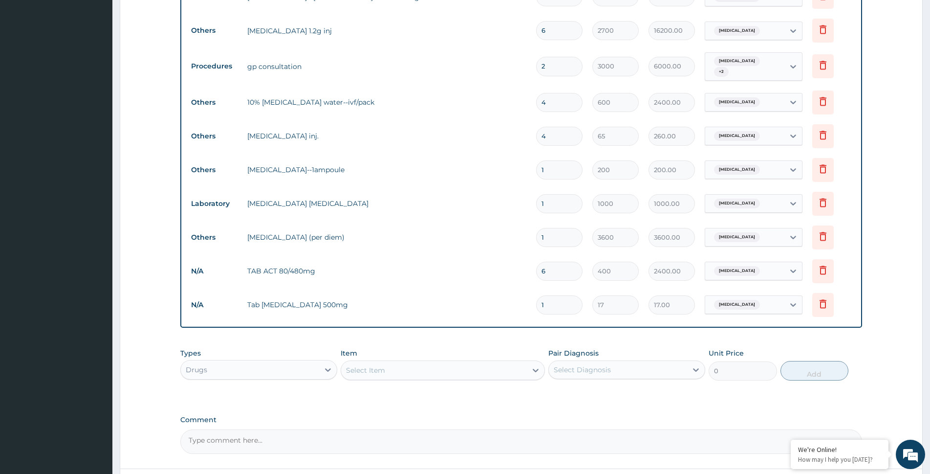
type input "18"
type input "306.00"
type input "18"
click at [317, 366] on div "Drugs" at bounding box center [250, 370] width 138 height 16
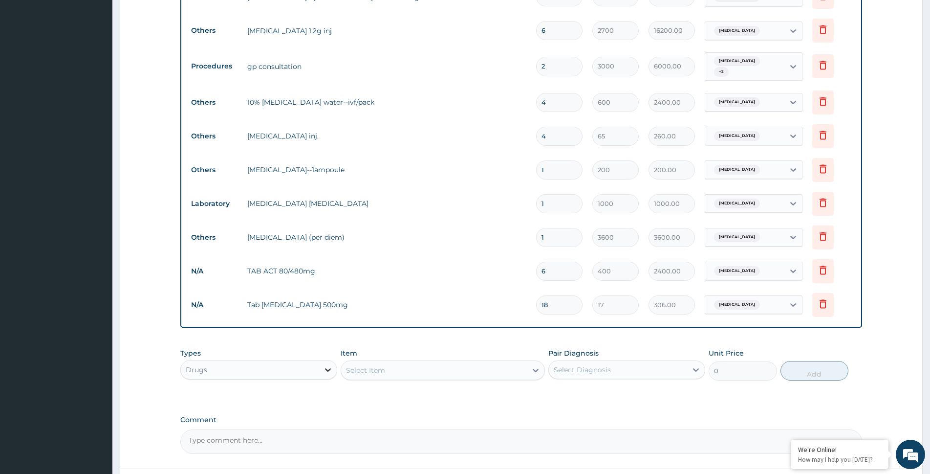
click at [324, 371] on icon at bounding box center [328, 370] width 10 height 10
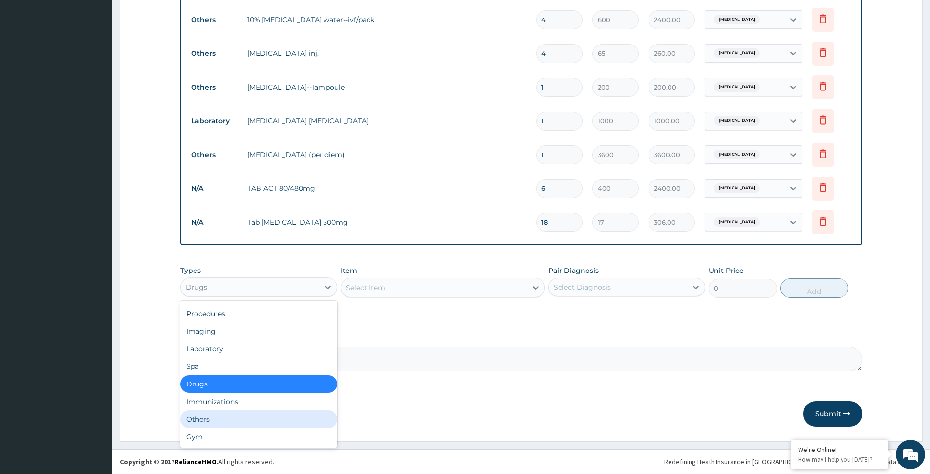
click at [254, 411] on div "Others" at bounding box center [258, 419] width 157 height 18
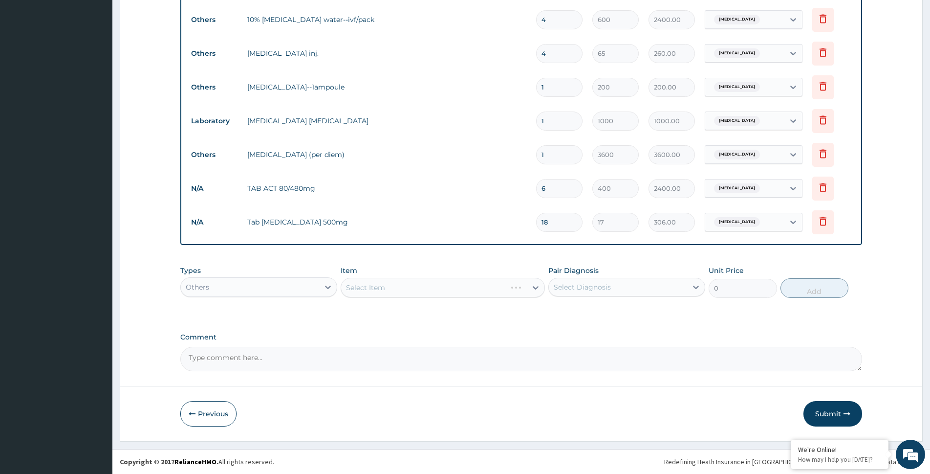
click at [506, 291] on div "Select Item" at bounding box center [423, 288] width 165 height 16
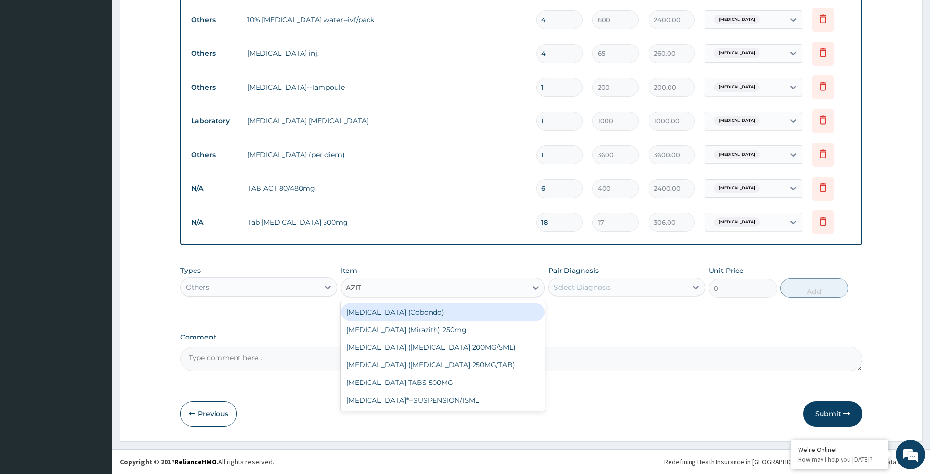
type input "AZITH"
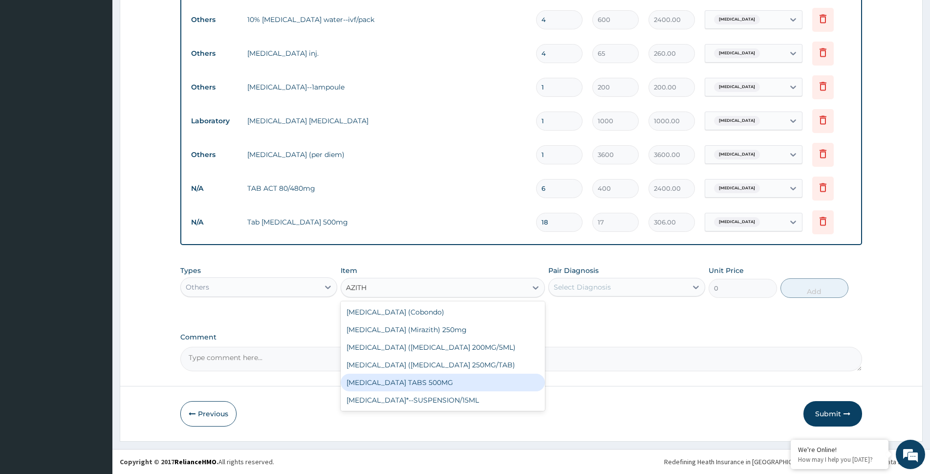
click at [451, 383] on div "AZITHROMYCIN TABS 500MG" at bounding box center [443, 382] width 204 height 18
type input "500"
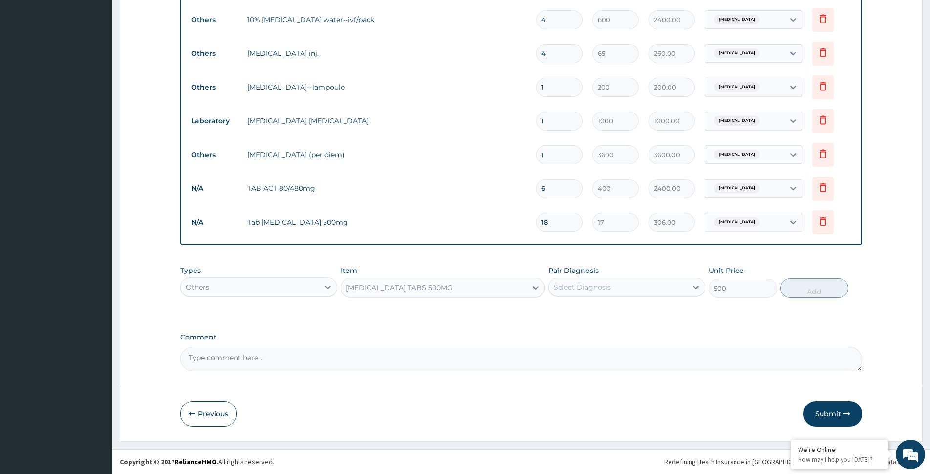
click at [636, 281] on div "Select Diagnosis" at bounding box center [618, 287] width 138 height 16
click at [638, 274] on div "Pair Diagnosis Select Diagnosis" at bounding box center [626, 281] width 157 height 32
click at [639, 282] on div "Select Diagnosis" at bounding box center [618, 287] width 138 height 16
click at [653, 318] on div "Upper respiratory infection" at bounding box center [626, 312] width 157 height 20
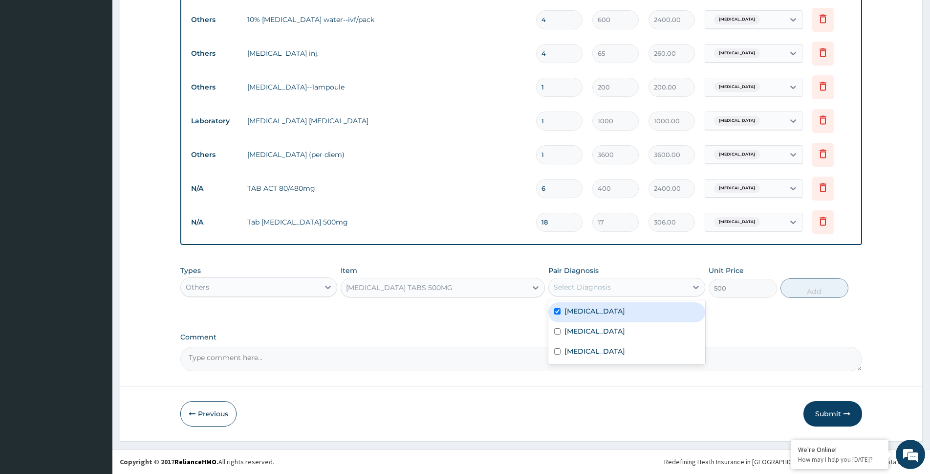
checkbox input "true"
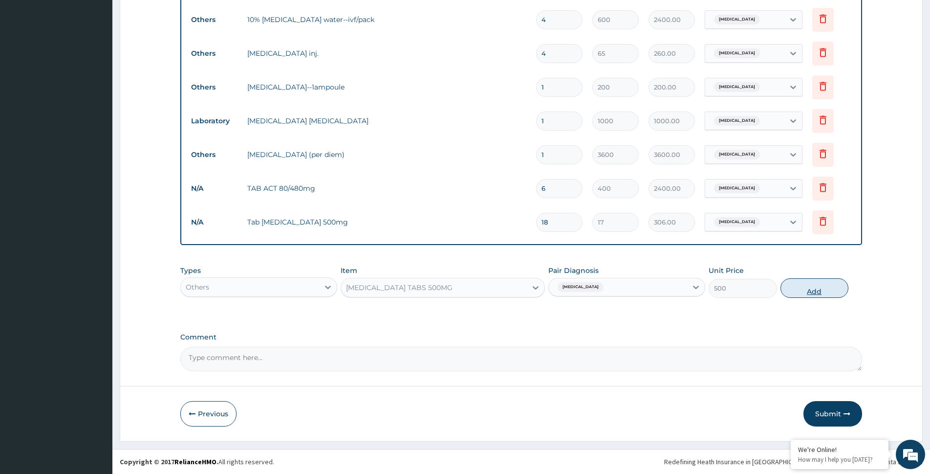
click at [815, 285] on button "Add" at bounding box center [815, 288] width 68 height 20
type input "0"
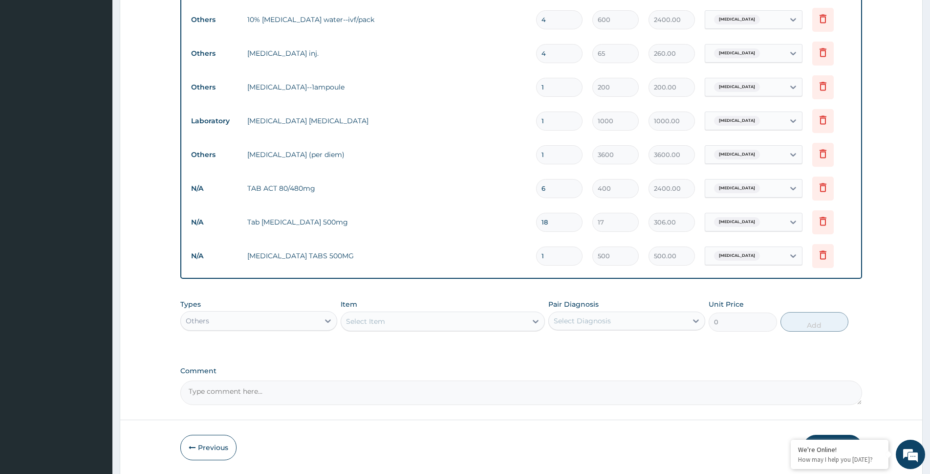
type input "0.00"
type input "3"
type input "1500.00"
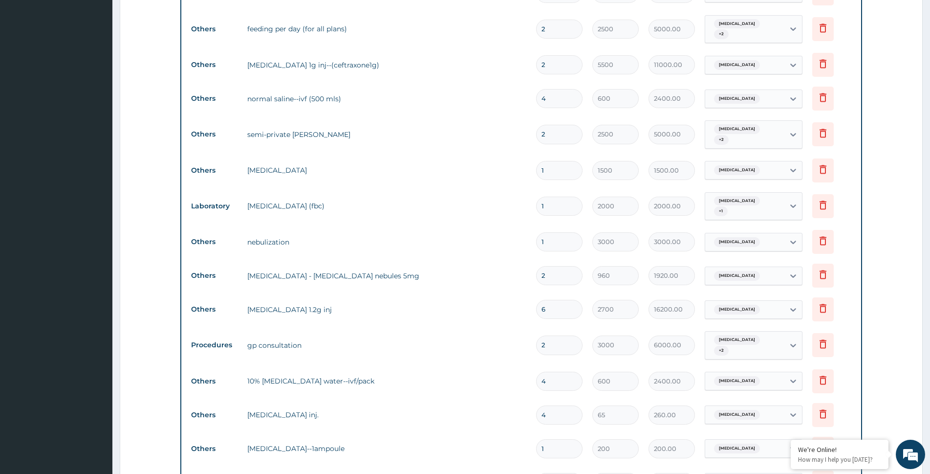
scroll to position [430, 0]
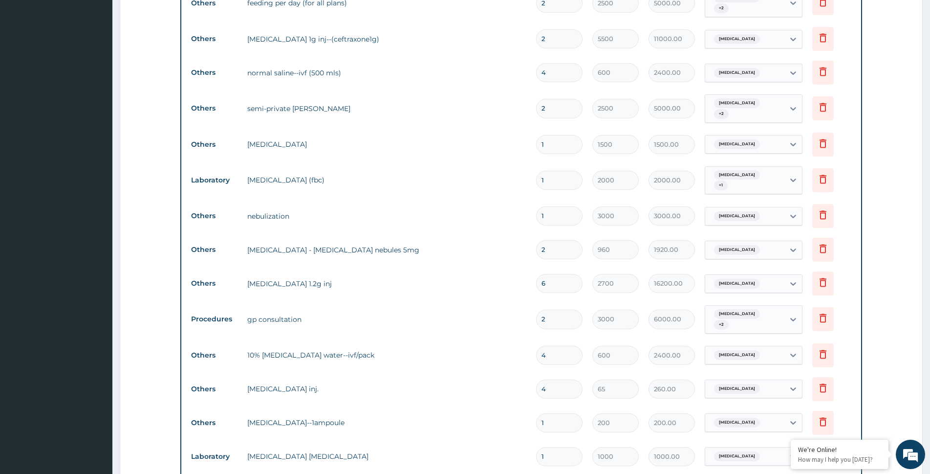
type input "3"
click at [927, 355] on section "Step 2 of 2 PA Code / Prescription Code PA/B76B44 PA/230F4E Encounter Date 12-0…" at bounding box center [521, 216] width 818 height 1203
drag, startPoint x: 927, startPoint y: 355, endPoint x: 926, endPoint y: 364, distance: 8.4
click at [927, 356] on section "Step 2 of 2 PA Code / Prescription Code PA/B76B44 PA/230F4E Encounter Date 12-0…" at bounding box center [521, 216] width 818 height 1203
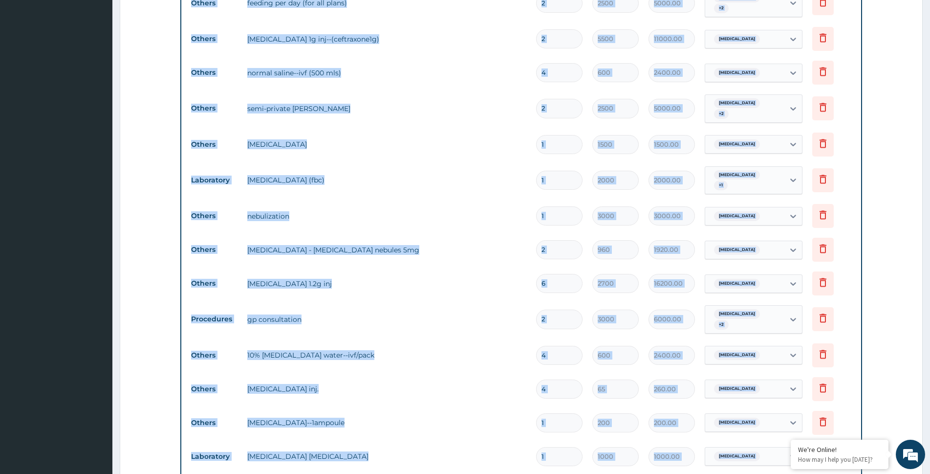
click at [926, 362] on section "Step 2 of 2 PA Code / Prescription Code PA/B76B44 PA/230F4E Encounter Date 12-0…" at bounding box center [521, 216] width 818 height 1203
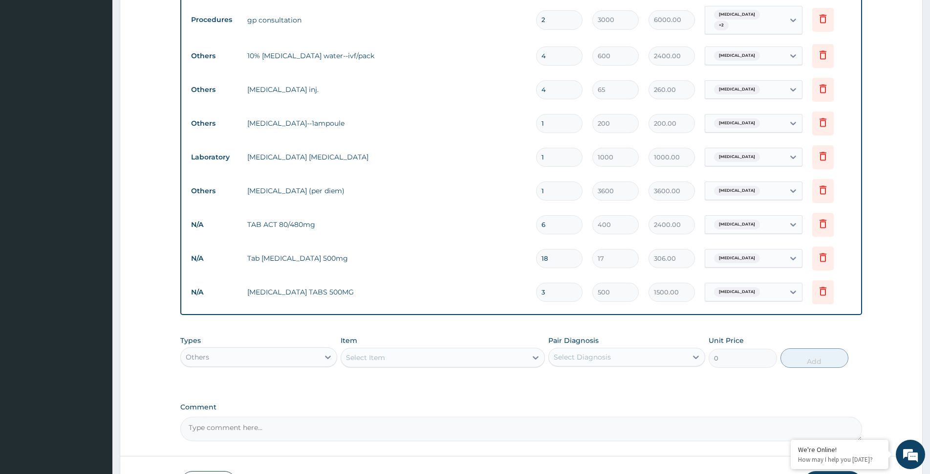
scroll to position [734, 0]
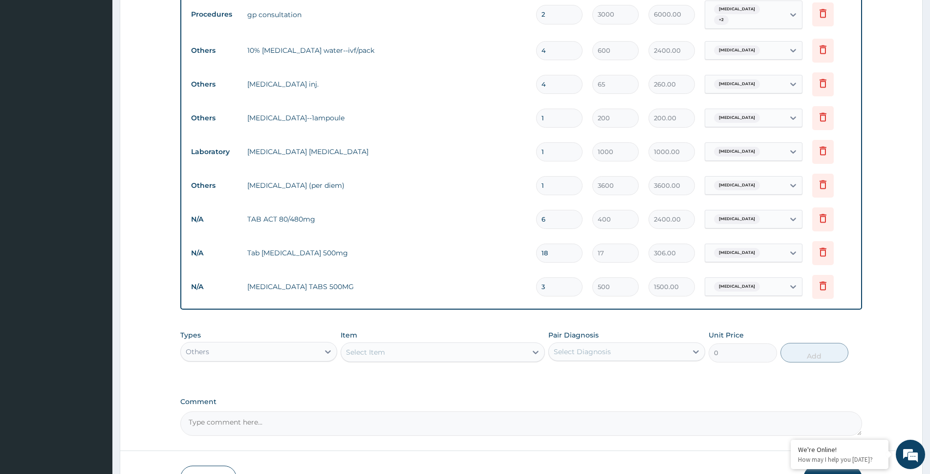
drag, startPoint x: 916, startPoint y: 322, endPoint x: 912, endPoint y: 319, distance: 5.2
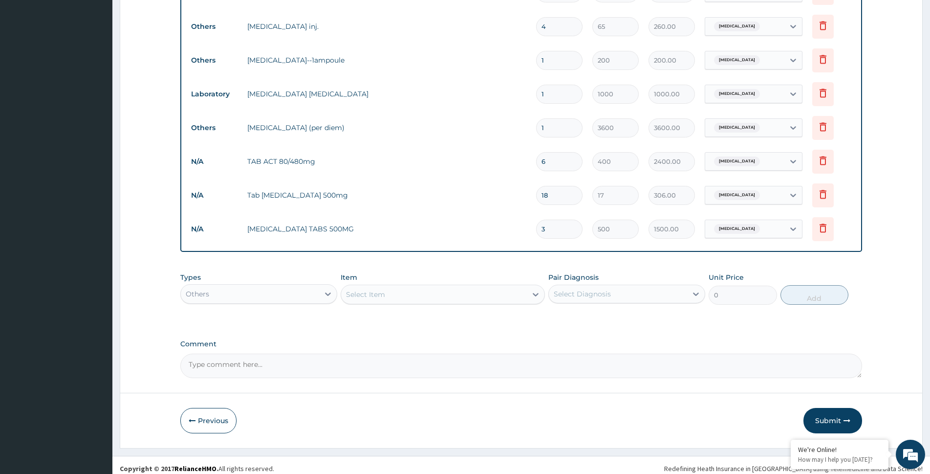
scroll to position [799, 0]
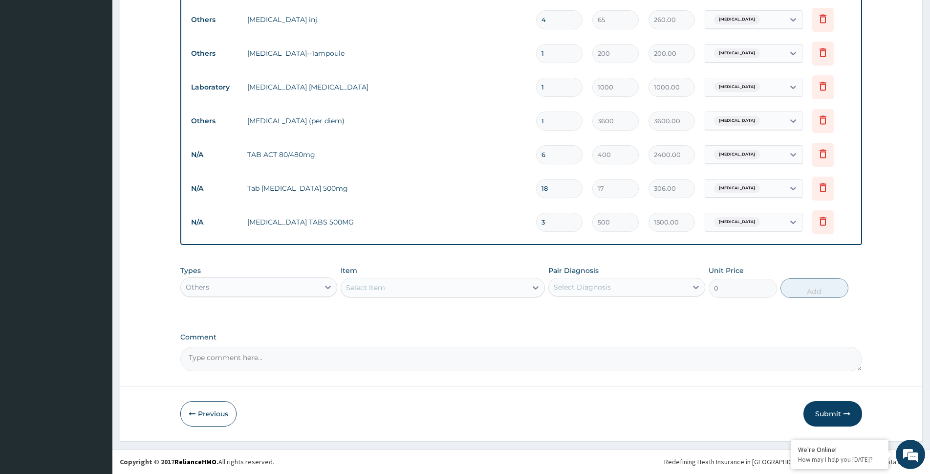
drag, startPoint x: 460, startPoint y: 307, endPoint x: 464, endPoint y: 302, distance: 6.2
click at [462, 307] on div "Types Others Item Select Item Pair Diagnosis Select Diagnosis Unit Price 0 Add" at bounding box center [521, 289] width 682 height 57
click at [468, 296] on div "Select Item" at bounding box center [443, 288] width 204 height 20
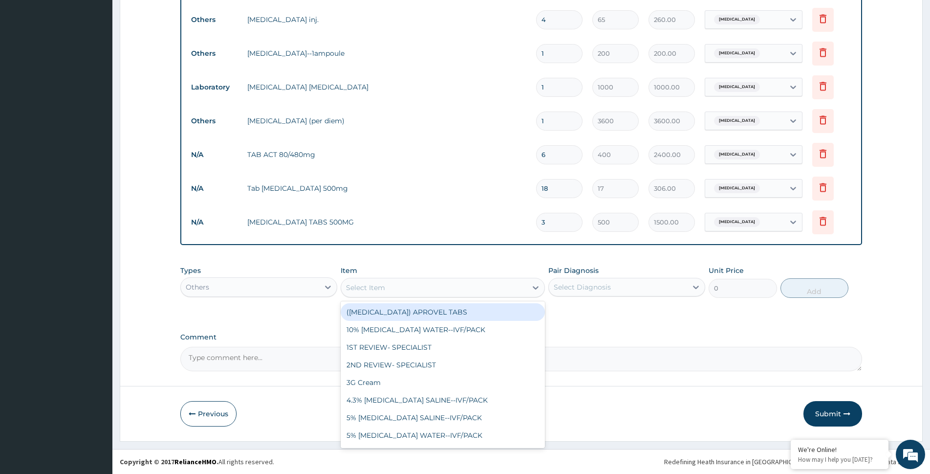
click at [472, 286] on div "Select Item" at bounding box center [434, 288] width 186 height 16
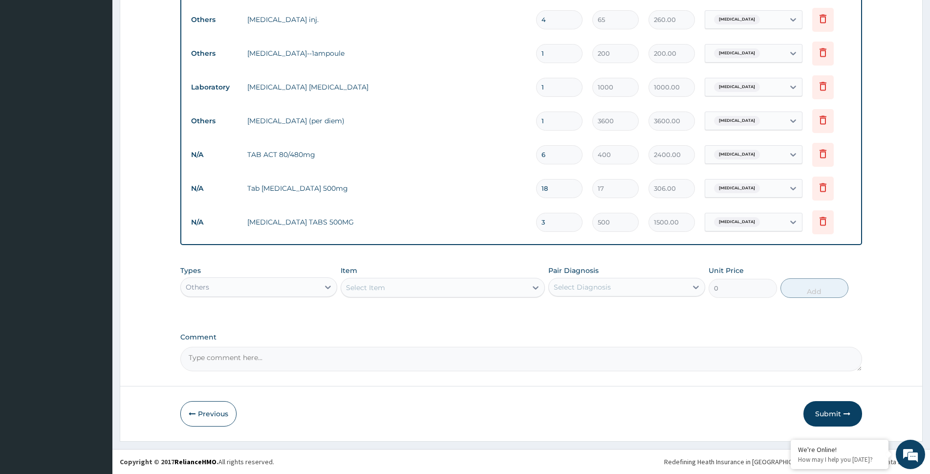
click at [472, 285] on div "Select Item" at bounding box center [434, 288] width 186 height 16
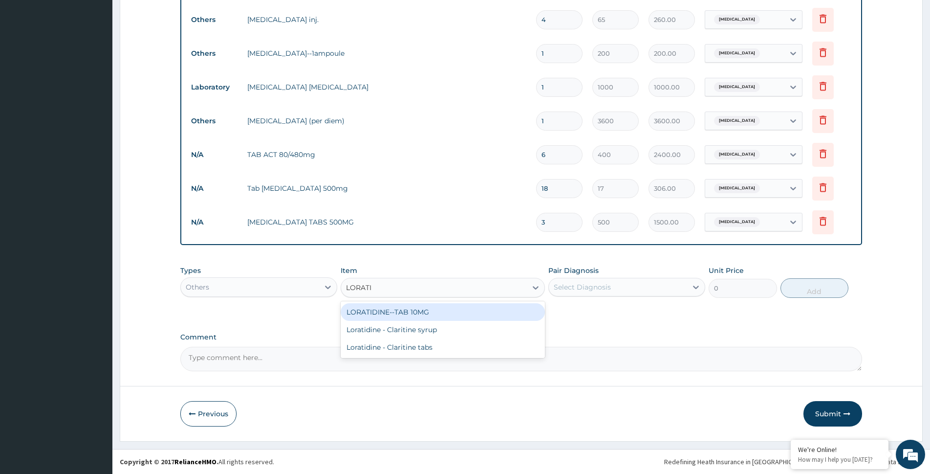
type input "LORATID"
click at [472, 305] on div "LORATIDINE--TAB 10MG" at bounding box center [443, 312] width 204 height 18
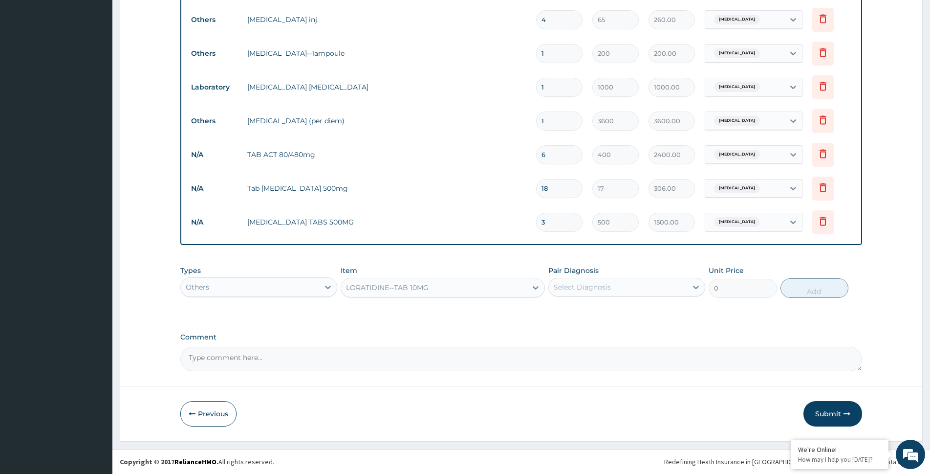
type input "30"
click at [594, 286] on div "Select Diagnosis" at bounding box center [582, 287] width 57 height 10
click at [604, 313] on label "Upper respiratory infection" at bounding box center [595, 311] width 61 height 10
checkbox input "true"
click at [805, 294] on button "Add" at bounding box center [815, 288] width 68 height 20
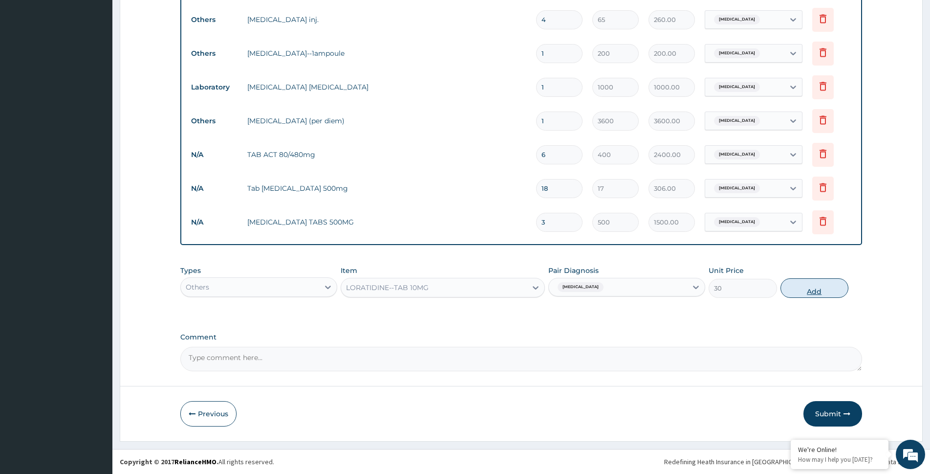
type input "0"
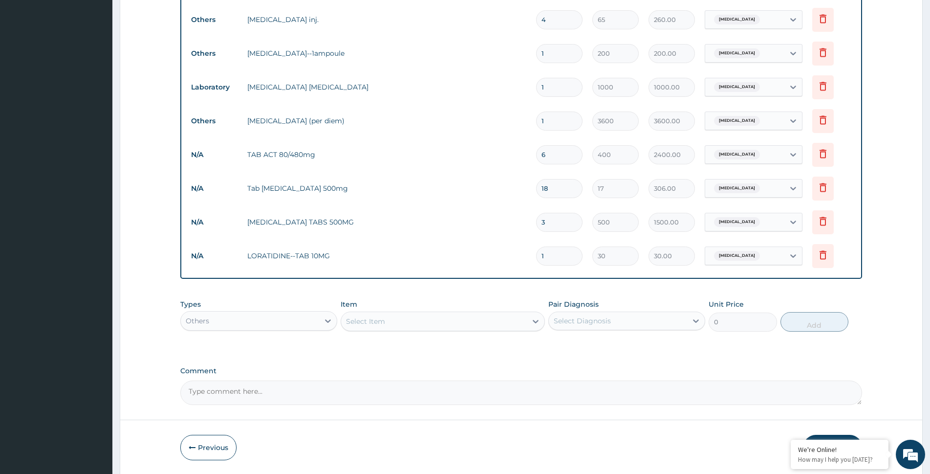
type input "10"
type input "300.00"
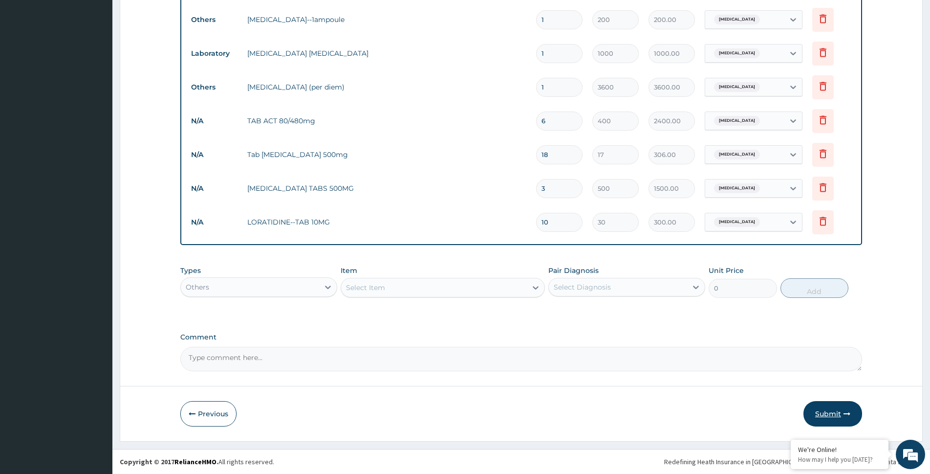
click at [814, 415] on button "Submit" at bounding box center [833, 413] width 59 height 25
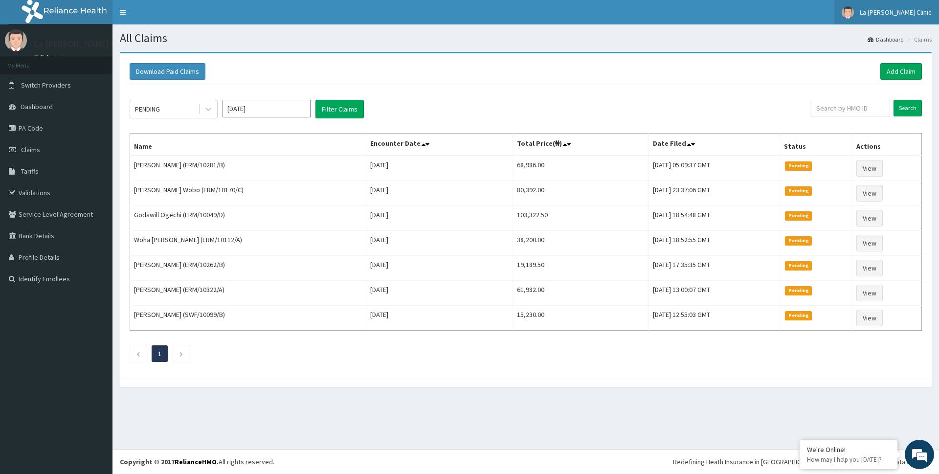
click at [917, 9] on span "La [PERSON_NAME] Clinic" at bounding box center [895, 12] width 72 height 9
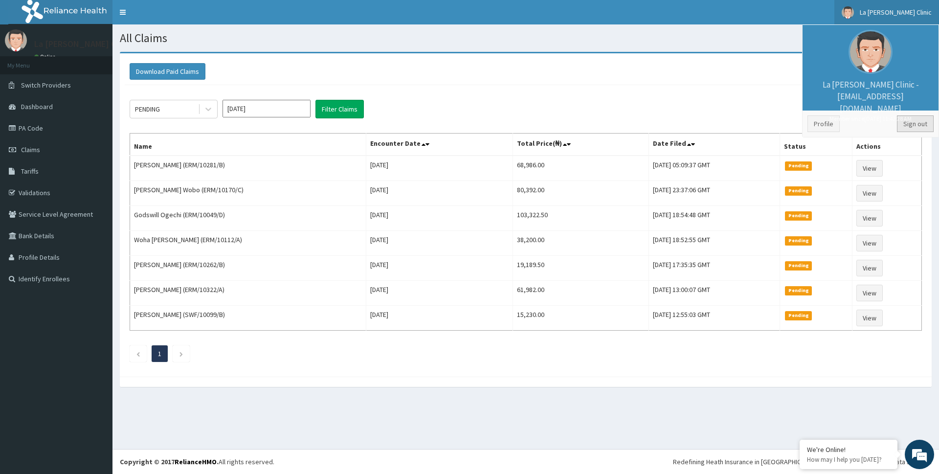
click at [922, 123] on link "Sign out" at bounding box center [915, 123] width 37 height 17
